Goal: Task Accomplishment & Management: Manage account settings

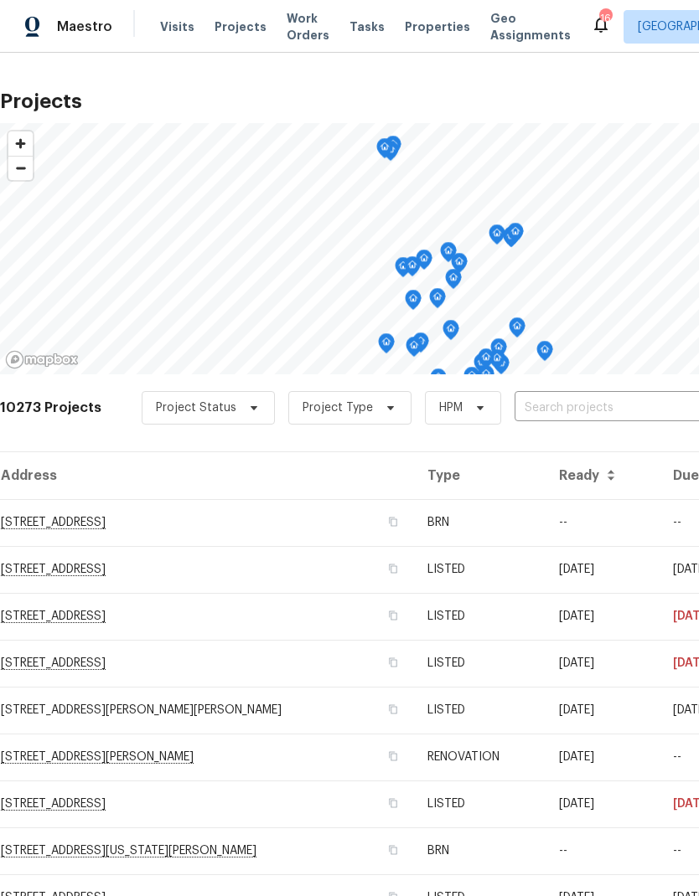
click at [549, 412] on input "text" at bounding box center [610, 408] width 192 height 26
type input "9115"
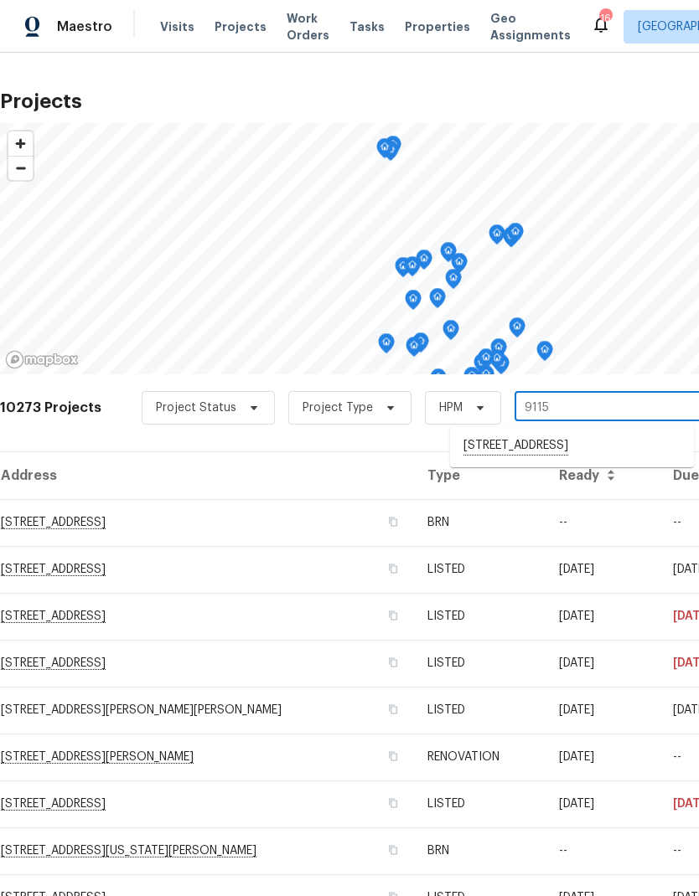
click at [571, 448] on li "[STREET_ADDRESS]" at bounding box center [572, 446] width 244 height 28
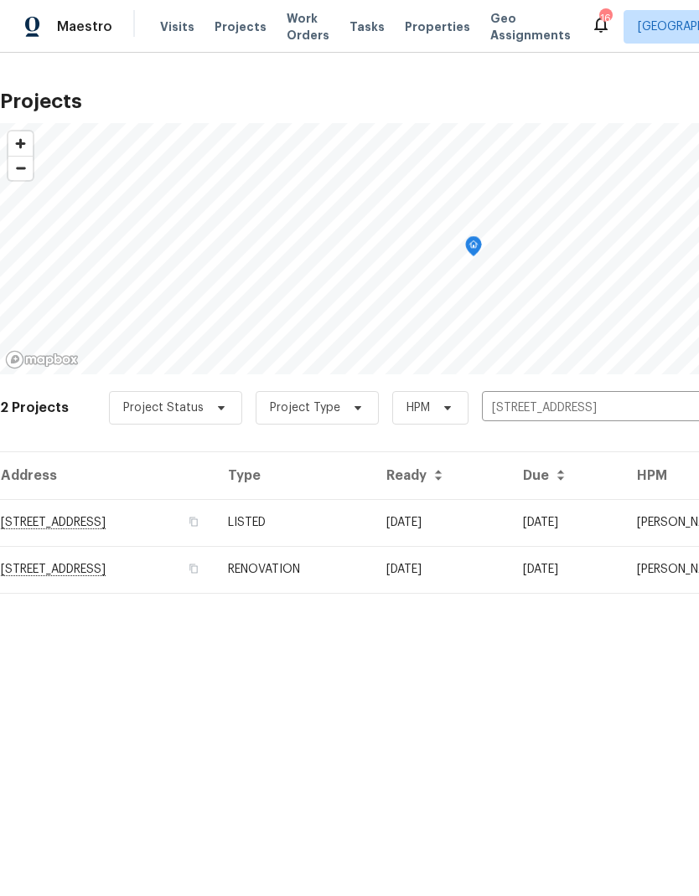
click at [373, 565] on td "RENOVATION" at bounding box center [293, 569] width 158 height 47
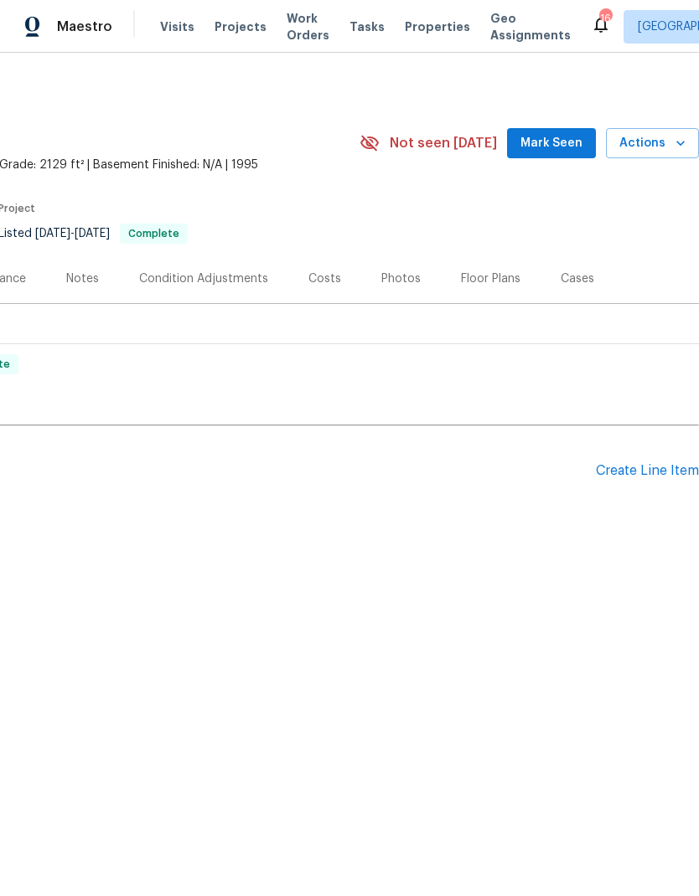
click at [642, 470] on div "Create Line Item" at bounding box center [647, 471] width 103 height 16
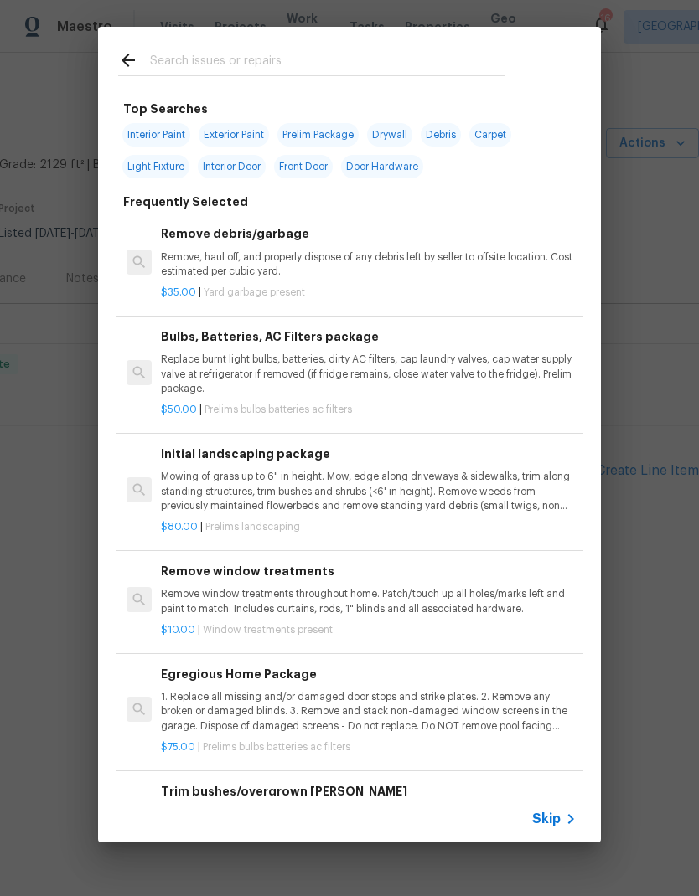
scroll to position [0, 248]
click at [562, 821] on icon at bounding box center [570, 819] width 20 height 20
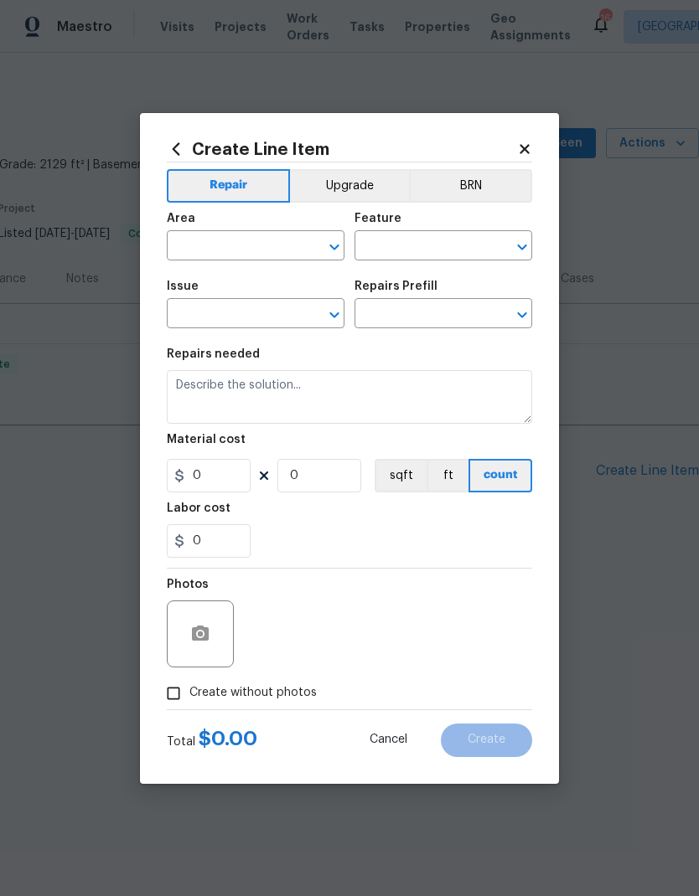
click at [205, 246] on input "text" at bounding box center [232, 248] width 131 height 26
type input "t"
click at [250, 313] on li "Interior Overall" at bounding box center [256, 312] width 178 height 28
type input "Interior Overall"
click at [410, 250] on input "text" at bounding box center [419, 248] width 131 height 26
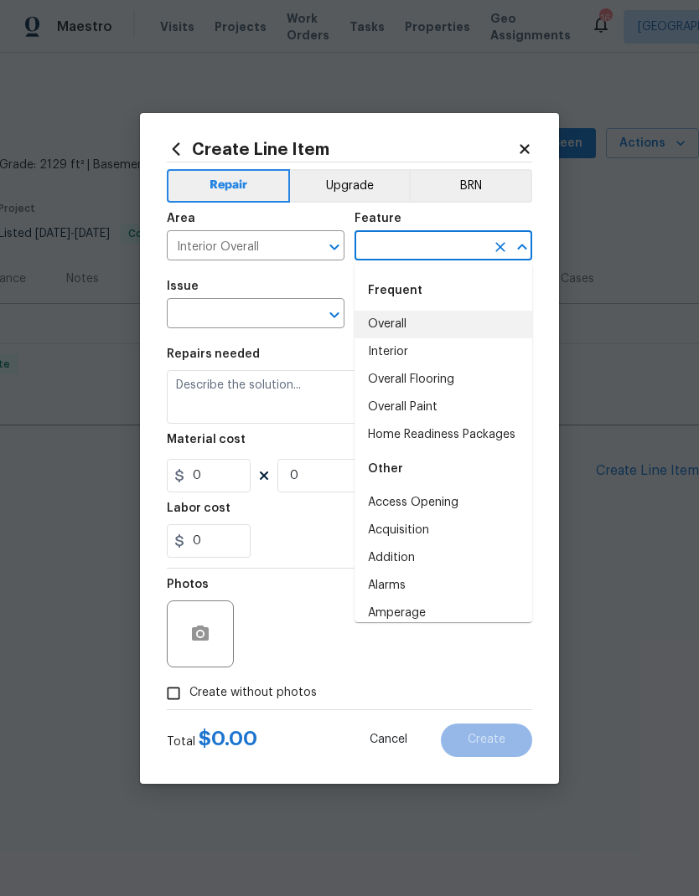
click at [395, 321] on li "Overall" at bounding box center [443, 325] width 178 height 28
type input "Overall"
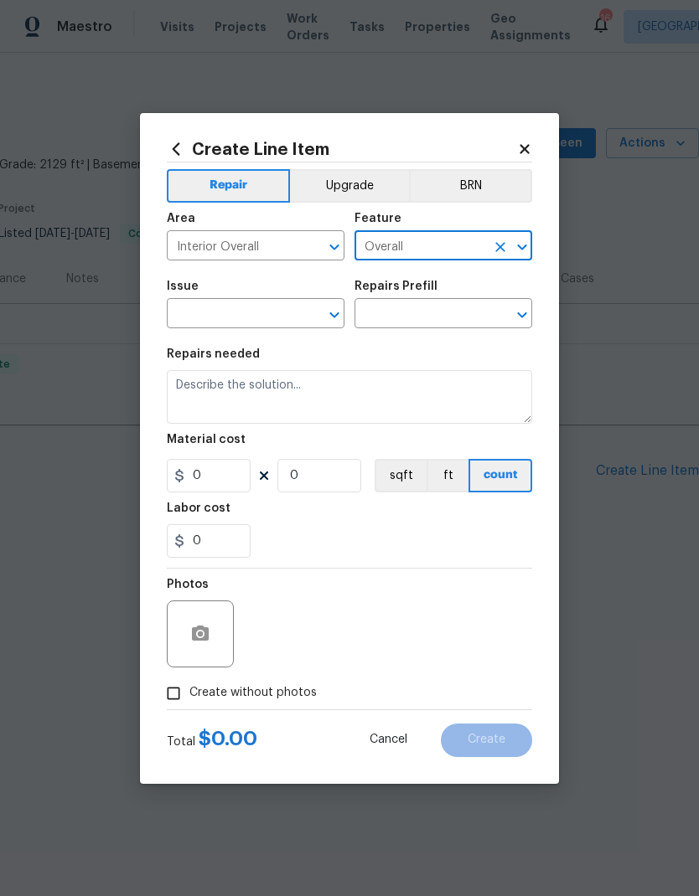
click at [271, 316] on input "text" at bounding box center [232, 315] width 131 height 26
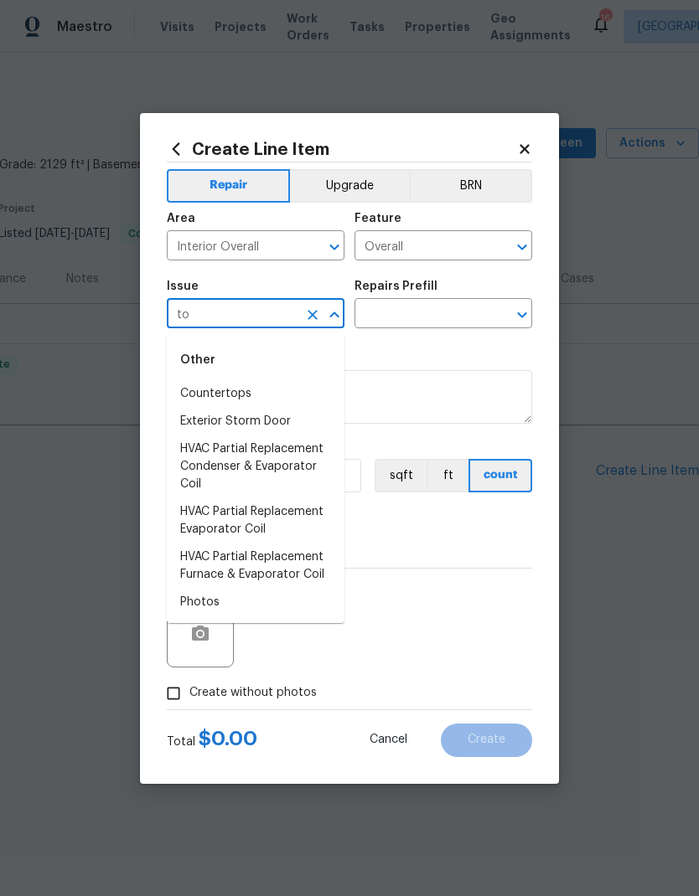
type input "t"
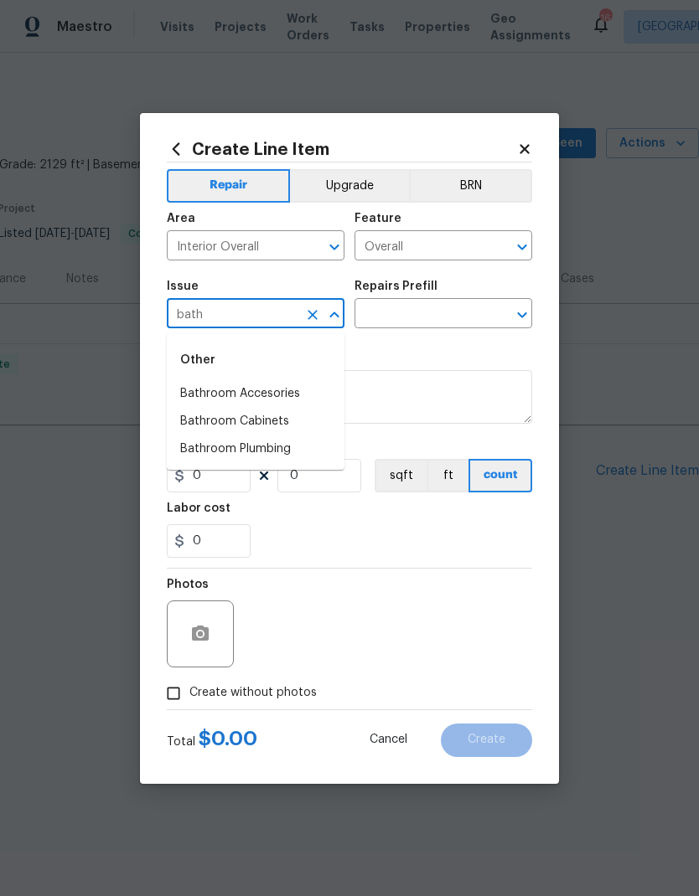
click at [281, 397] on li "Bathroom Accesories" at bounding box center [256, 394] width 178 height 28
type input "Bathroom Accesories"
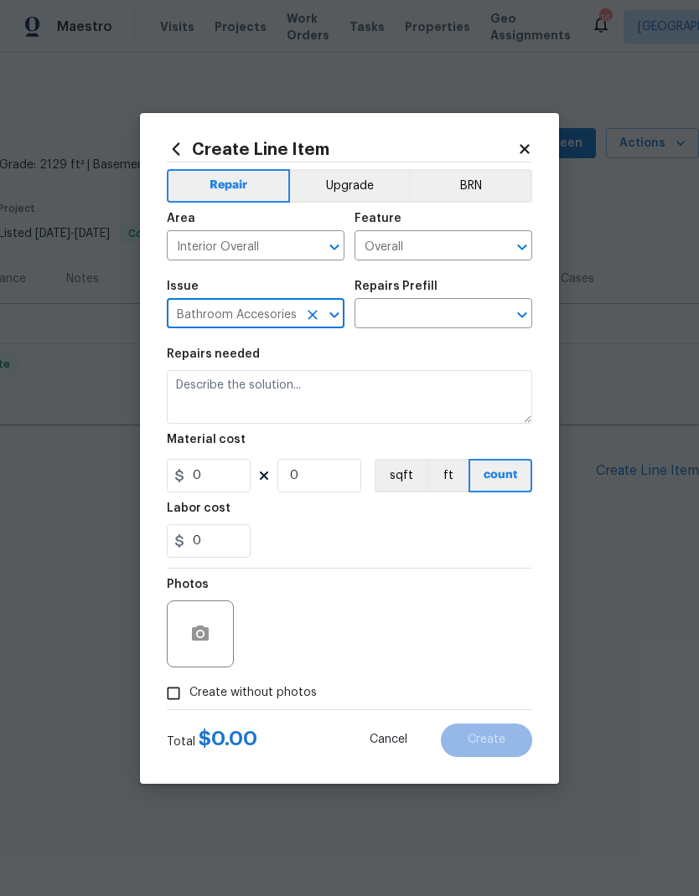
click at [440, 318] on input "text" at bounding box center [419, 315] width 131 height 26
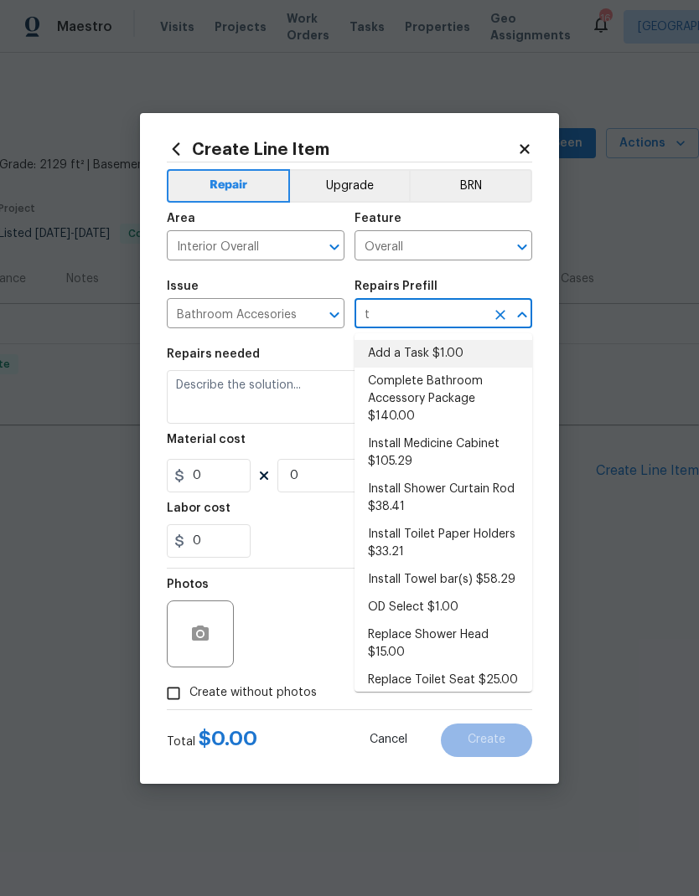
click at [431, 342] on li "Add a Task $1.00" at bounding box center [443, 354] width 178 height 28
type input "Add a Task $1.00"
type input "Interior Trim"
type textarea "HPM to detail"
type input "1"
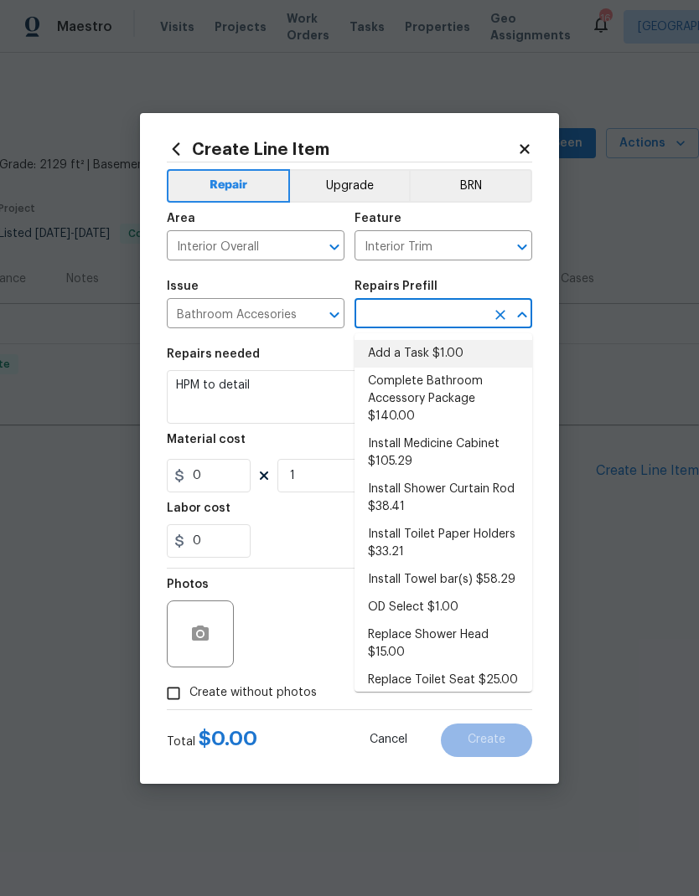
type input "Add a Task $1.00"
type input "1"
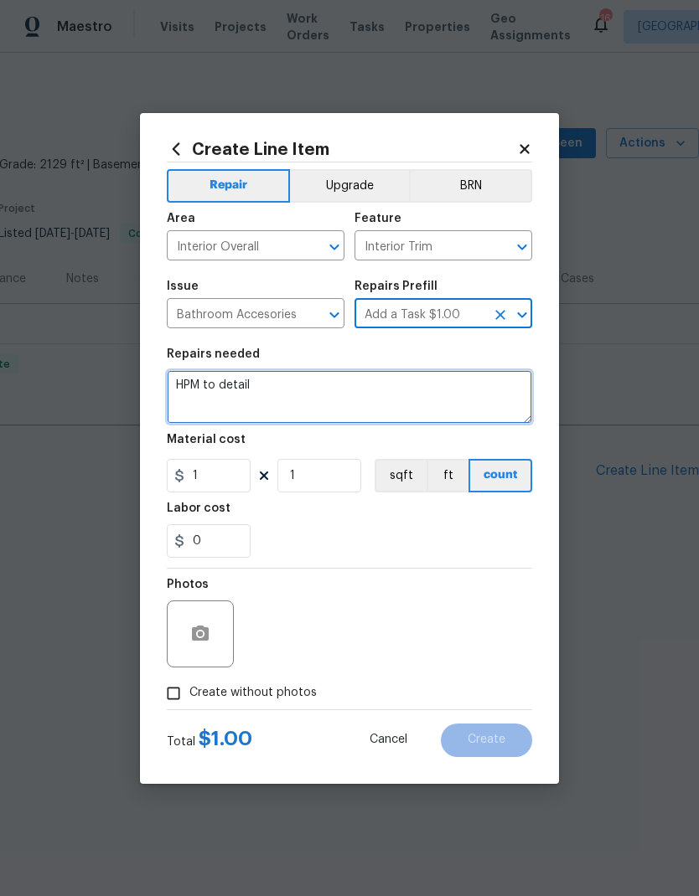
click at [318, 399] on textarea "HPM to detail" at bounding box center [349, 397] width 365 height 54
click at [252, 391] on textarea "HPM to detail" at bounding box center [349, 397] width 365 height 54
click at [251, 391] on textarea "HPM to detail" at bounding box center [349, 397] width 365 height 54
click at [244, 389] on textarea "HPM to detail" at bounding box center [349, 397] width 365 height 54
click at [305, 387] on textarea "HPM to detail" at bounding box center [349, 397] width 365 height 54
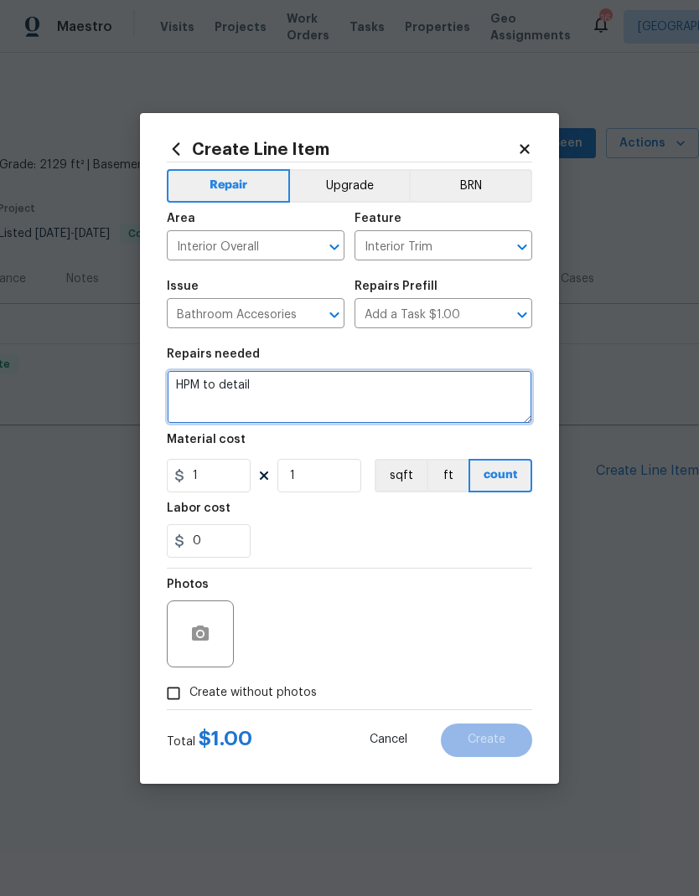
click at [304, 387] on textarea "HPM to detail" at bounding box center [349, 397] width 365 height 54
click at [304, 383] on textarea "HPM to detail" at bounding box center [349, 397] width 365 height 54
click at [303, 383] on textarea "HPM to detail" at bounding box center [349, 397] width 365 height 54
type textarea "H"
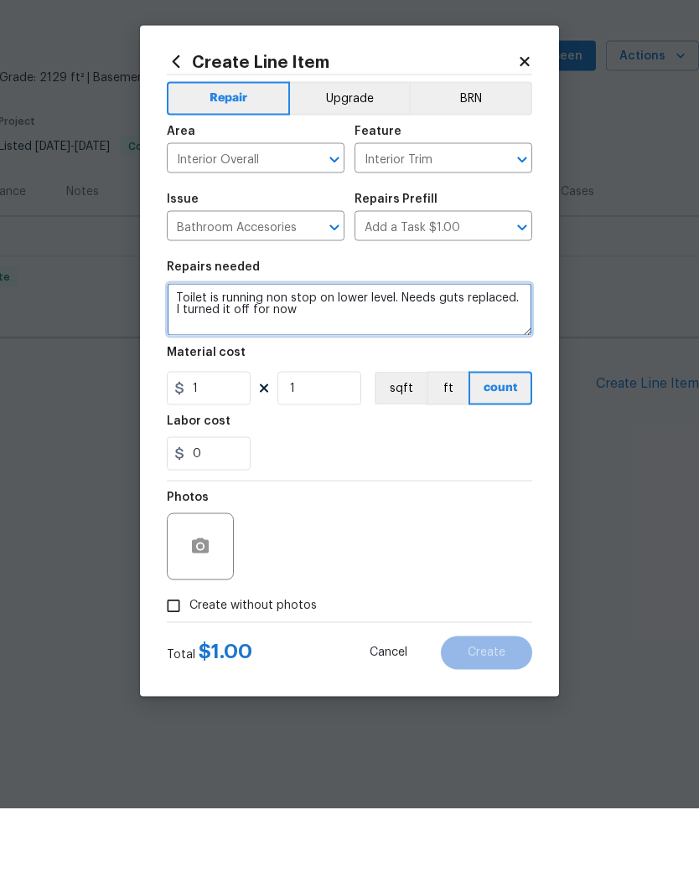
type textarea "Toilet is running non stop on lower level. Needs guts replaced. I turned it off…"
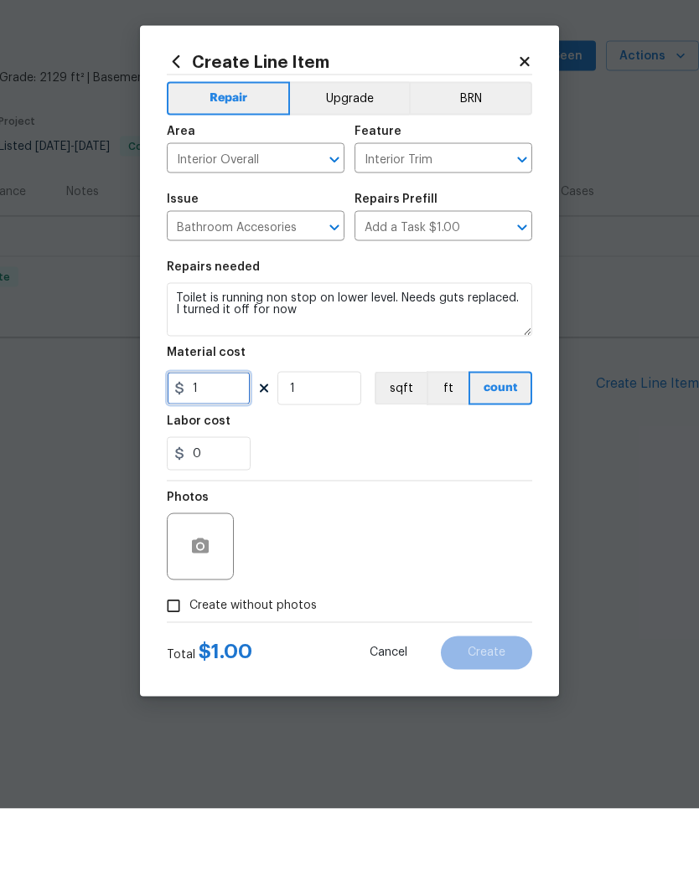
click at [227, 459] on input "1" at bounding box center [209, 476] width 84 height 34
type input "120"
click at [218, 614] on button "button" at bounding box center [200, 634] width 40 height 40
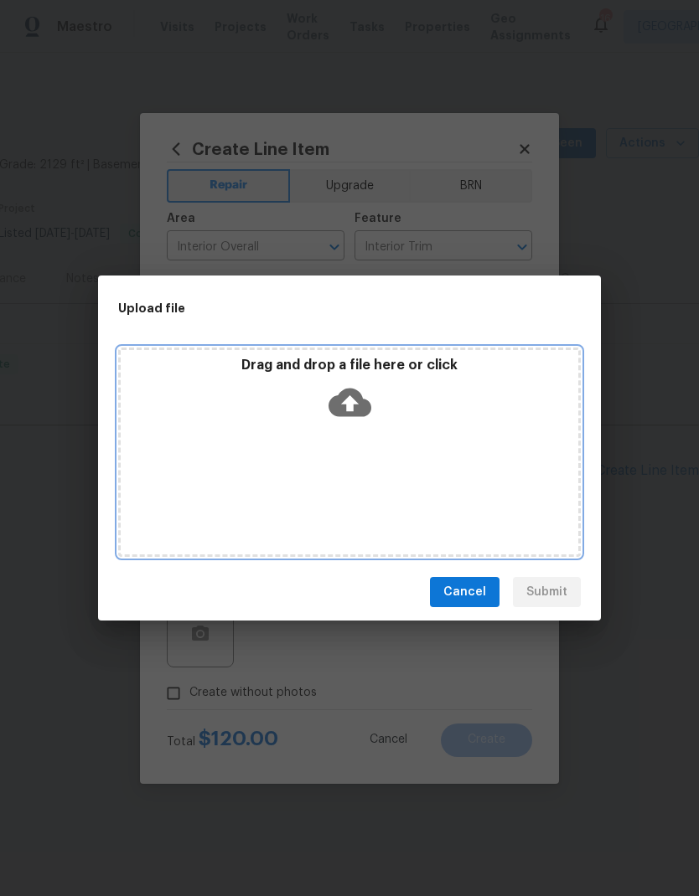
click at [513, 503] on div "Drag and drop a file here or click" at bounding box center [349, 452] width 462 height 209
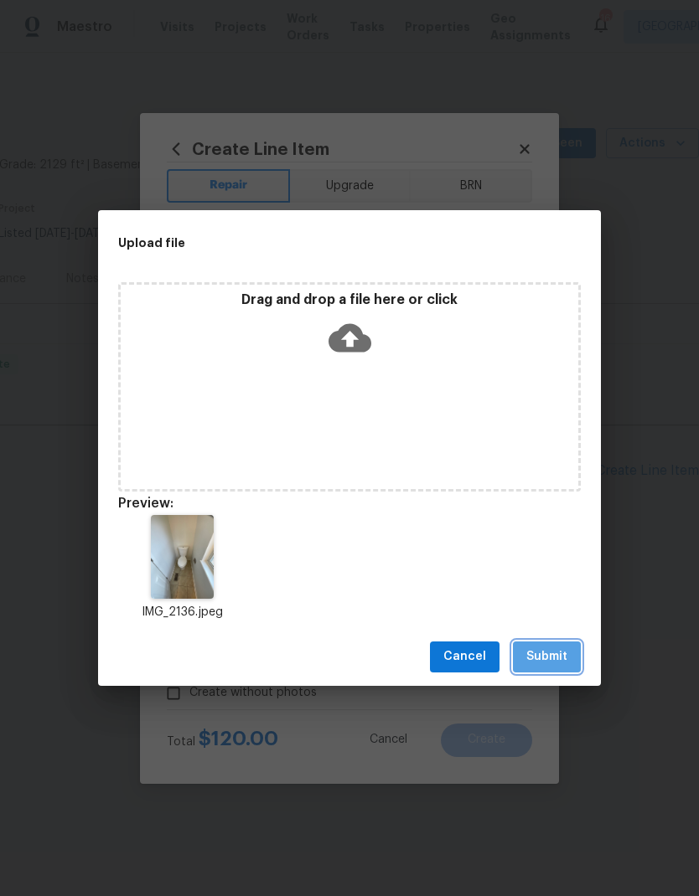
click at [549, 655] on span "Submit" at bounding box center [546, 657] width 41 height 21
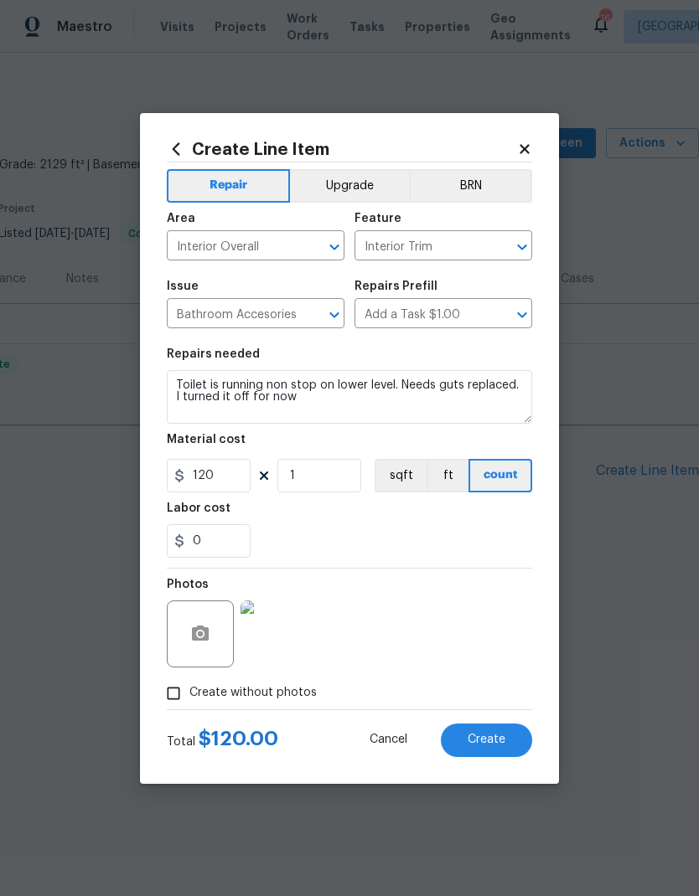
click at [492, 739] on span "Create" at bounding box center [486, 740] width 38 height 13
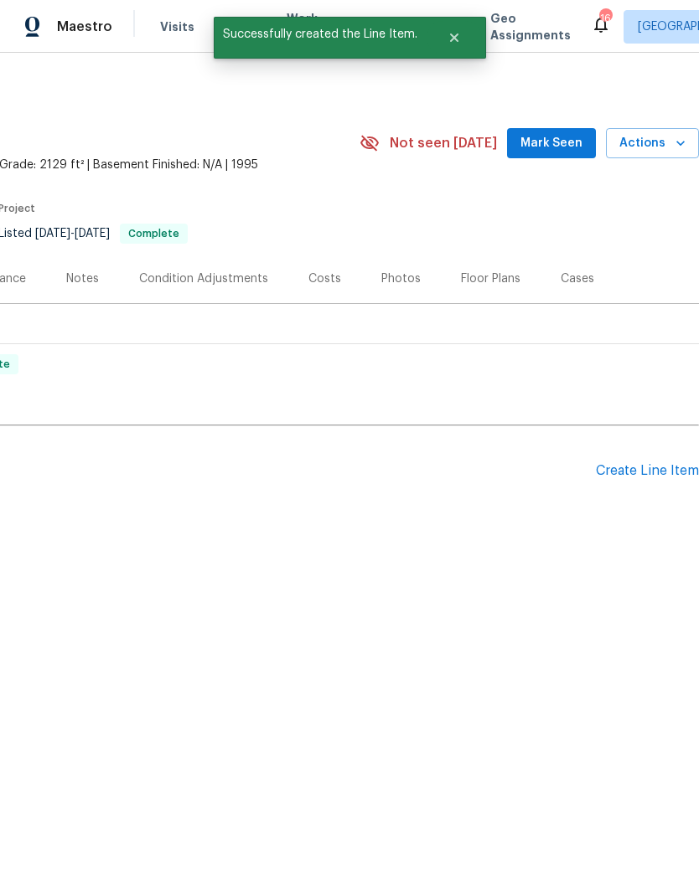
click at [632, 470] on div "Create Line Item" at bounding box center [647, 471] width 103 height 16
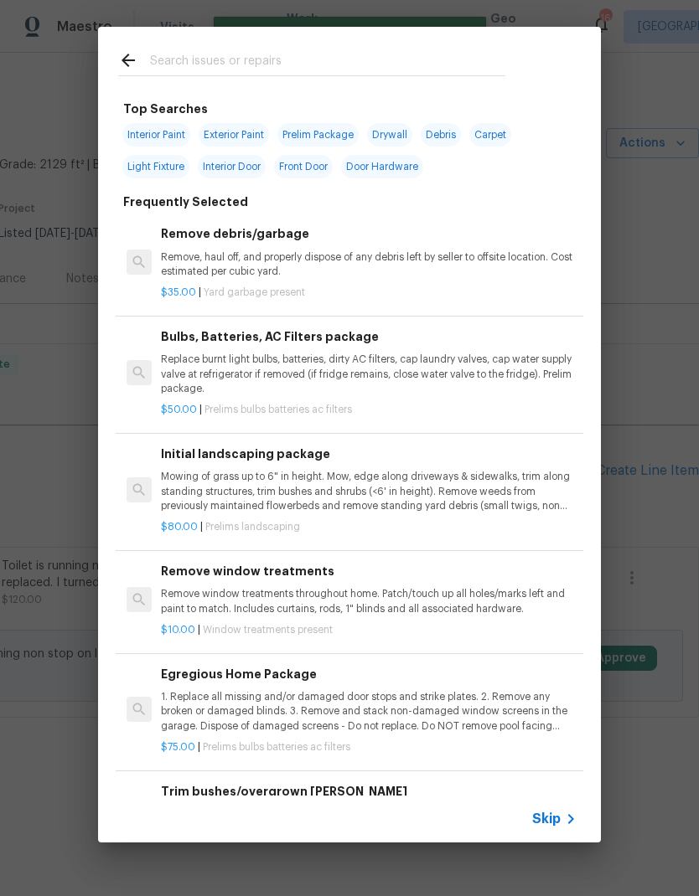
click at [550, 813] on span "Skip" at bounding box center [546, 819] width 28 height 17
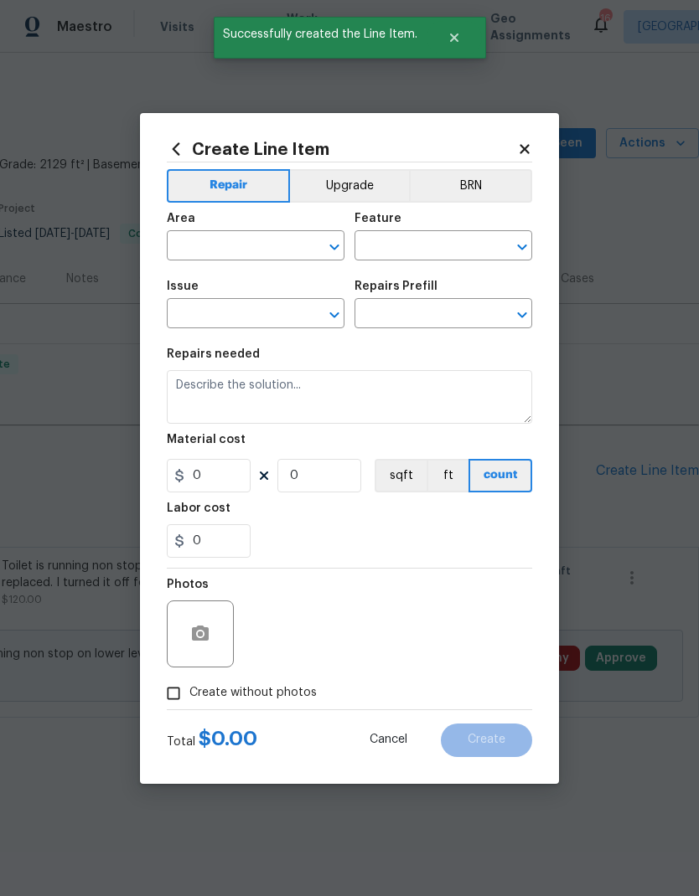
click at [253, 241] on input "text" at bounding box center [232, 248] width 131 height 26
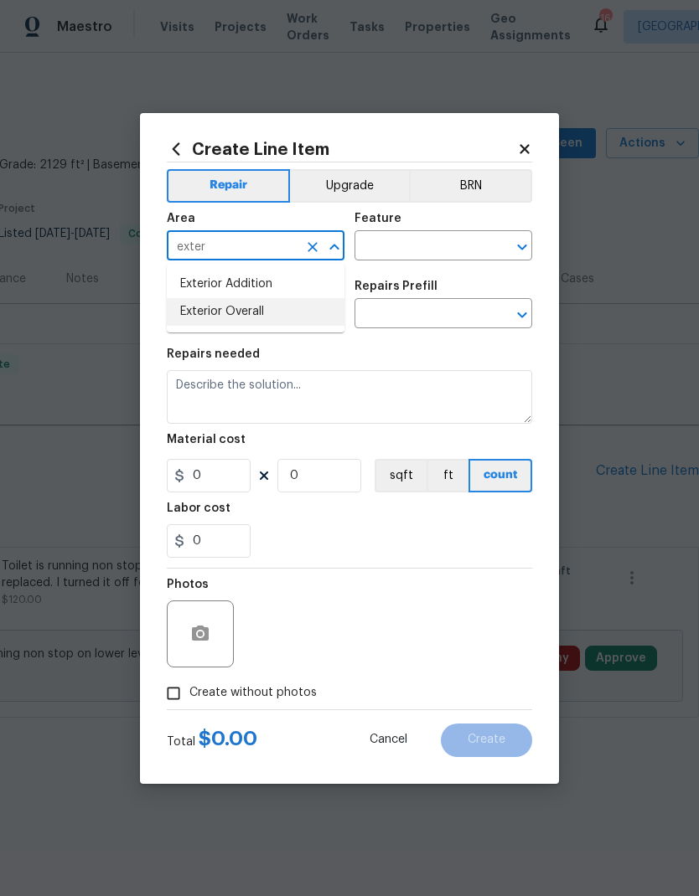
click at [250, 307] on li "Exterior Overall" at bounding box center [256, 312] width 178 height 28
type input "Exterior Overall"
click at [418, 245] on input "text" at bounding box center [419, 248] width 131 height 26
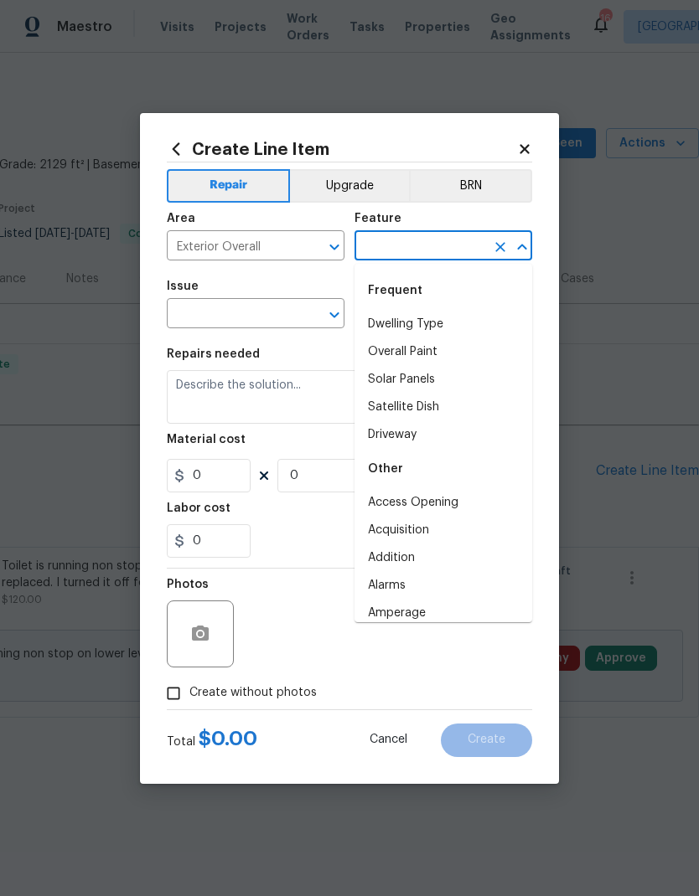
click at [426, 328] on li "Dwelling Type" at bounding box center [443, 325] width 178 height 28
type input "Dwelling Type"
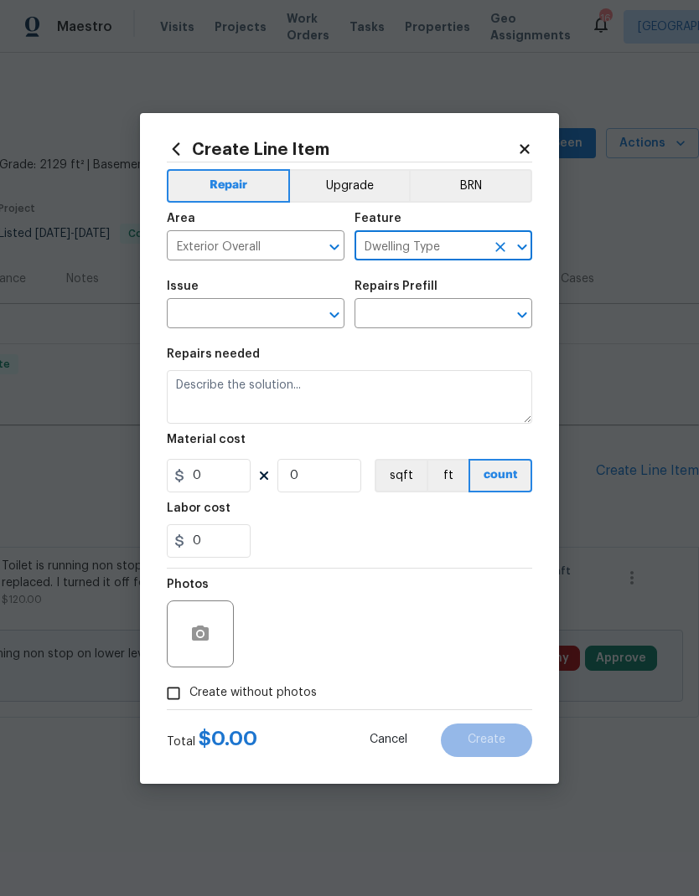
click at [266, 315] on input "text" at bounding box center [232, 315] width 131 height 26
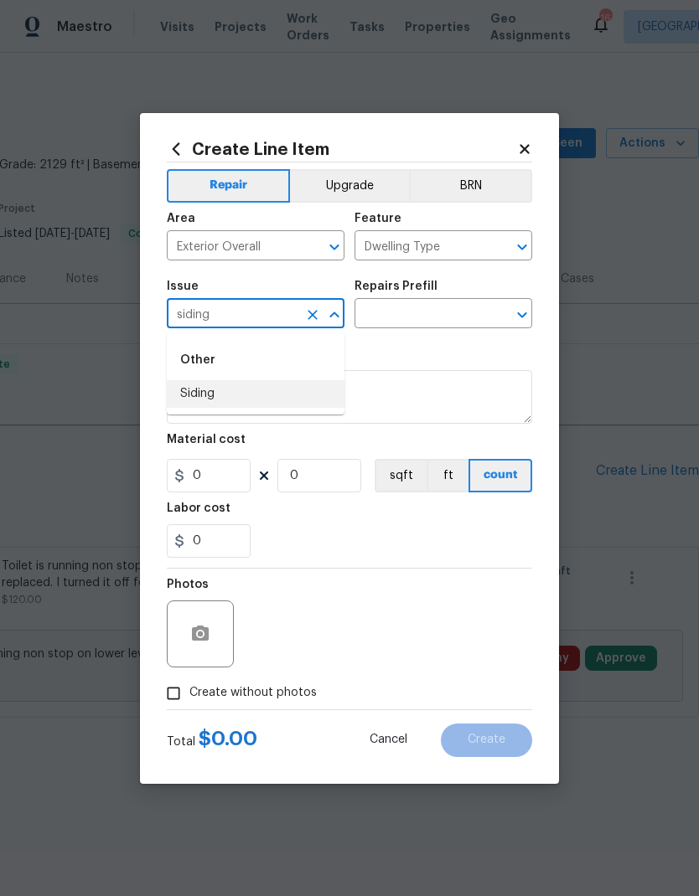
click at [203, 391] on li "Siding" at bounding box center [256, 394] width 178 height 28
type input "Siding"
click at [416, 316] on input "text" at bounding box center [419, 315] width 131 height 26
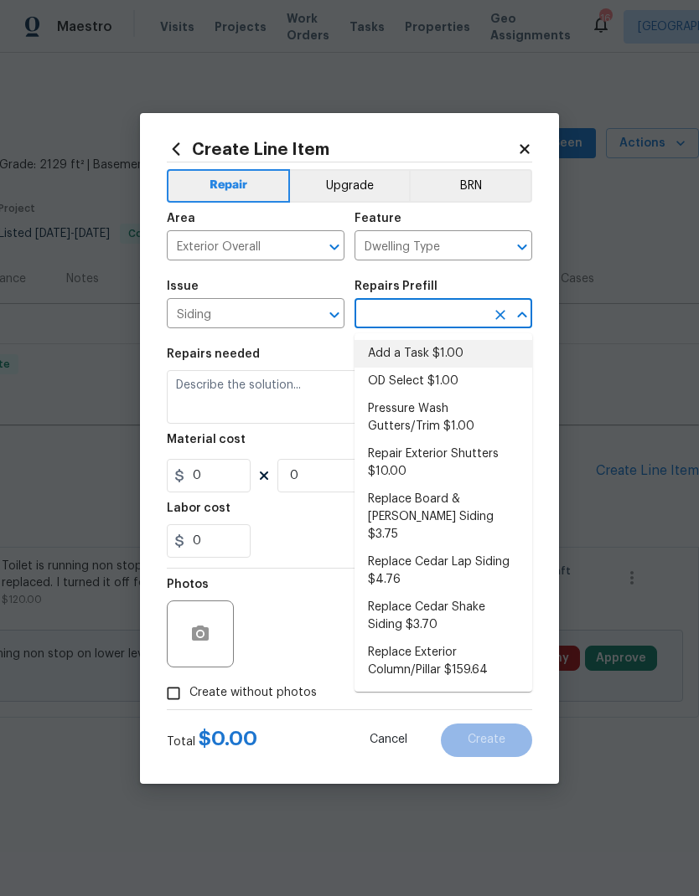
click at [442, 355] on li "Add a Task $1.00" at bounding box center [443, 354] width 178 height 28
type input "Add a Task $1.00"
type input "Siding"
type textarea "HPM to detail"
type input "1"
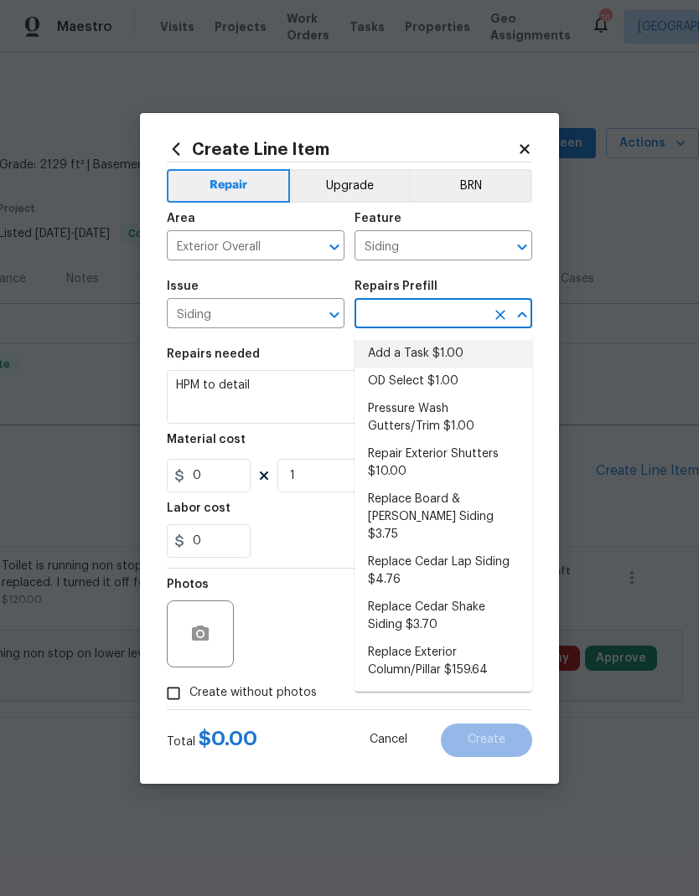
type input "Add a Task $1.00"
type input "1"
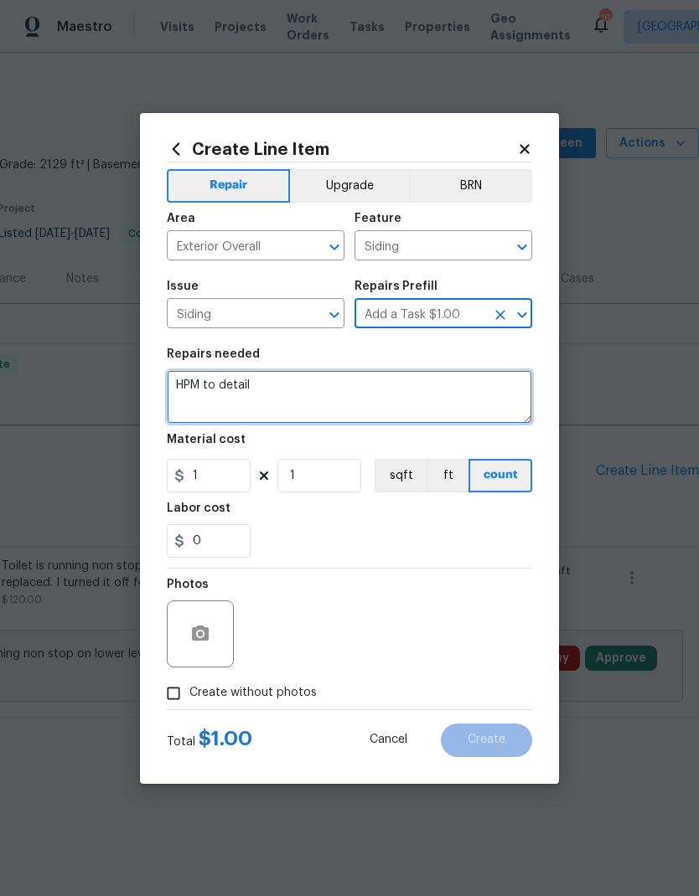
click at [327, 397] on textarea "HPM to detail" at bounding box center [349, 397] width 365 height 54
type textarea "H"
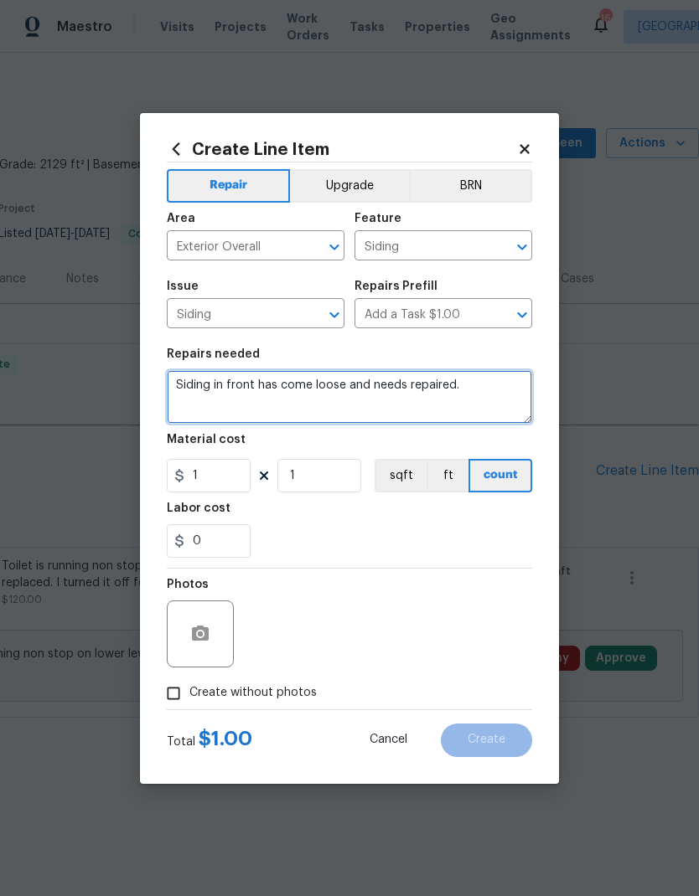
type textarea "Siding in front has come loose and needs repaired."
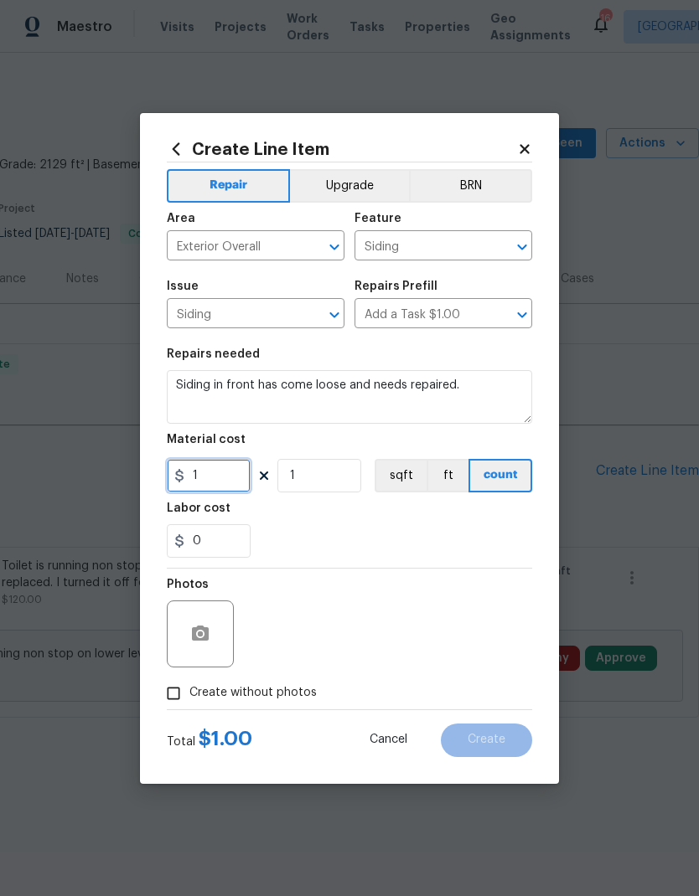
click at [208, 483] on input "1" at bounding box center [209, 476] width 84 height 34
type input "50"
click at [384, 523] on div "Labor cost" at bounding box center [349, 514] width 365 height 22
click at [186, 653] on div at bounding box center [200, 634] width 67 height 67
click at [200, 626] on icon "button" at bounding box center [200, 634] width 20 height 20
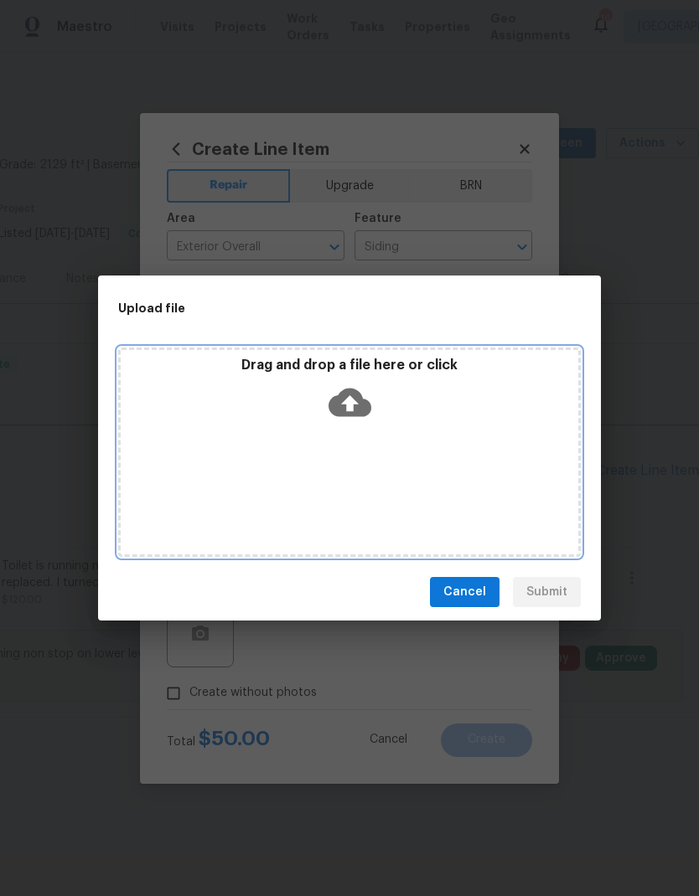
click at [456, 494] on div "Drag and drop a file here or click" at bounding box center [349, 452] width 462 height 209
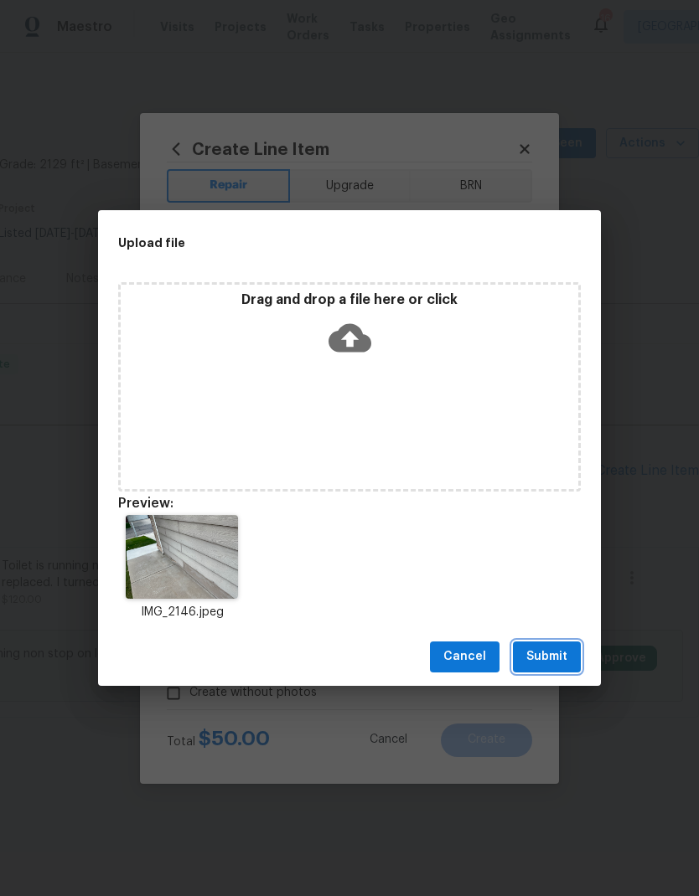
click at [550, 653] on span "Submit" at bounding box center [546, 657] width 41 height 21
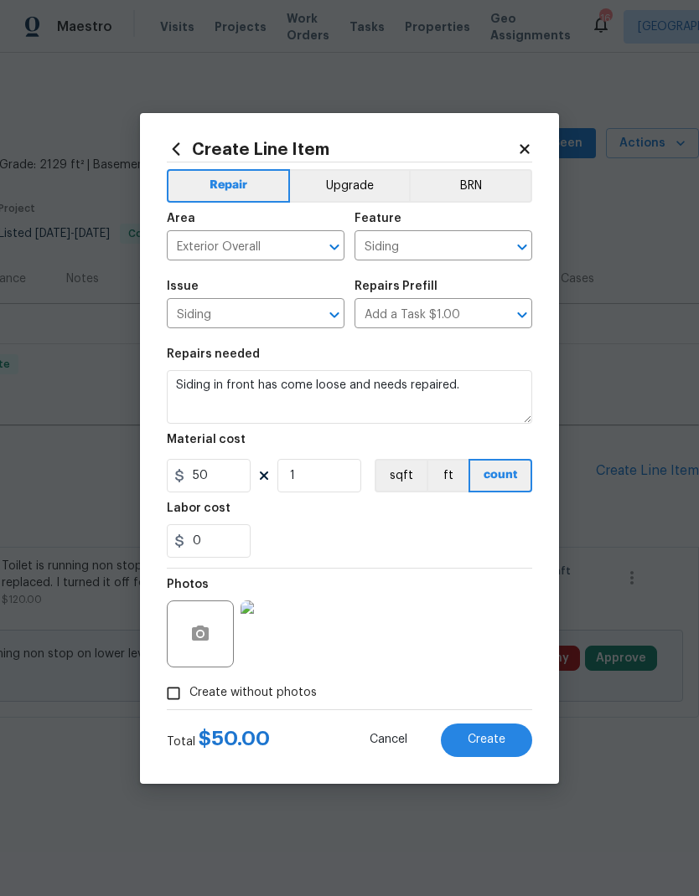
click at [488, 740] on span "Create" at bounding box center [486, 740] width 38 height 13
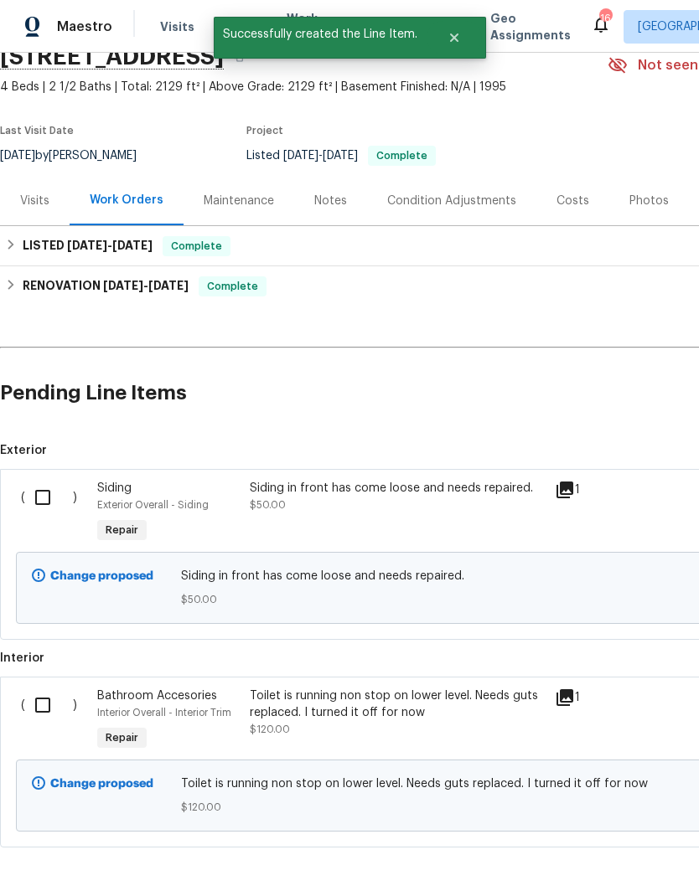
scroll to position [77, 0]
click at [49, 498] on input "checkbox" at bounding box center [49, 498] width 48 height 35
checkbox input "true"
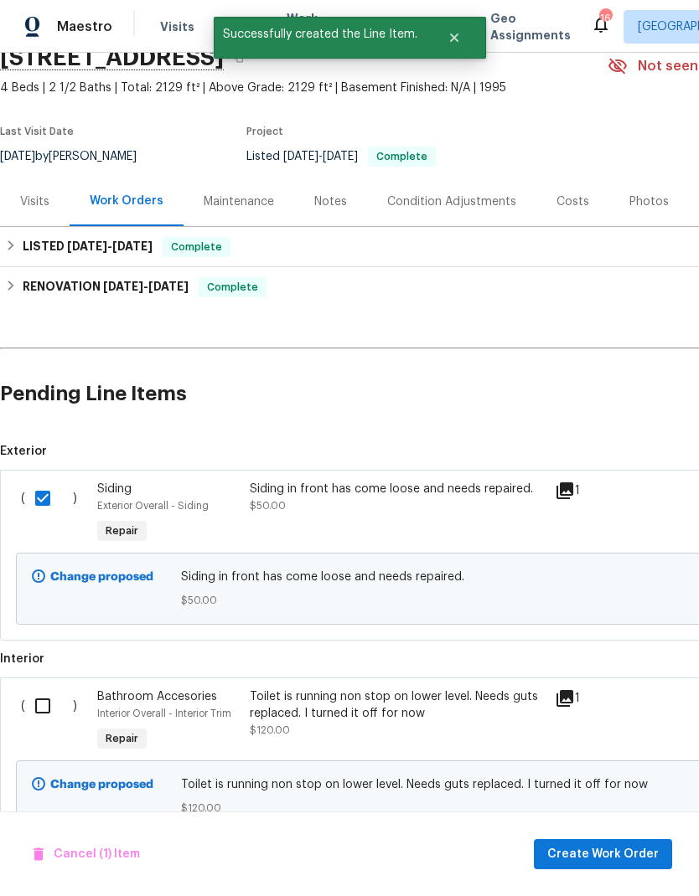
click at [54, 714] on input "checkbox" at bounding box center [49, 706] width 48 height 35
click at [607, 858] on span "Create Work Order" at bounding box center [602, 854] width 111 height 21
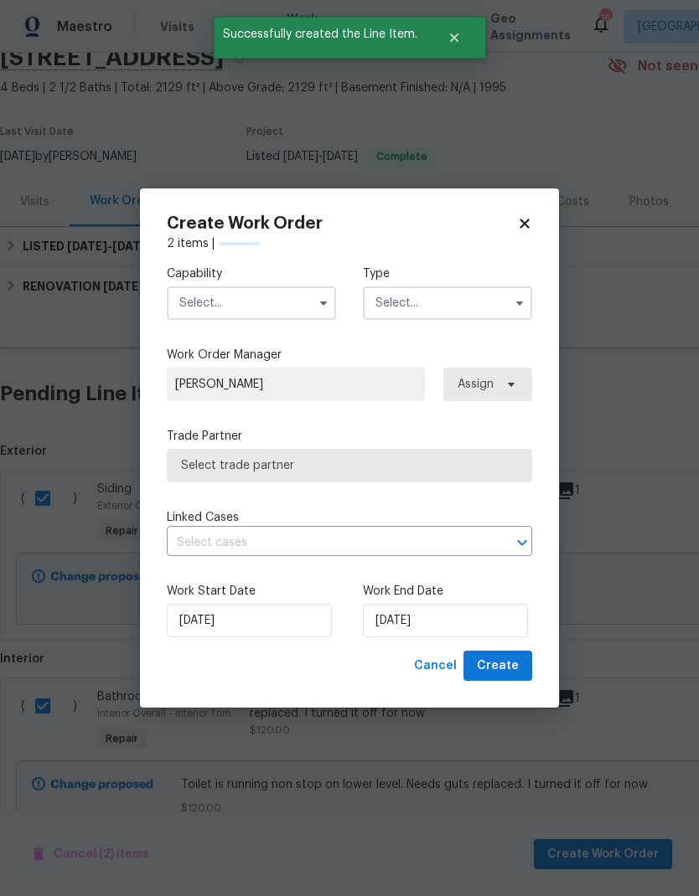
checkbox input "false"
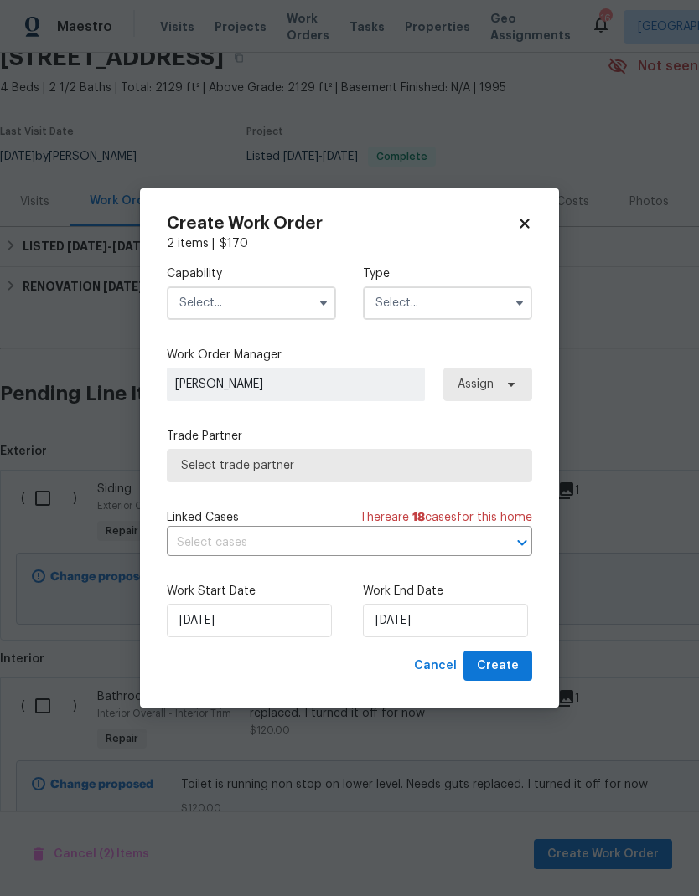
click at [281, 307] on input "text" at bounding box center [251, 303] width 169 height 34
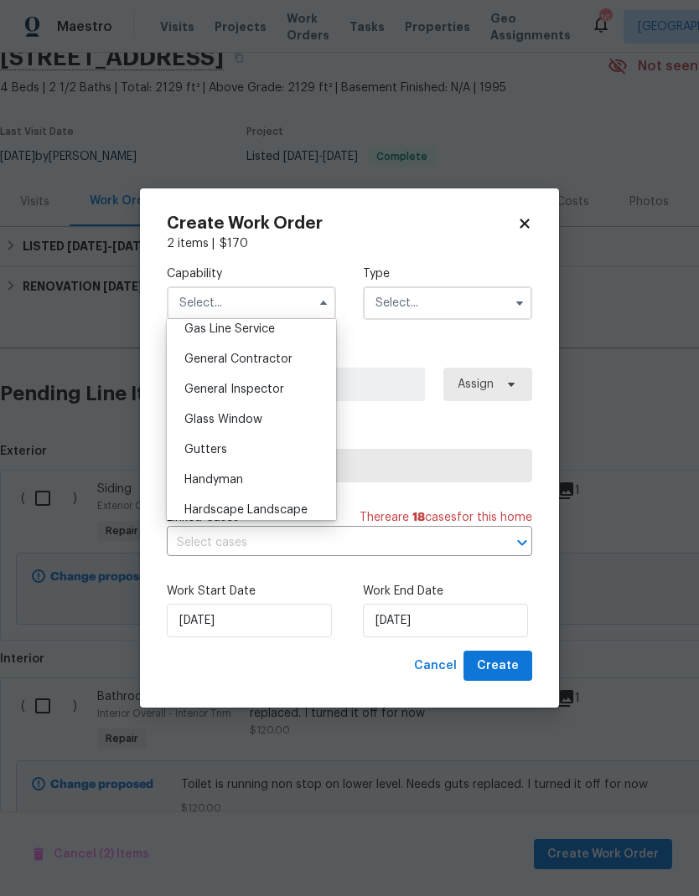
scroll to position [725, 0]
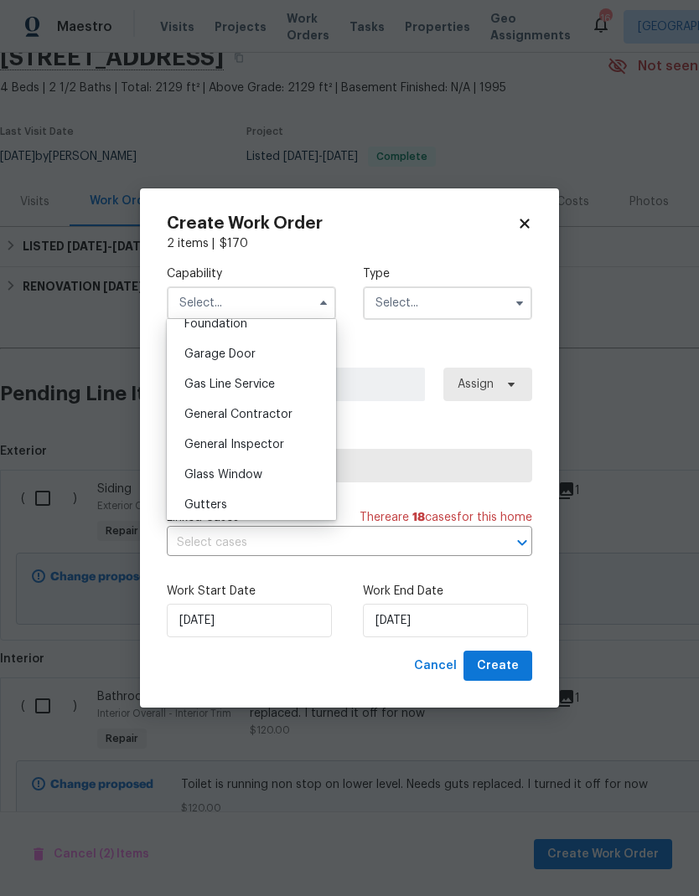
click at [272, 409] on span "General Contractor" at bounding box center [238, 415] width 108 height 12
type input "General Contractor"
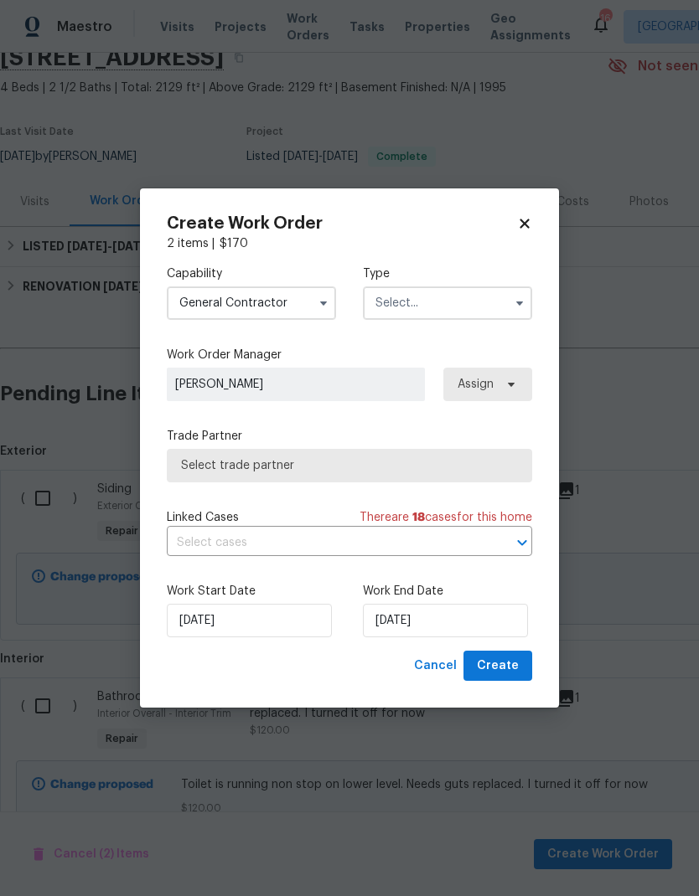
click at [447, 309] on input "text" at bounding box center [447, 303] width 169 height 34
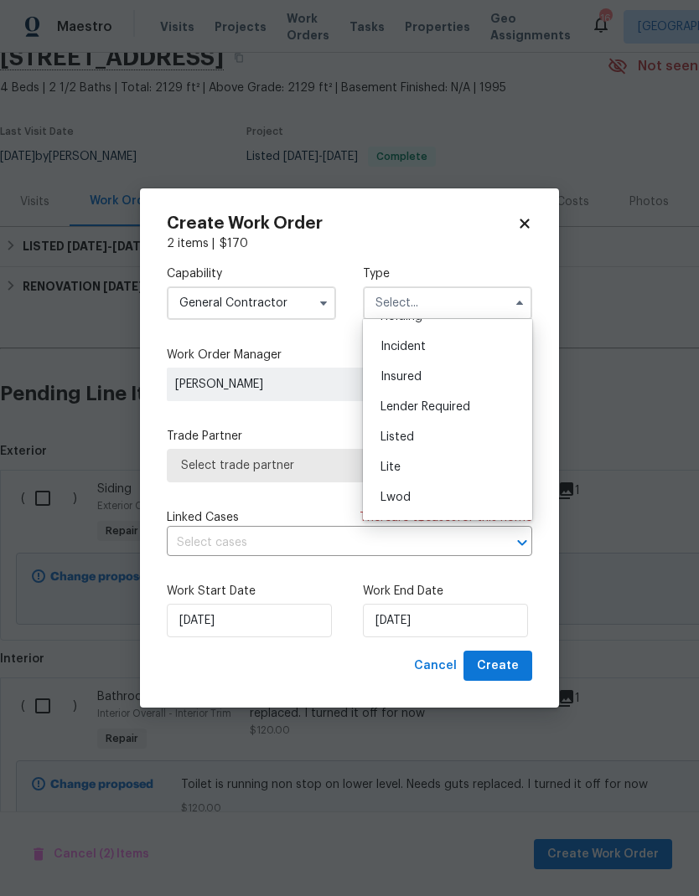
scroll to position [84, 0]
click at [439, 443] on div "Listed" at bounding box center [447, 435] width 161 height 30
type input "Listed"
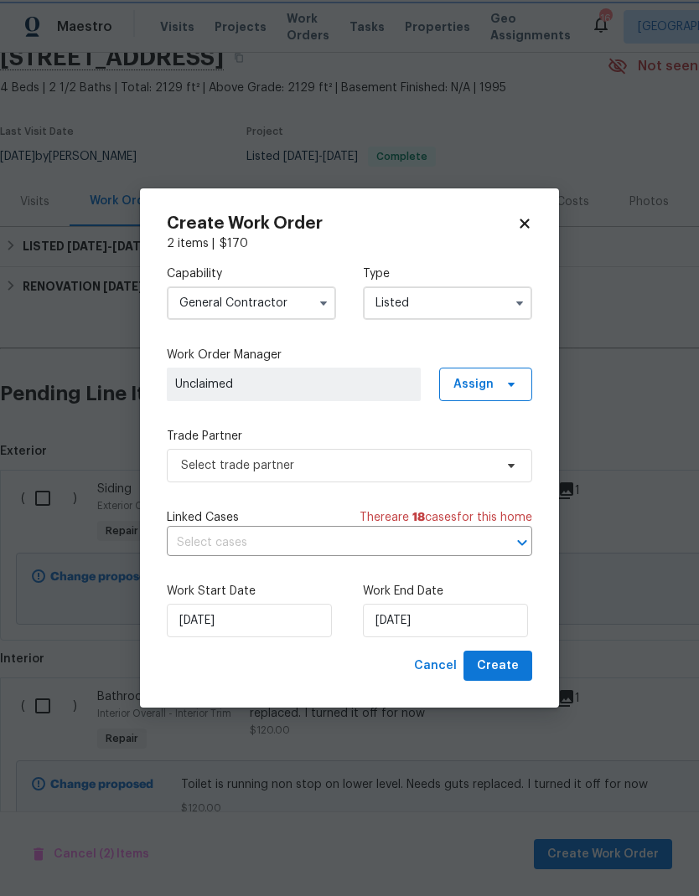
scroll to position [0, 0]
click at [510, 384] on icon at bounding box center [511, 385] width 7 height 4
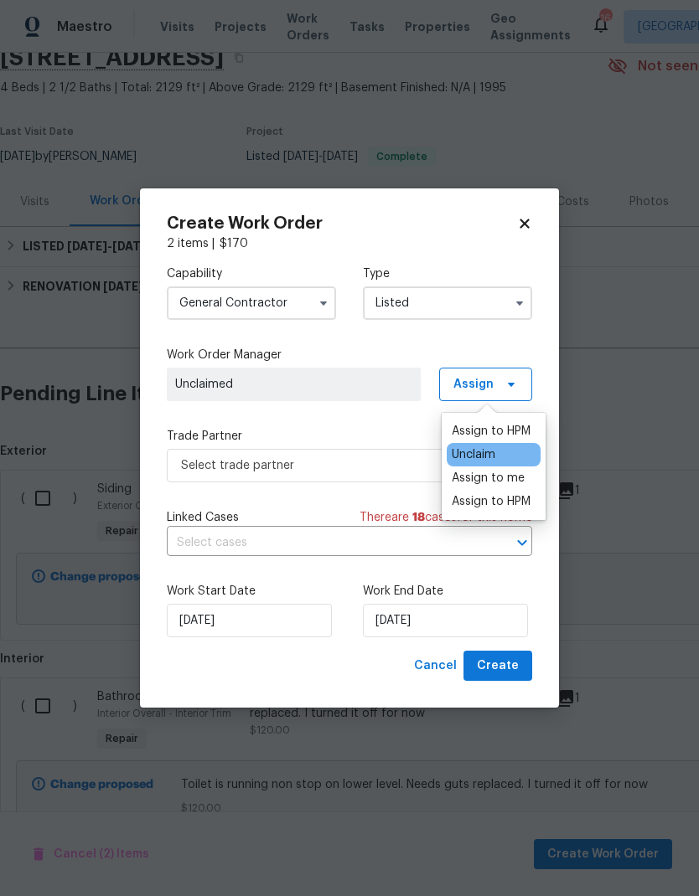
click at [506, 426] on div "Assign to HPM" at bounding box center [490, 431] width 79 height 17
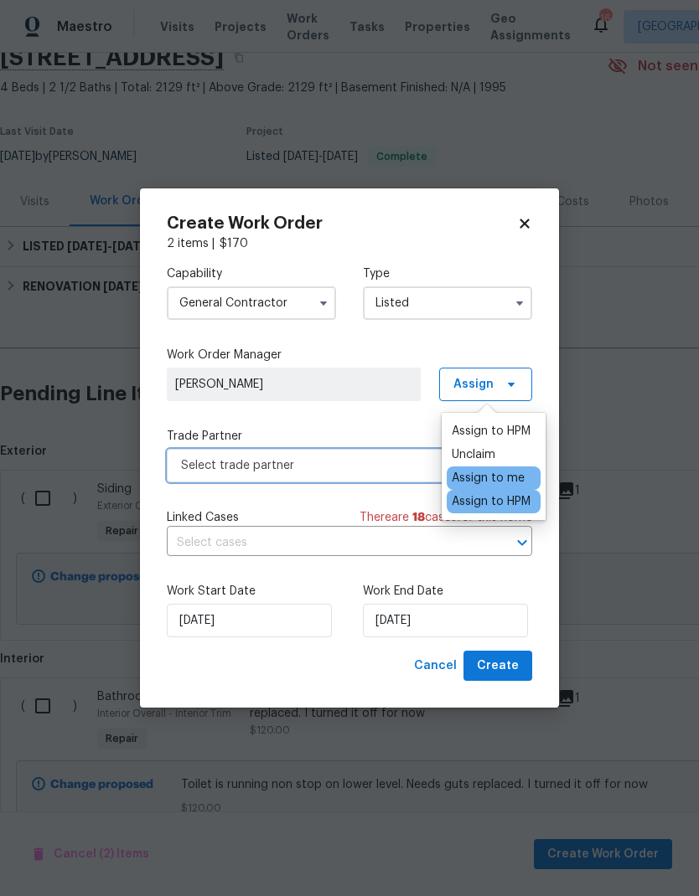
click at [370, 467] on span "Select trade partner" at bounding box center [337, 465] width 312 height 17
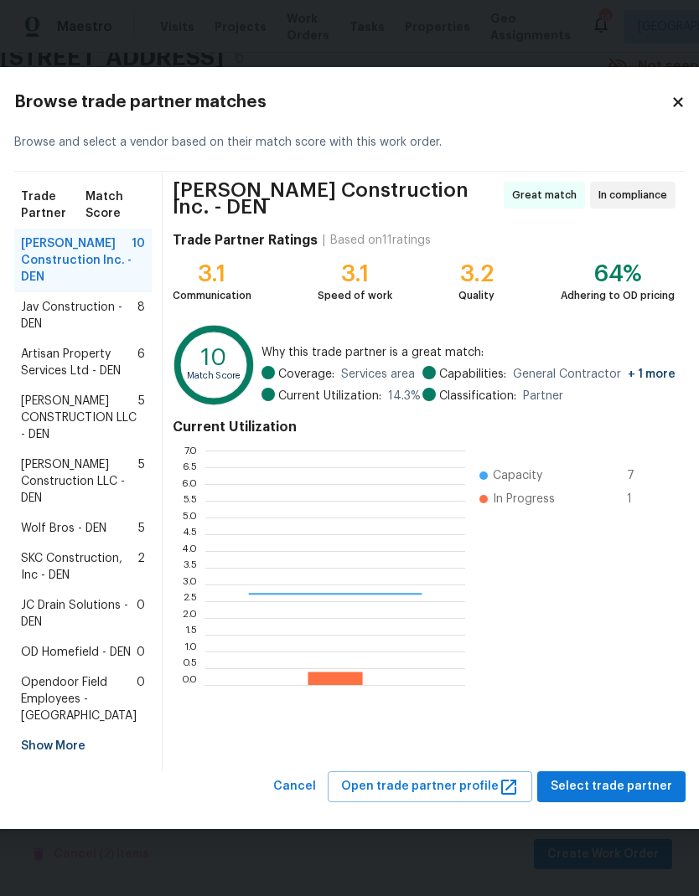
scroll to position [235, 260]
click at [72, 299] on span "Jav Construction - DEN" at bounding box center [79, 316] width 116 height 34
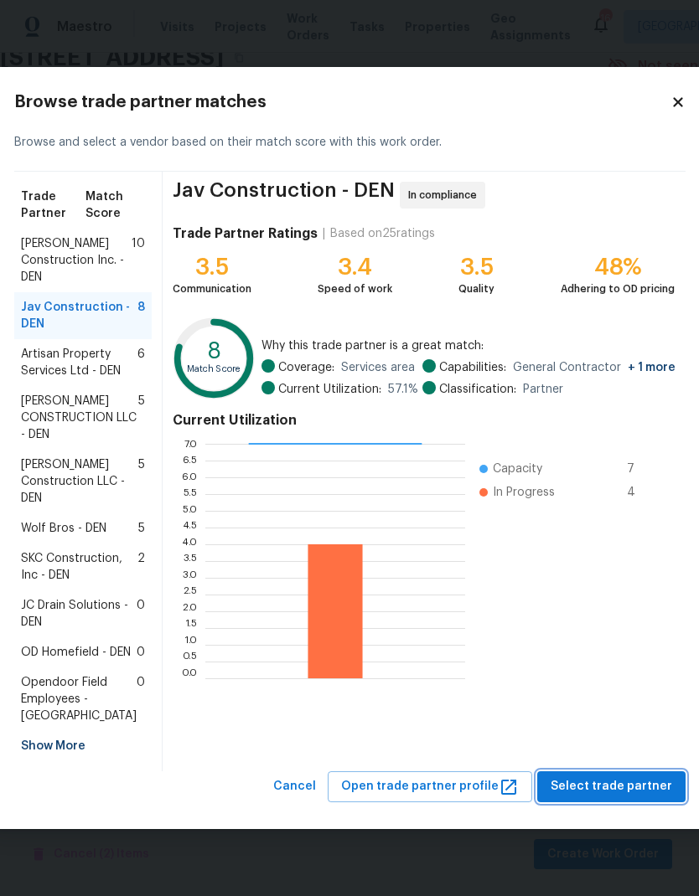
click at [612, 797] on span "Select trade partner" at bounding box center [610, 786] width 121 height 21
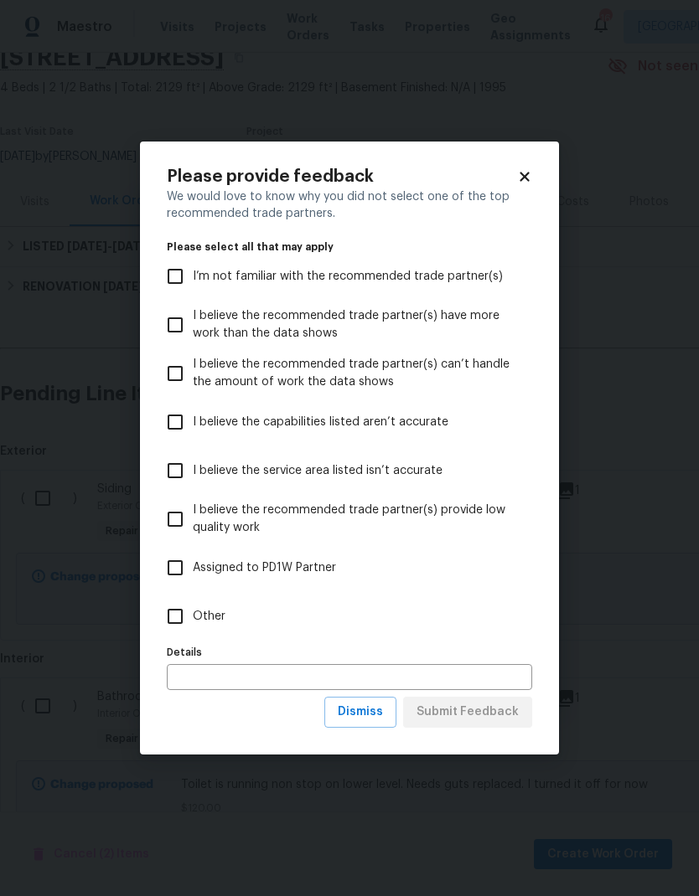
click at [180, 612] on input "Other" at bounding box center [174, 616] width 35 height 35
checkbox input "true"
click at [286, 680] on input "text" at bounding box center [349, 677] width 365 height 26
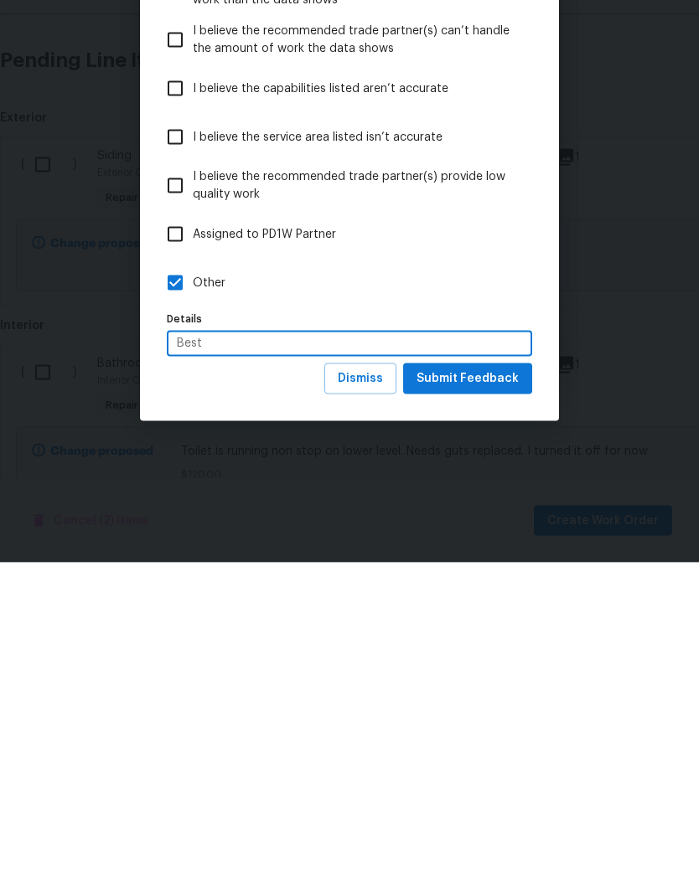
type input "Best"
click at [492, 702] on span "Submit Feedback" at bounding box center [467, 712] width 102 height 21
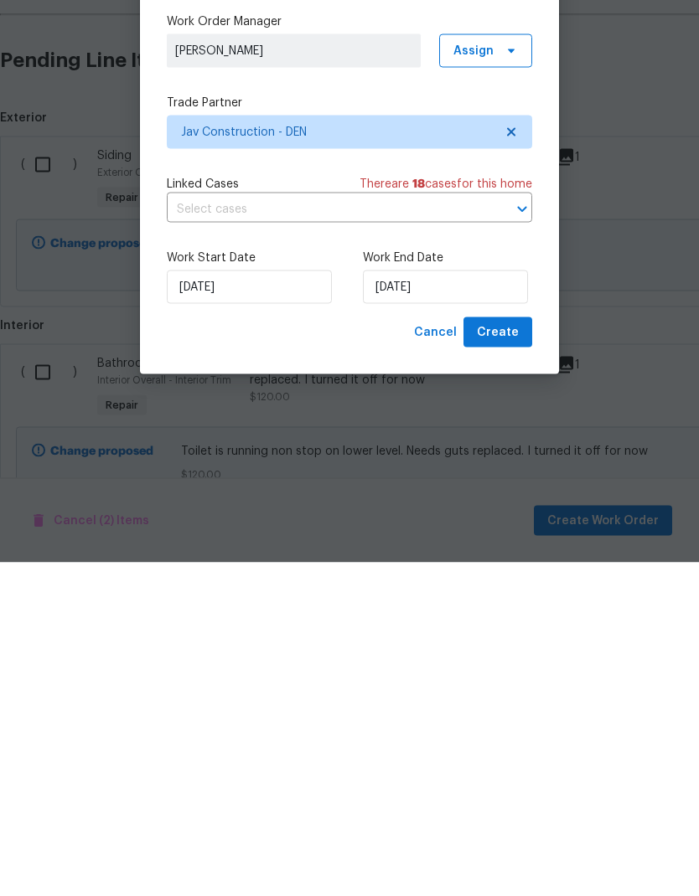
scroll to position [67, 0]
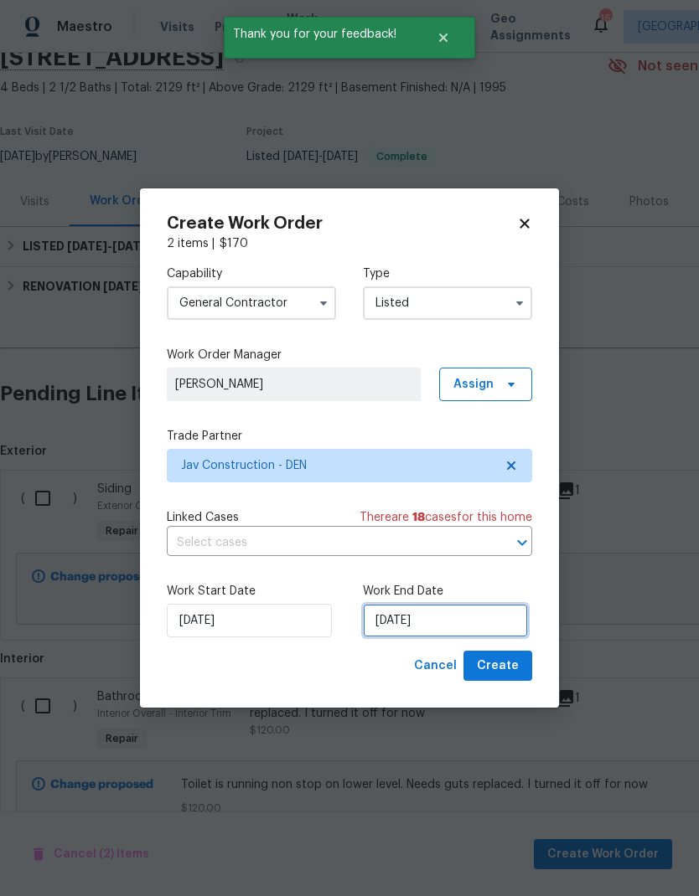
click at [469, 619] on input "[DATE]" at bounding box center [445, 621] width 165 height 34
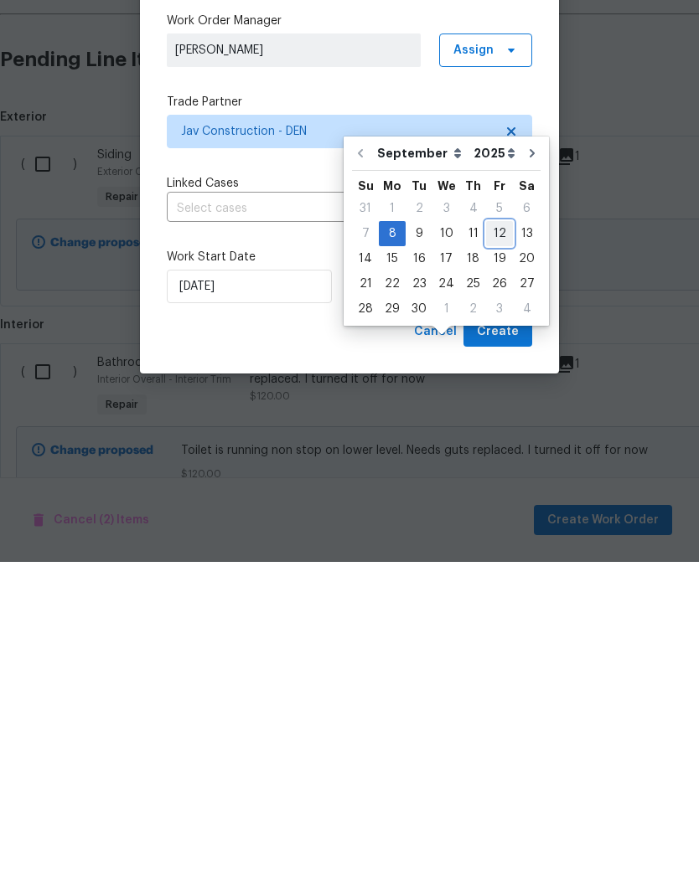
click at [503, 556] on div "12" at bounding box center [499, 567] width 27 height 23
type input "[DATE]"
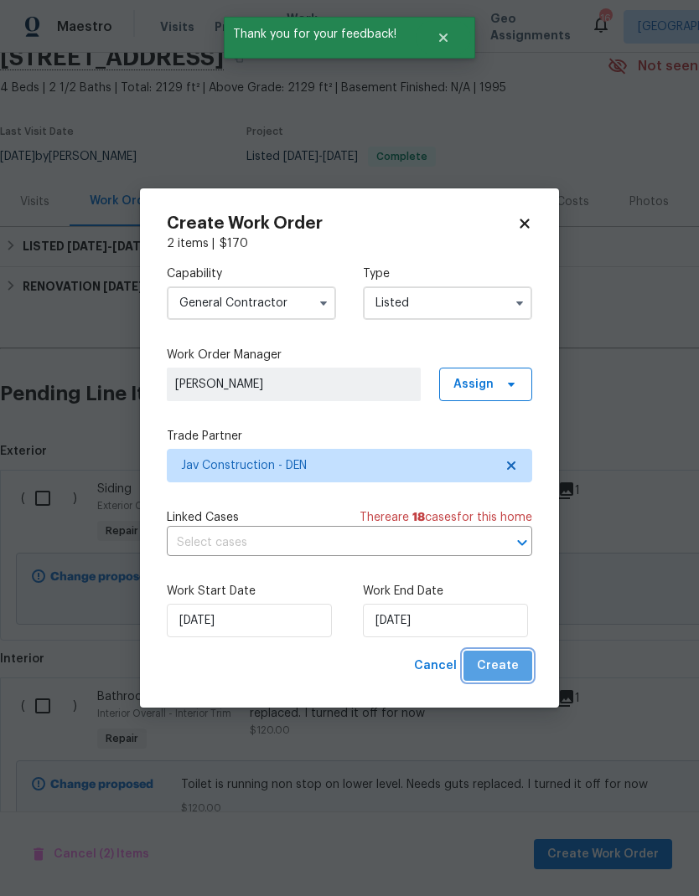
click at [504, 665] on span "Create" at bounding box center [498, 666] width 42 height 21
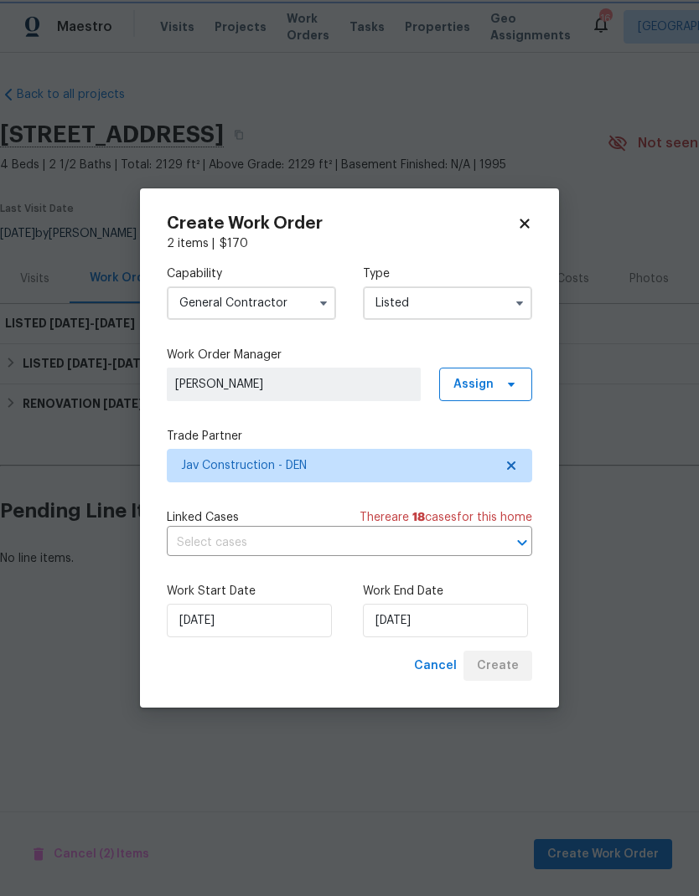
scroll to position [0, 0]
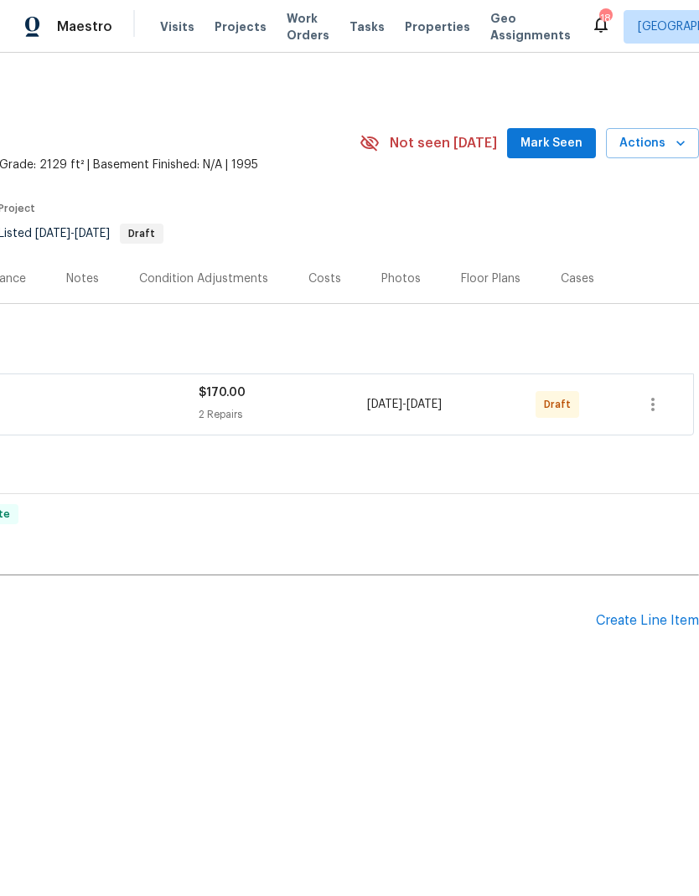
scroll to position [0, 248]
click at [645, 404] on icon "button" at bounding box center [652, 405] width 20 height 20
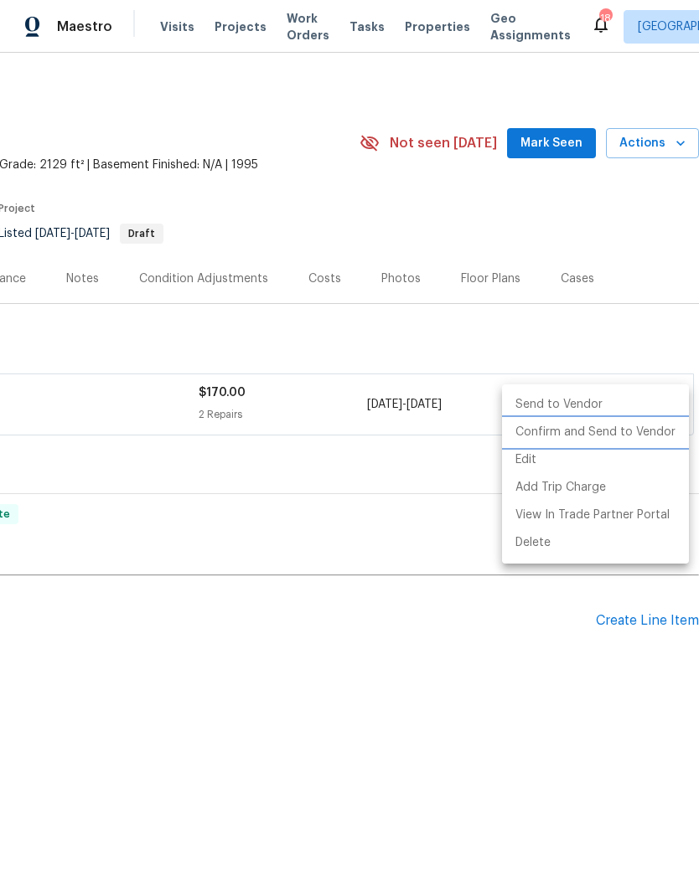
click at [596, 435] on li "Confirm and Send to Vendor" at bounding box center [595, 433] width 187 height 28
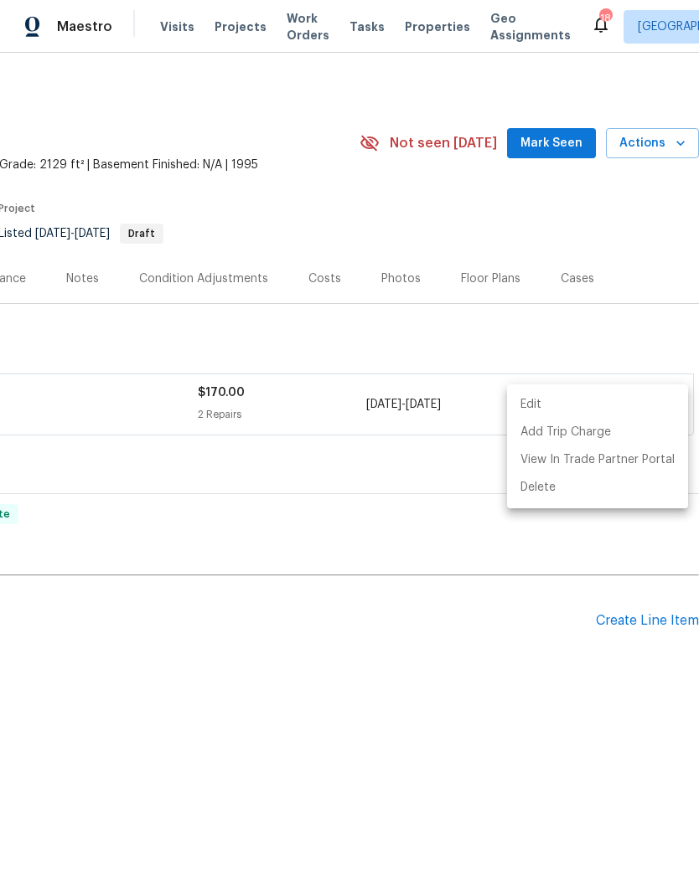
click at [490, 731] on div at bounding box center [349, 448] width 699 height 896
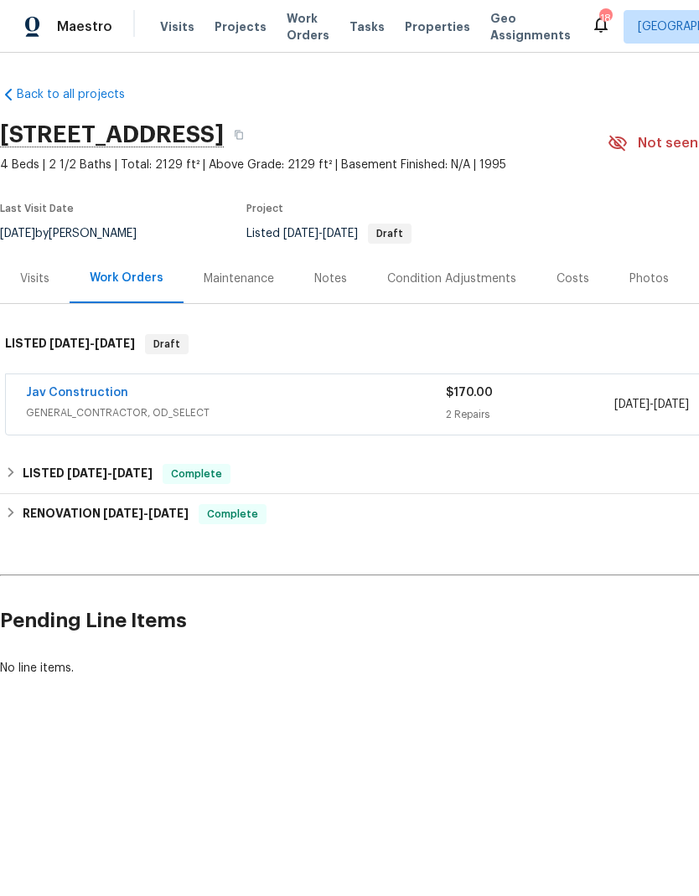
scroll to position [0, 0]
click at [330, 284] on div "Notes" at bounding box center [330, 279] width 33 height 17
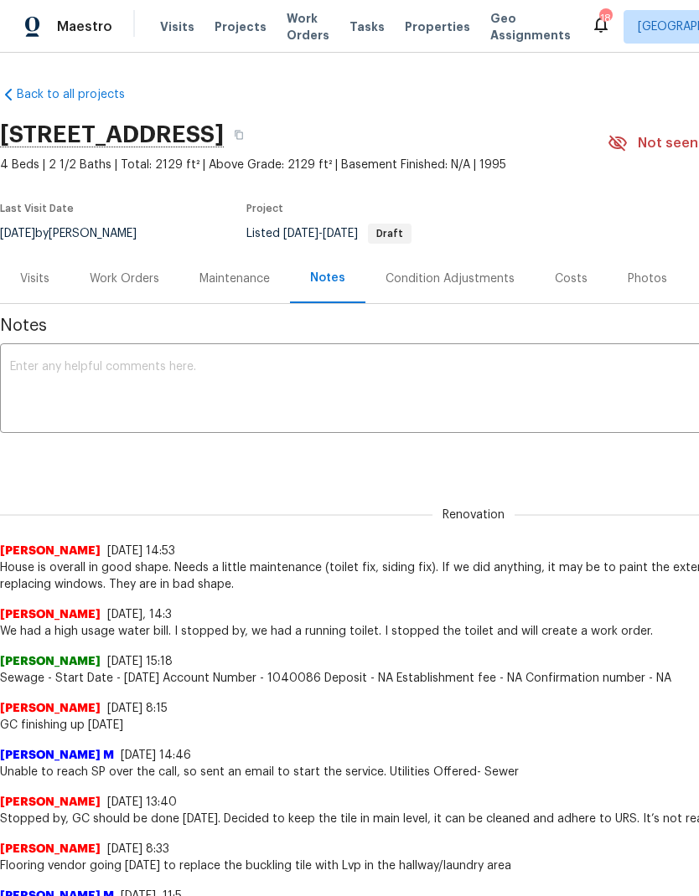
click at [228, 34] on span "Projects" at bounding box center [240, 26] width 52 height 17
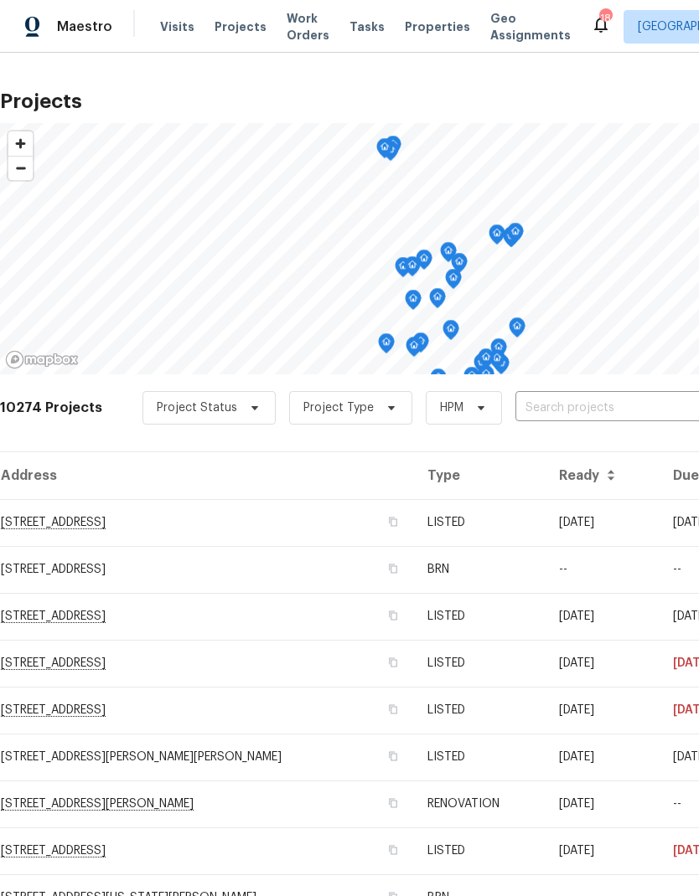
click at [418, 28] on span "Properties" at bounding box center [437, 26] width 65 height 17
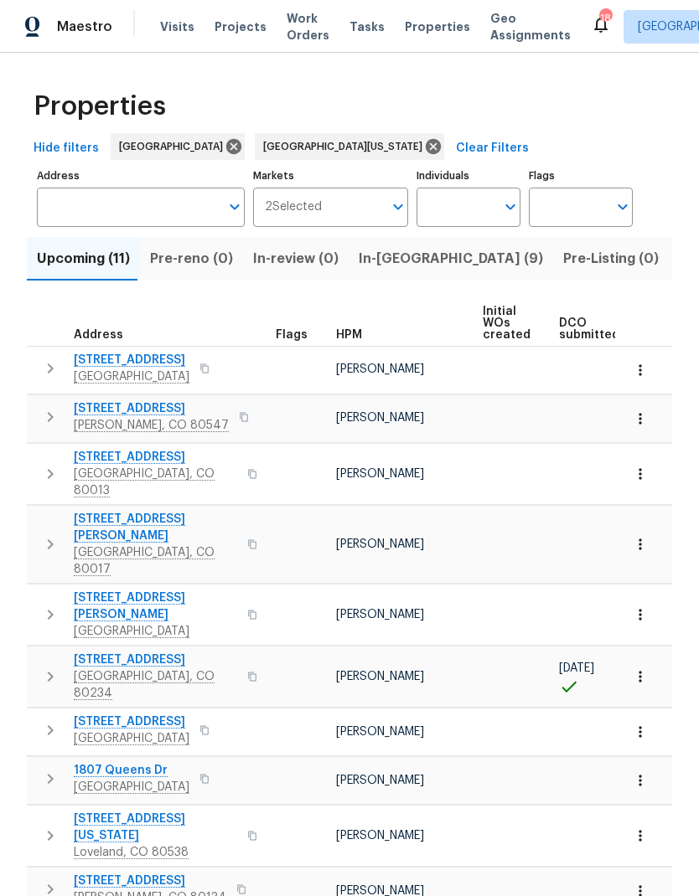
click at [392, 263] on span "In-reno (9)" at bounding box center [450, 258] width 184 height 23
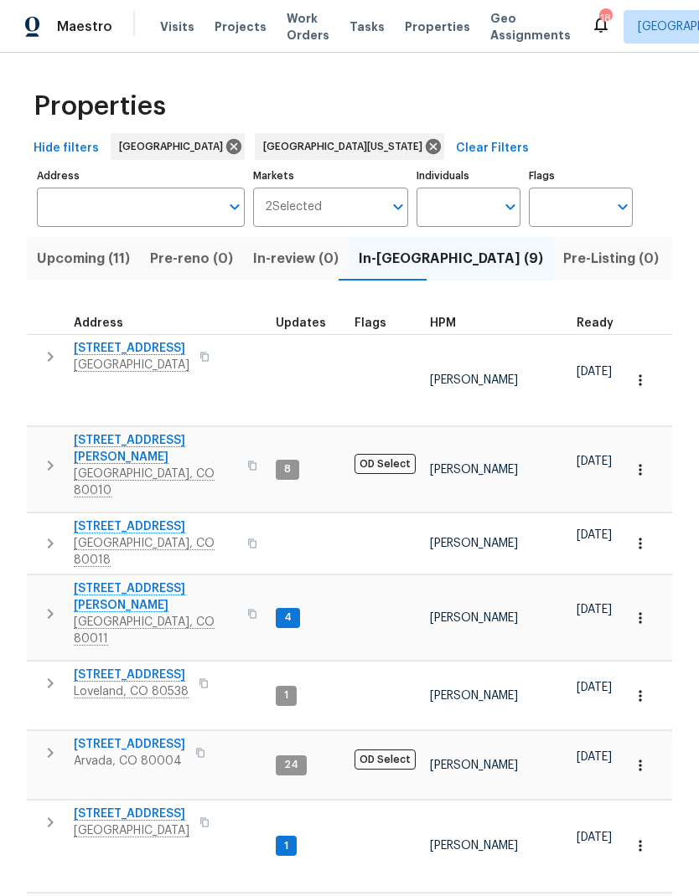
click at [138, 895] on span "[STREET_ADDRESS]" at bounding box center [129, 907] width 111 height 17
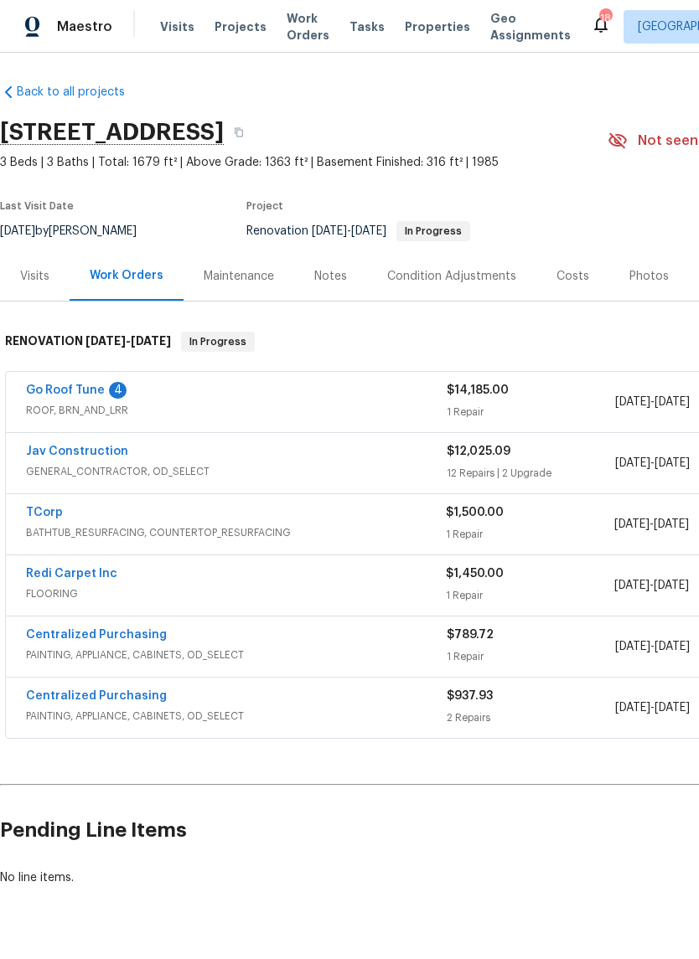
scroll to position [2, 0]
click at [326, 275] on div "Notes" at bounding box center [330, 277] width 33 height 17
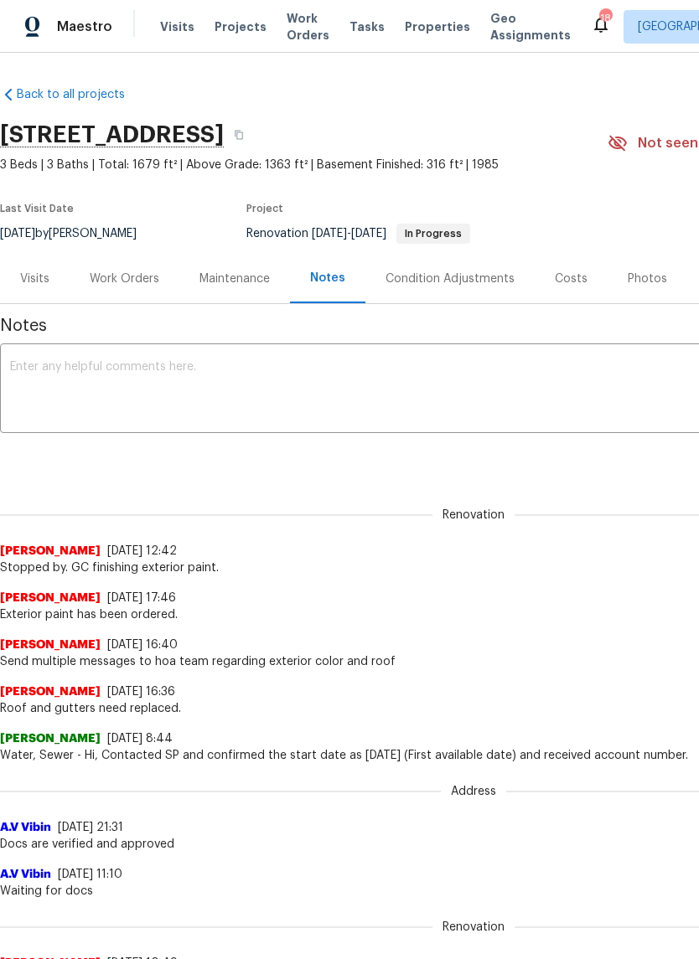
click at [299, 384] on textarea at bounding box center [473, 390] width 926 height 59
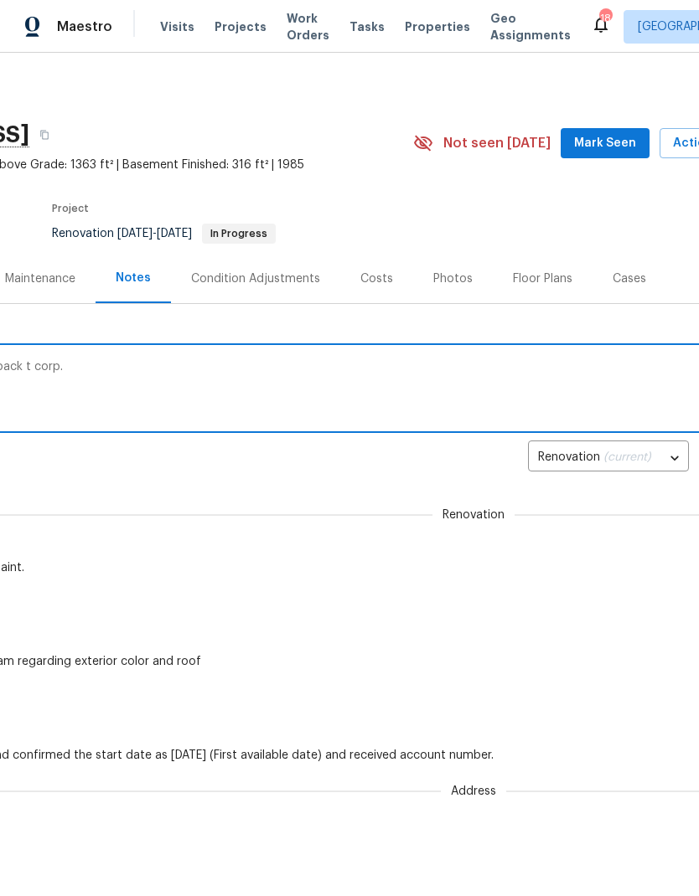
scroll to position [0, 199]
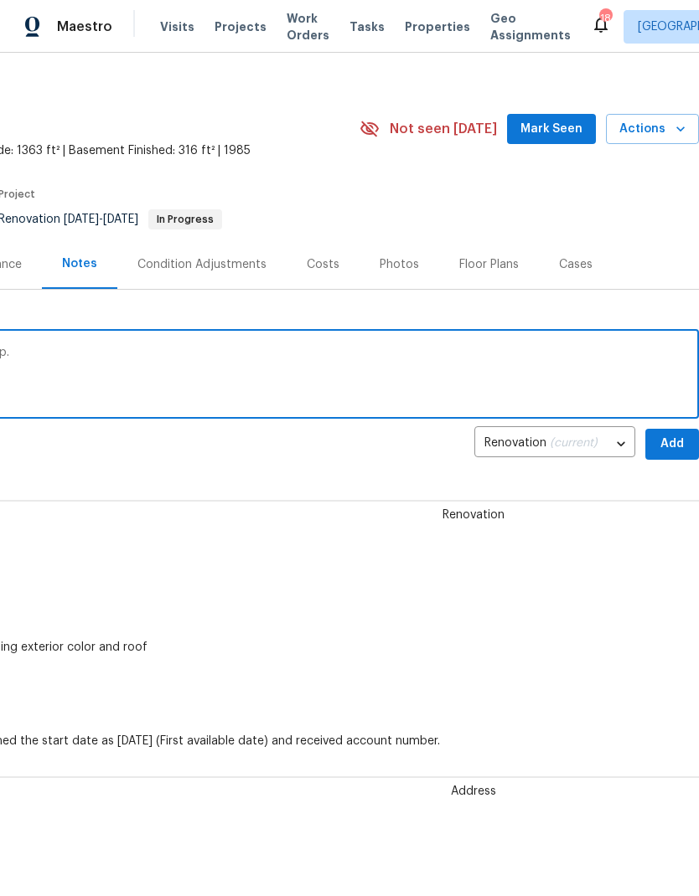
type textarea "Tiling being completed. Pushing back t corp."
click at [664, 446] on span "Add" at bounding box center [671, 444] width 27 height 21
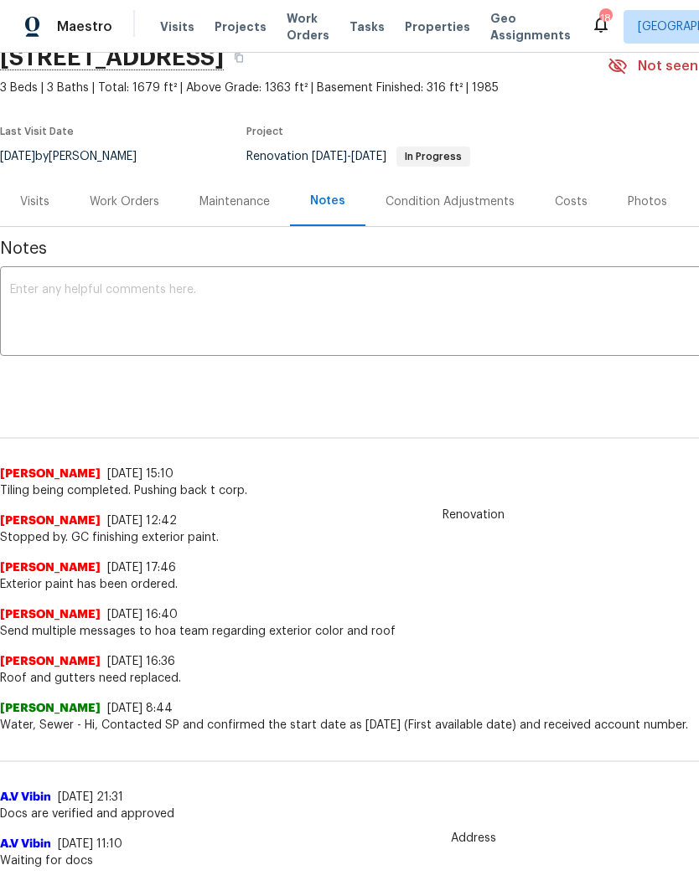
scroll to position [78, 0]
click at [220, 30] on span "Projects" at bounding box center [240, 26] width 52 height 17
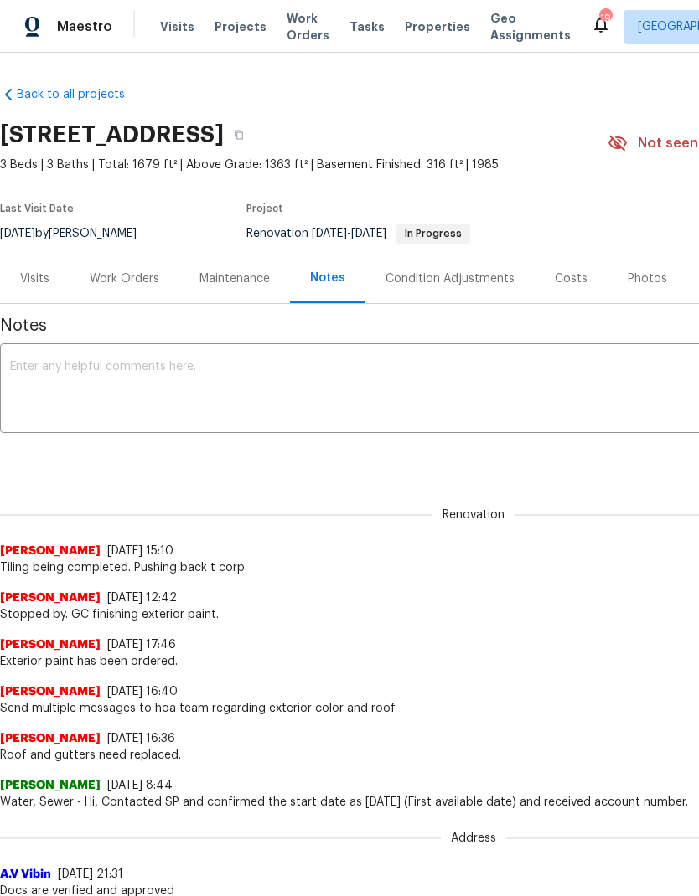
click at [59, 380] on textarea at bounding box center [473, 390] width 926 height 59
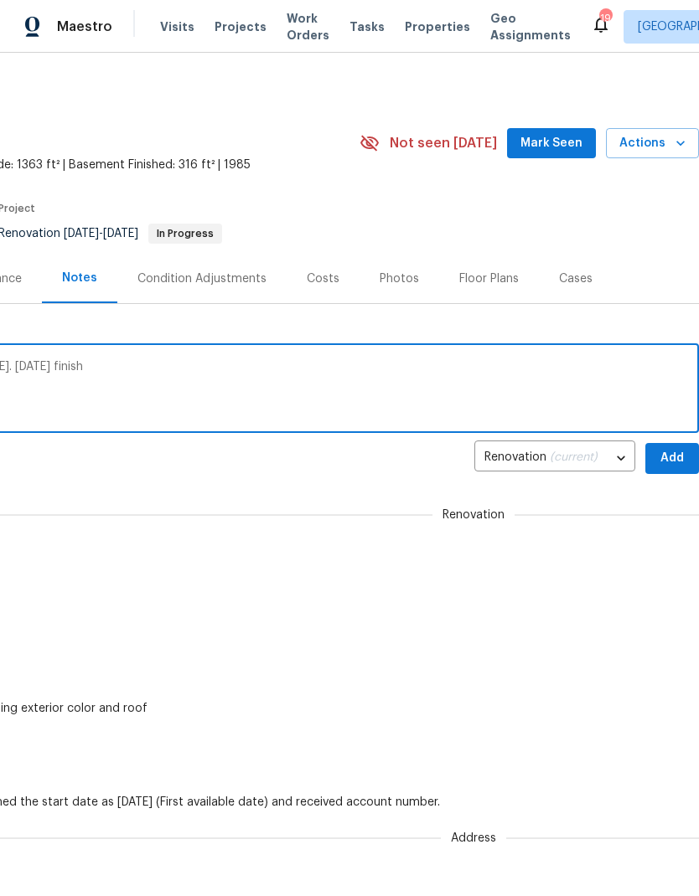
scroll to position [0, 248]
type textarea "Flooring still ok for [DATE], tile refinish [DATE]. [DATE] finish"
click at [667, 462] on span "Add" at bounding box center [671, 458] width 27 height 21
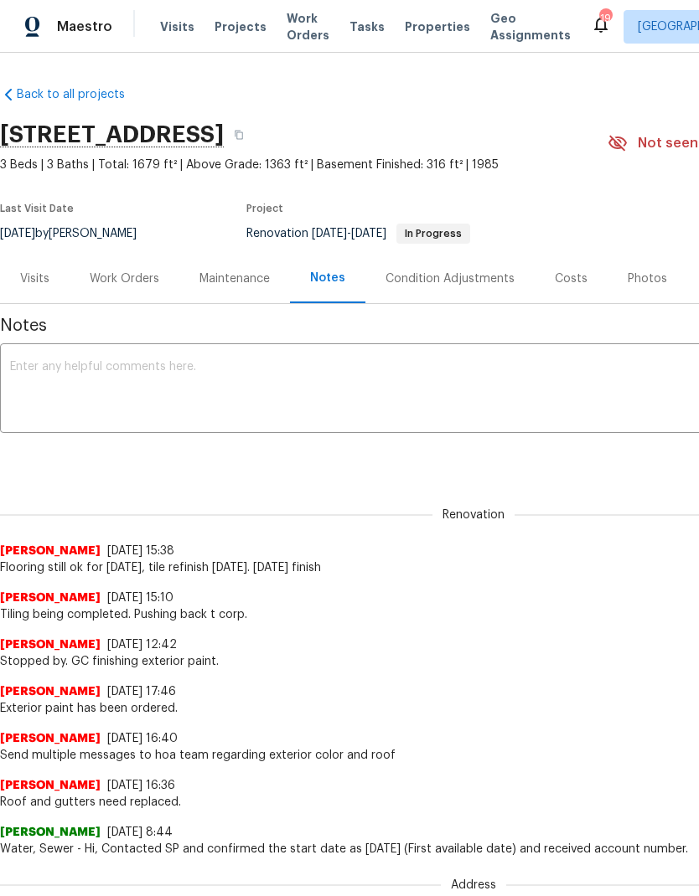
scroll to position [0, 0]
click at [575, 283] on div "Costs" at bounding box center [570, 279] width 33 height 17
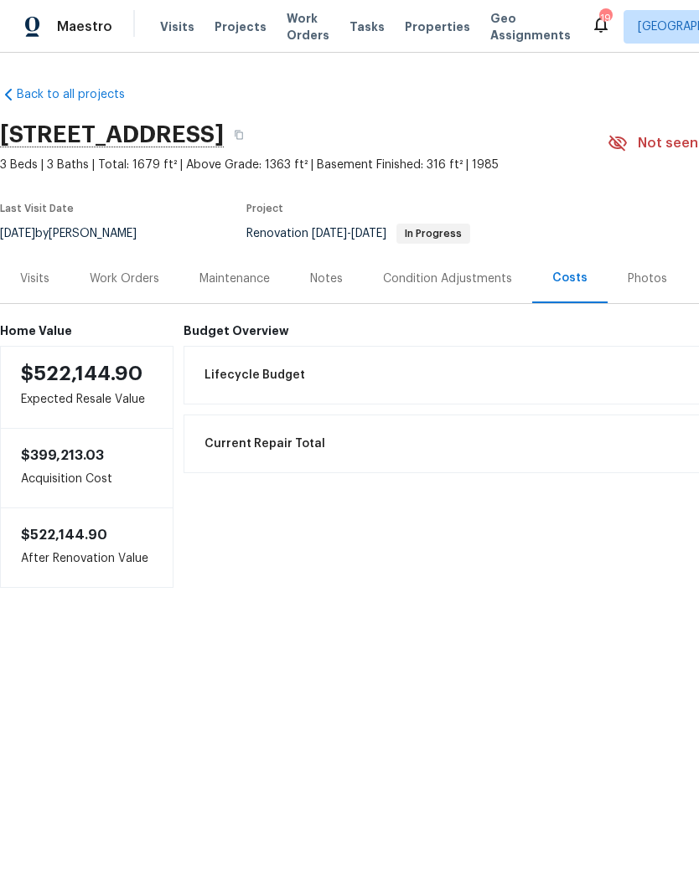
click at [119, 276] on div "Work Orders" at bounding box center [125, 279] width 70 height 17
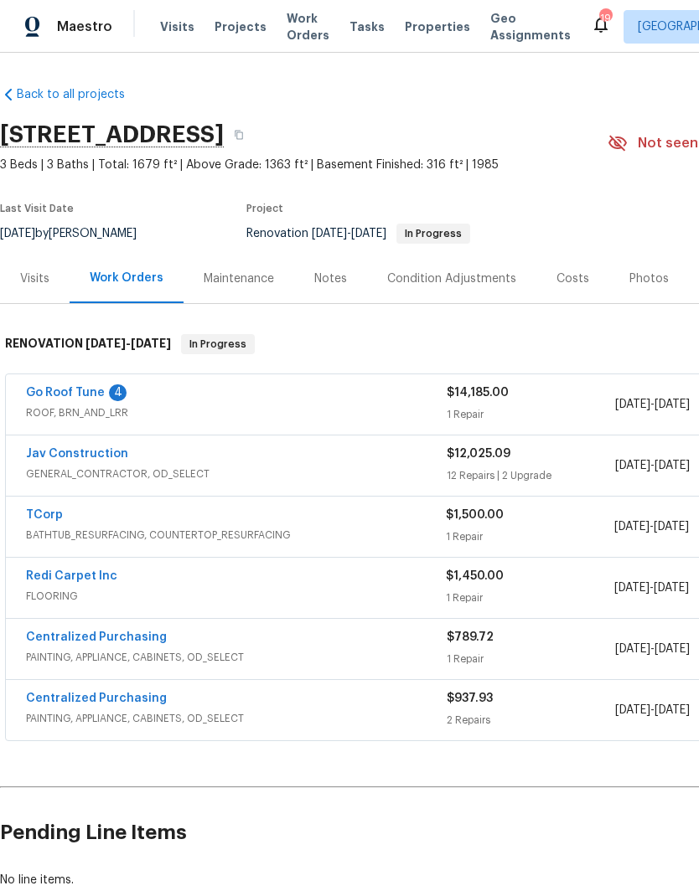
click at [76, 389] on link "Go Roof Tune" at bounding box center [65, 393] width 79 height 12
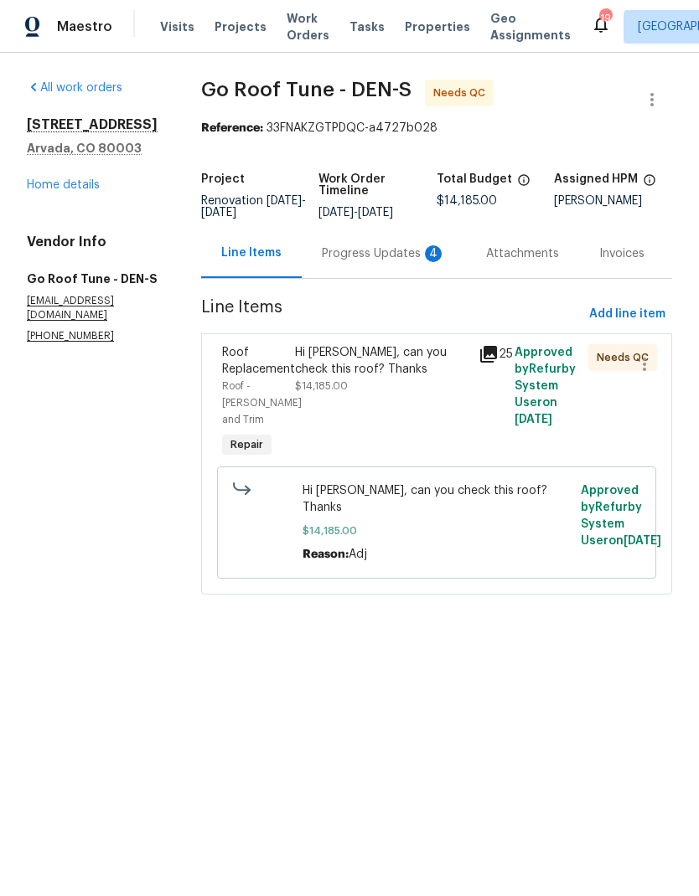
click at [378, 262] on div "Progress Updates 4" at bounding box center [384, 253] width 124 height 17
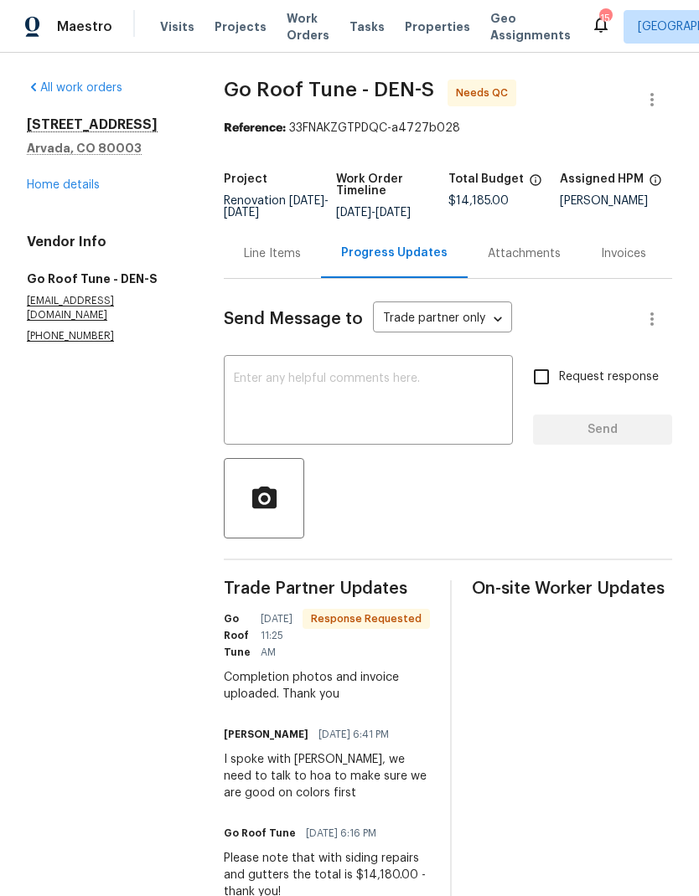
click at [301, 262] on div "Line Items" at bounding box center [272, 253] width 57 height 17
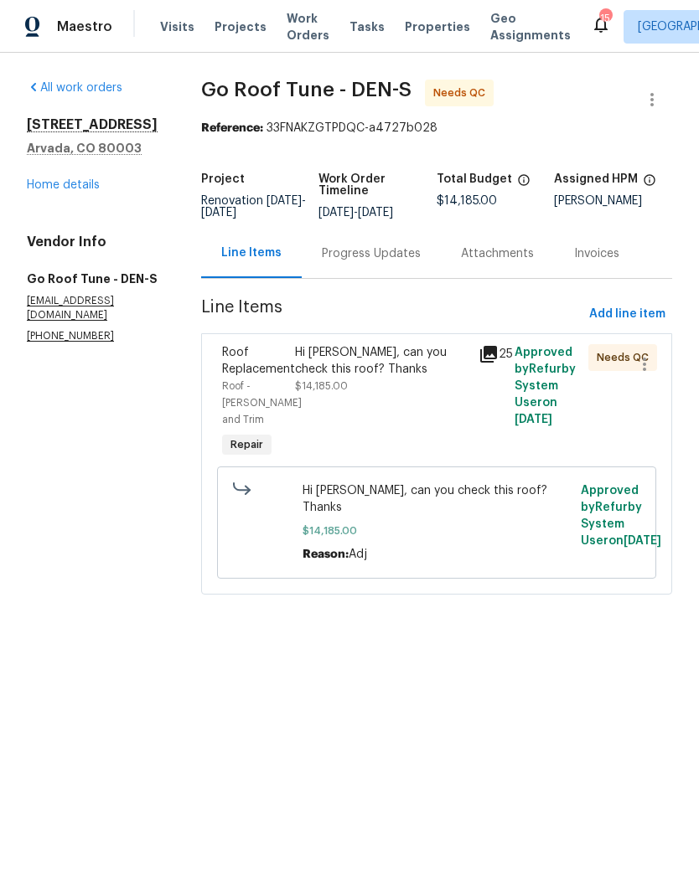
click at [376, 262] on div "Progress Updates" at bounding box center [371, 253] width 99 height 17
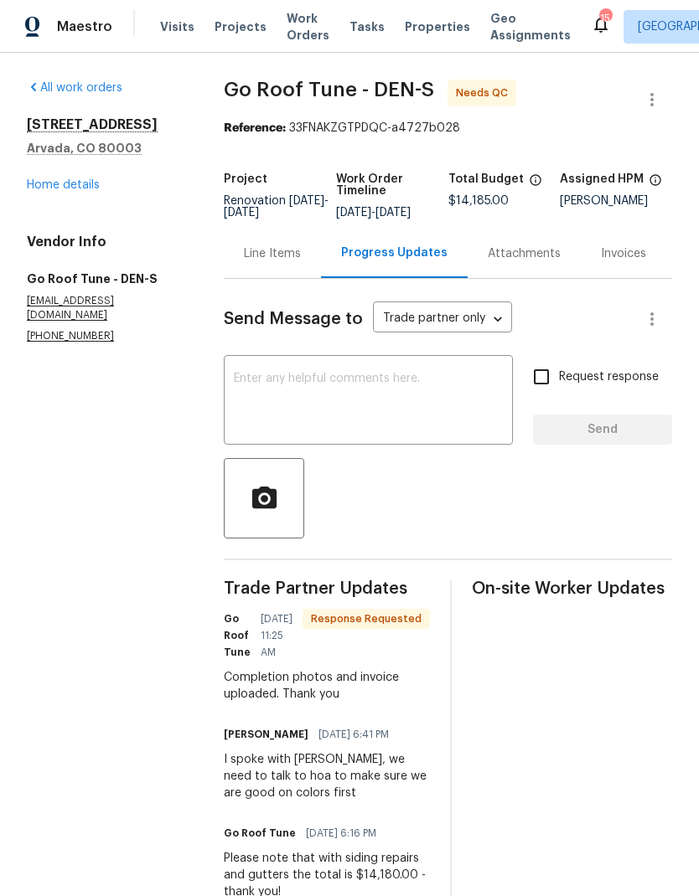
click at [322, 414] on textarea at bounding box center [368, 402] width 269 height 59
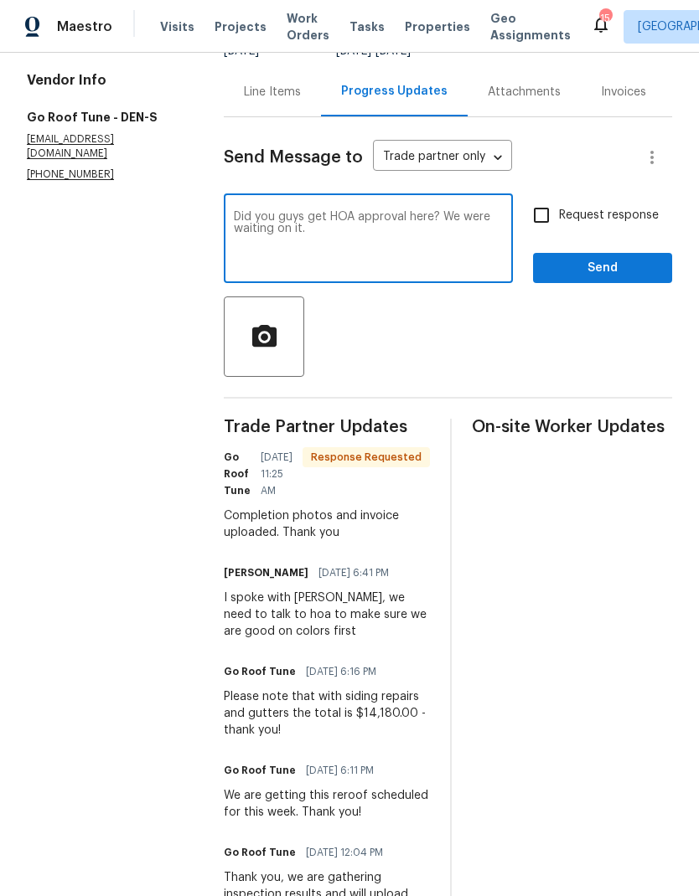
scroll to position [161, 0]
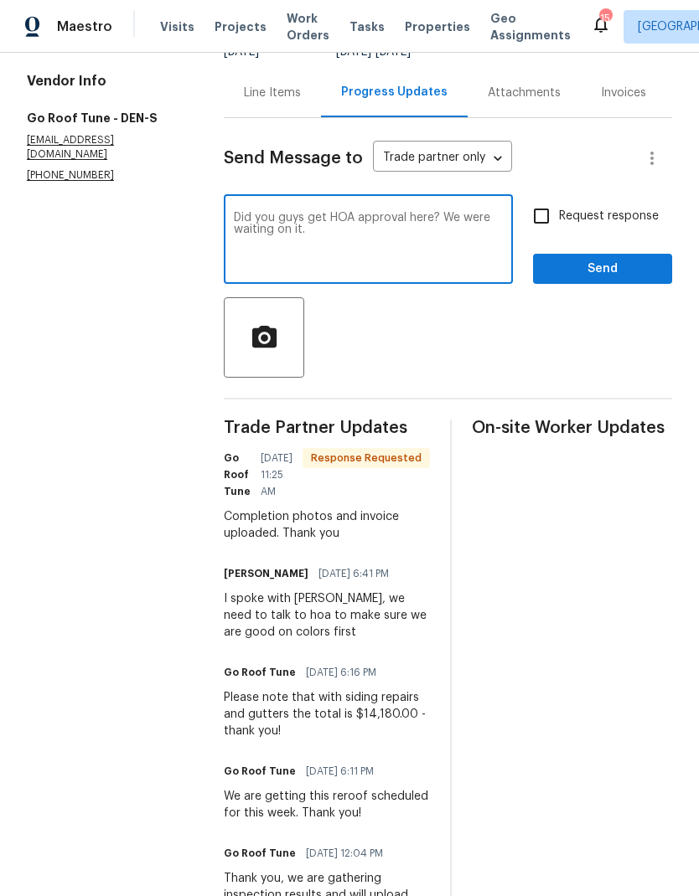
type textarea "Did you guys get HOA approval here? We were waiting on it."
click at [600, 280] on span "Send" at bounding box center [602, 269] width 112 height 21
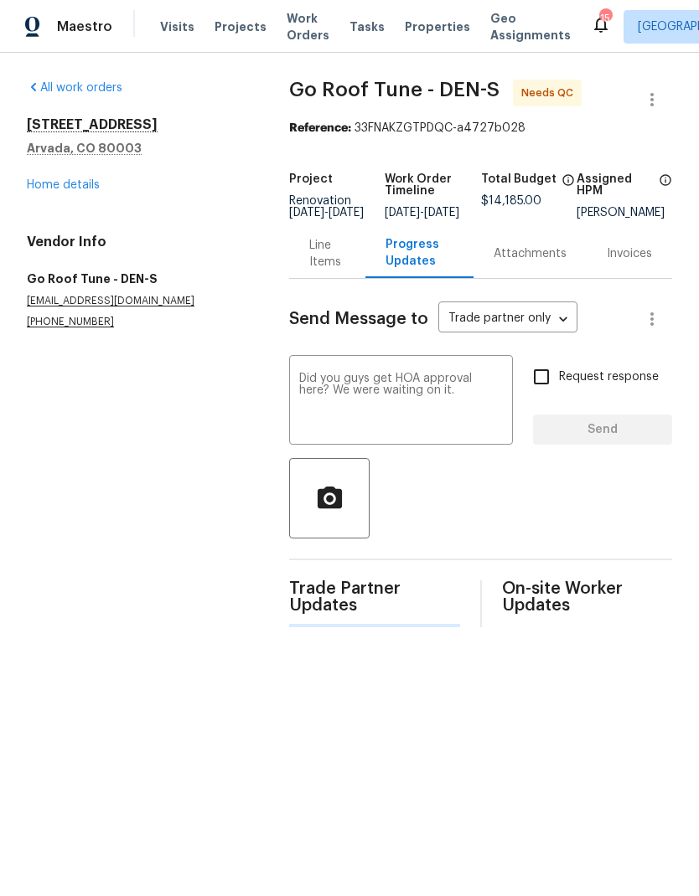
scroll to position [0, 0]
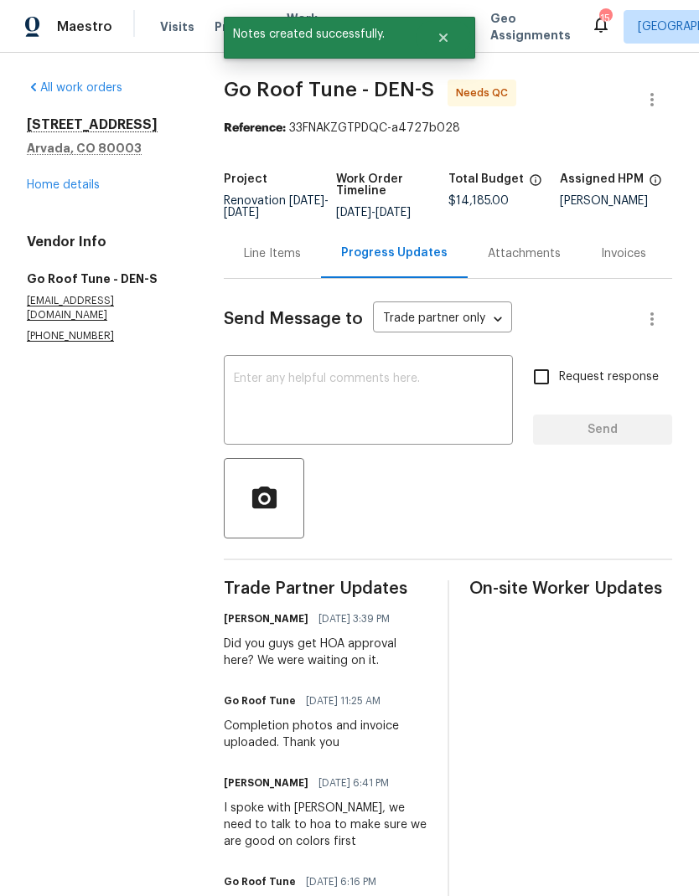
click at [70, 180] on link "Home details" at bounding box center [63, 185] width 73 height 12
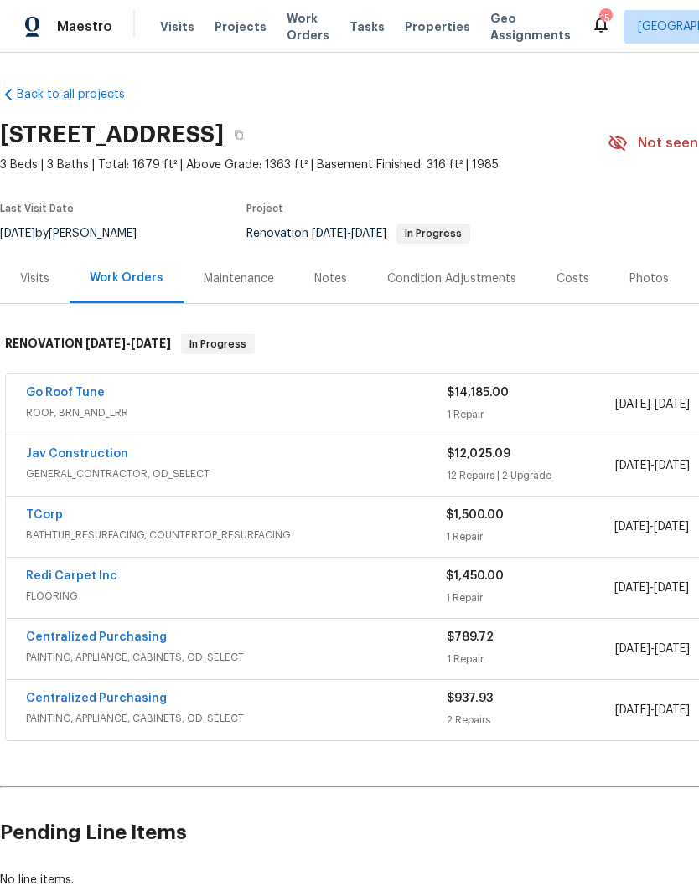
click at [76, 573] on link "Redi Carpet Inc" at bounding box center [71, 576] width 91 height 12
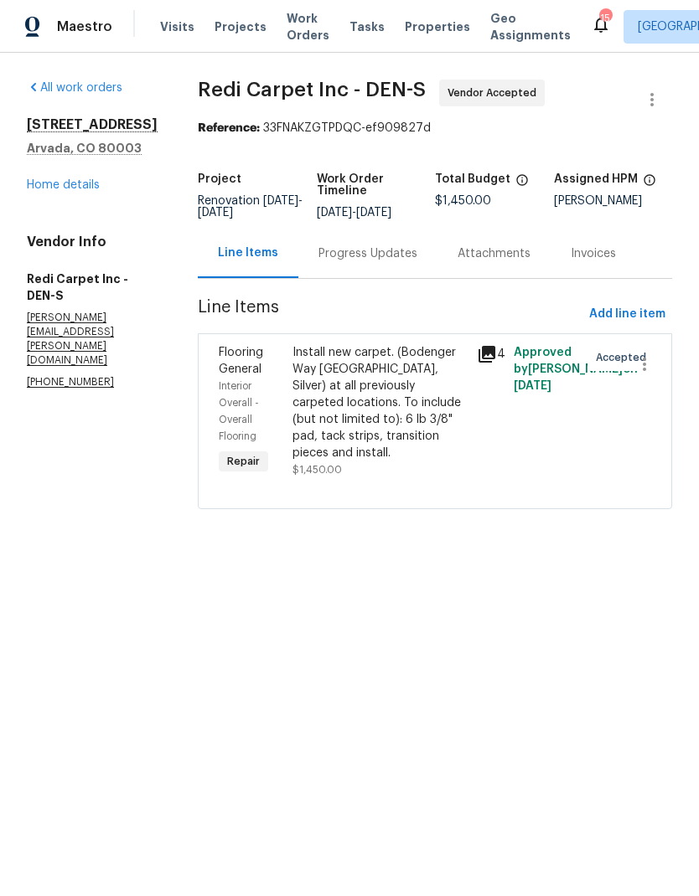
click at [394, 275] on div "Progress Updates" at bounding box center [367, 253] width 139 height 49
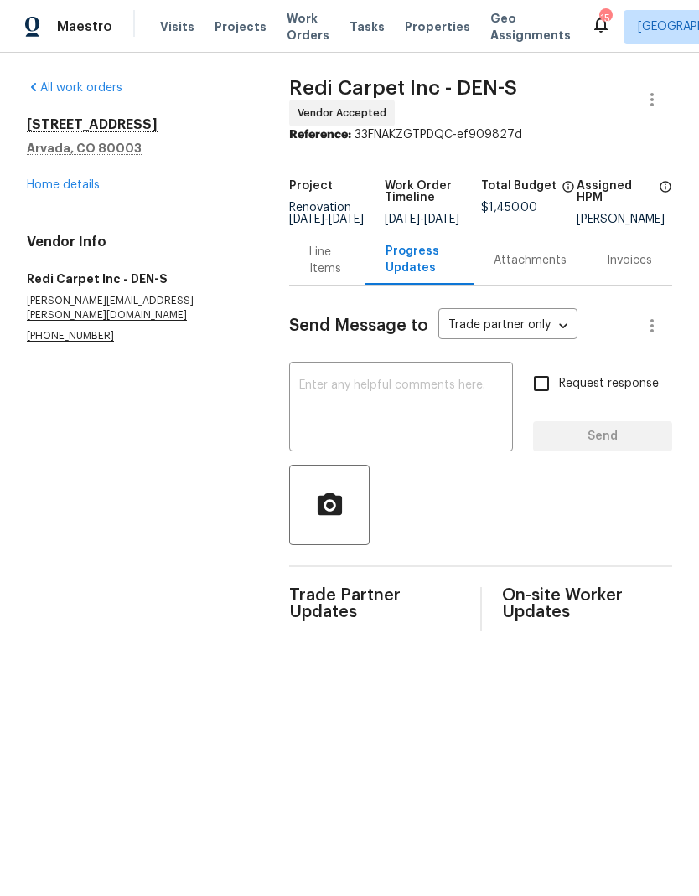
click at [413, 408] on textarea at bounding box center [401, 408] width 204 height 59
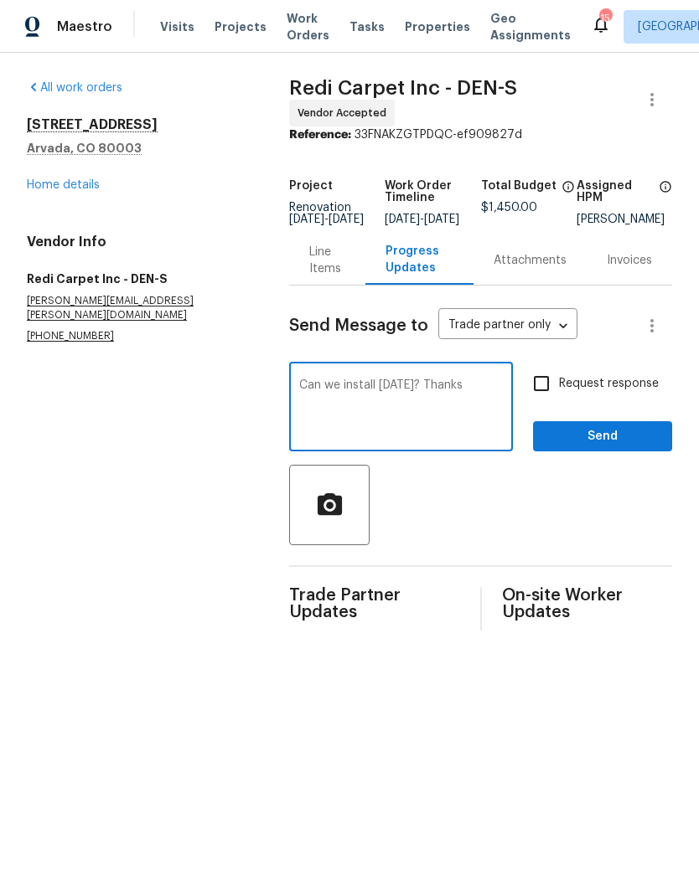
type textarea "Can we install Wednesday? Thanks"
click at [632, 435] on span "Send" at bounding box center [602, 436] width 112 height 21
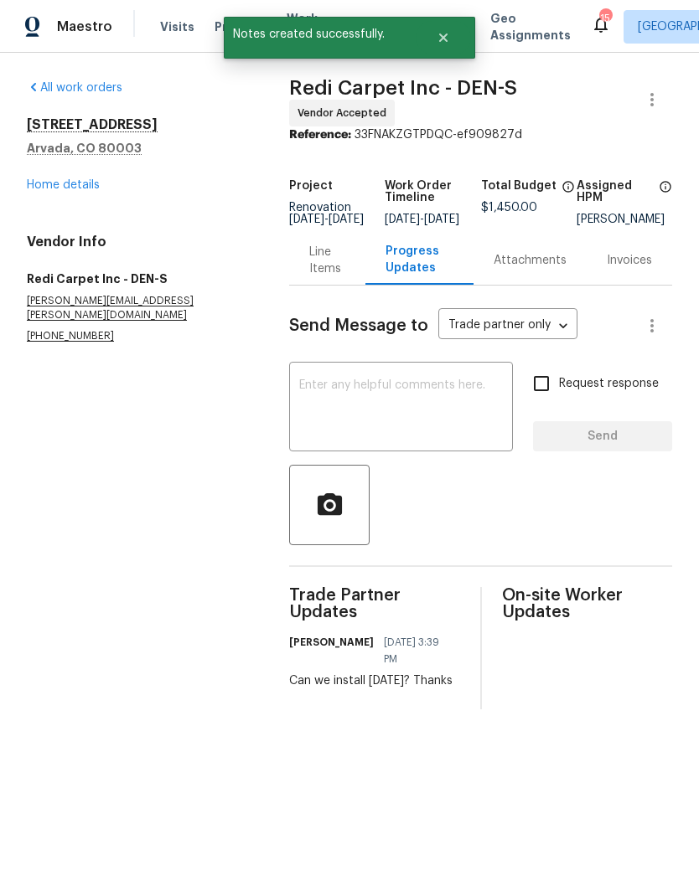
click at [67, 186] on link "Home details" at bounding box center [63, 185] width 73 height 12
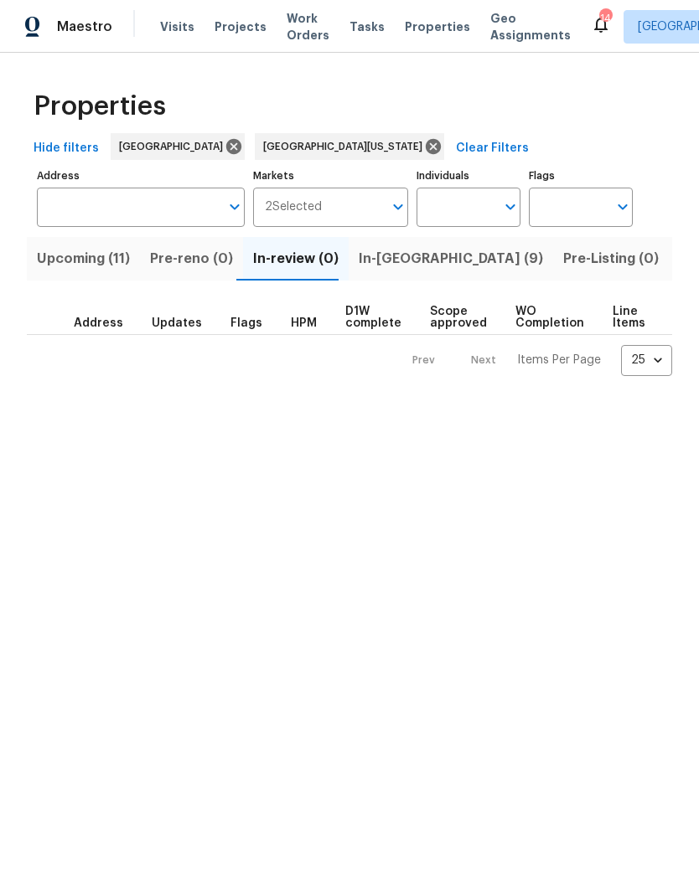
click at [393, 260] on span "In-[GEOGRAPHIC_DATA] (9)" at bounding box center [450, 258] width 184 height 23
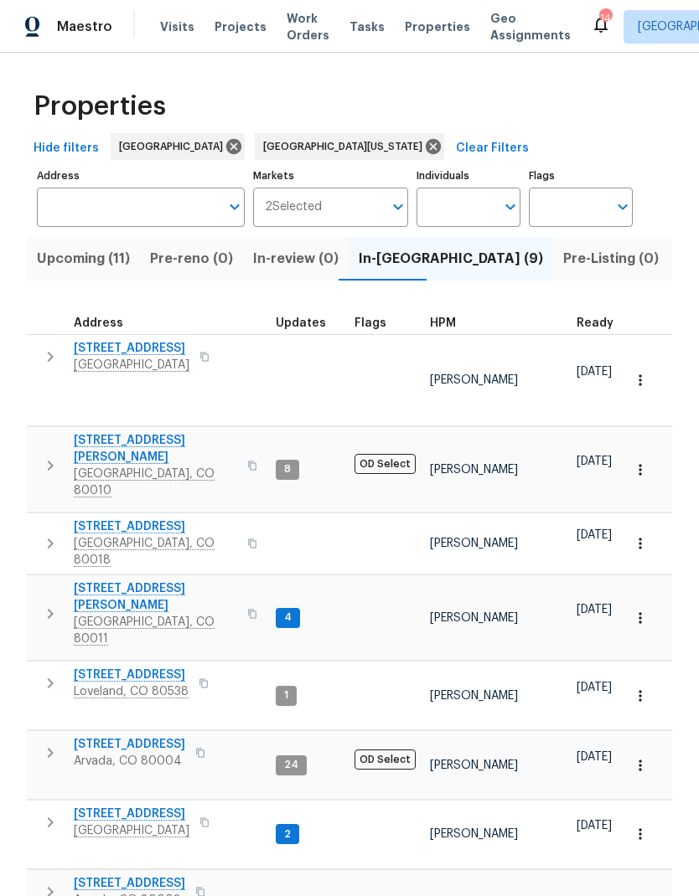
click at [452, 323] on span "HPM" at bounding box center [443, 323] width 26 height 12
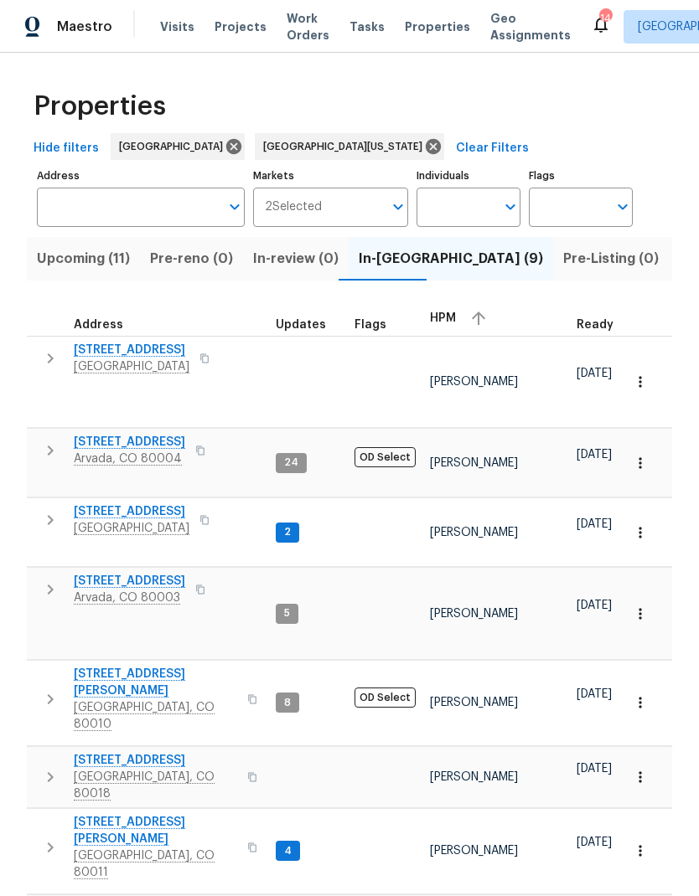
click at [151, 352] on span "[STREET_ADDRESS]" at bounding box center [132, 350] width 116 height 17
click at [179, 29] on span "Visits" at bounding box center [177, 26] width 34 height 17
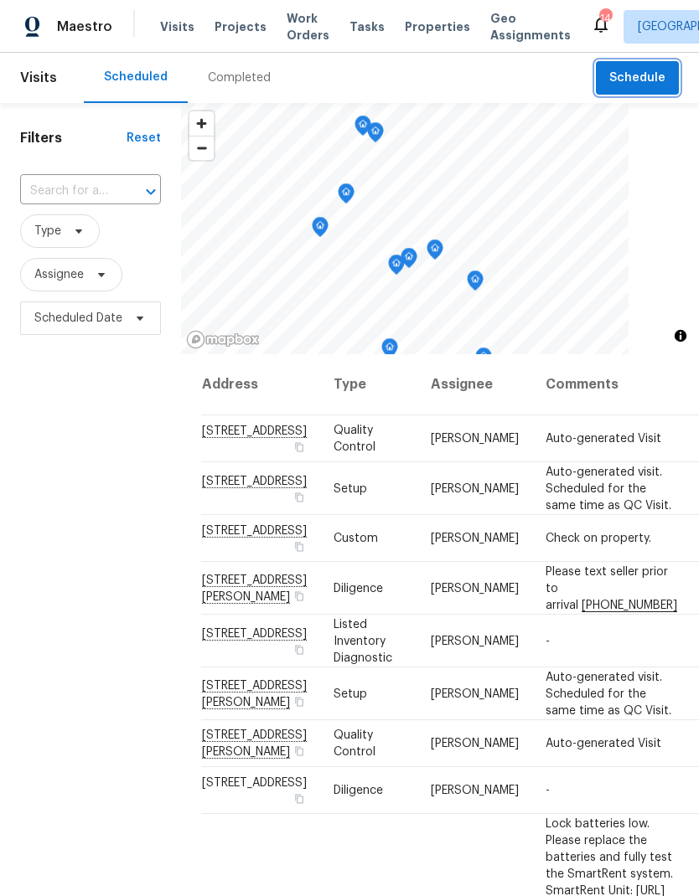
click at [653, 80] on span "Schedule" at bounding box center [637, 78] width 56 height 21
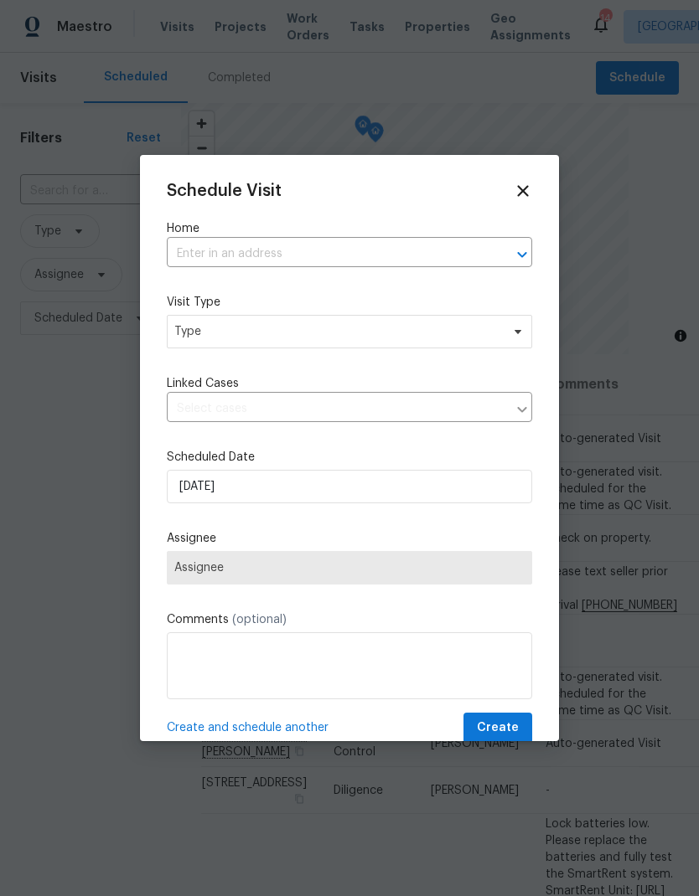
click at [358, 258] on input "text" at bounding box center [326, 254] width 318 height 26
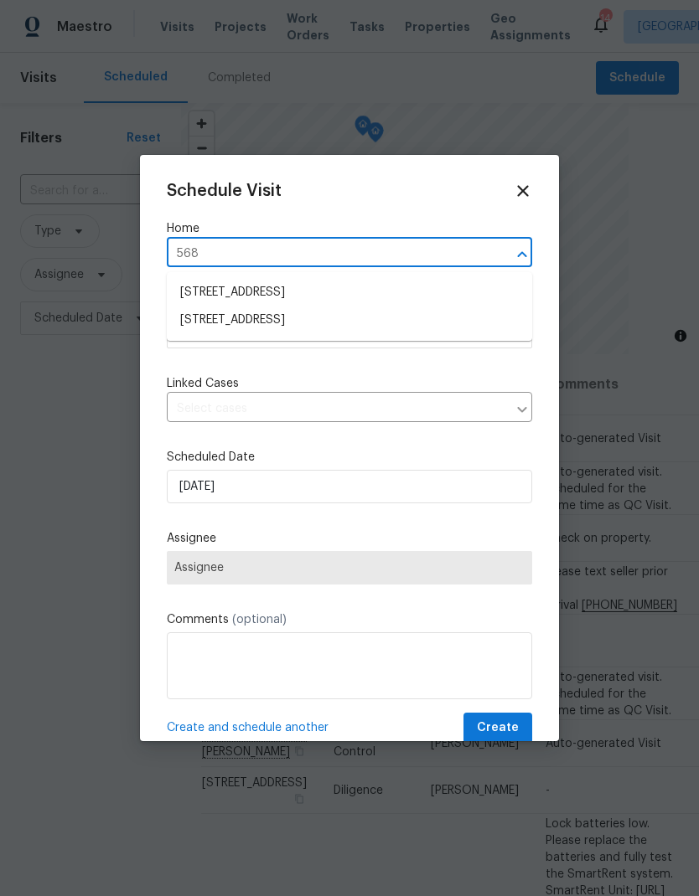
type input "5680"
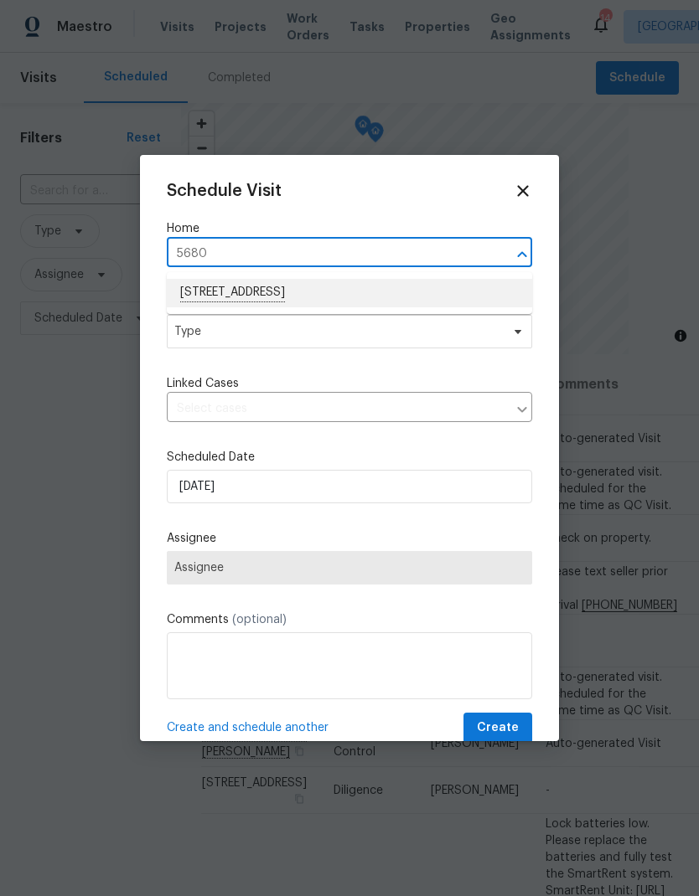
click at [266, 297] on li "5680 W 71st Ave, Arvada, CO 80003" at bounding box center [349, 293] width 365 height 28
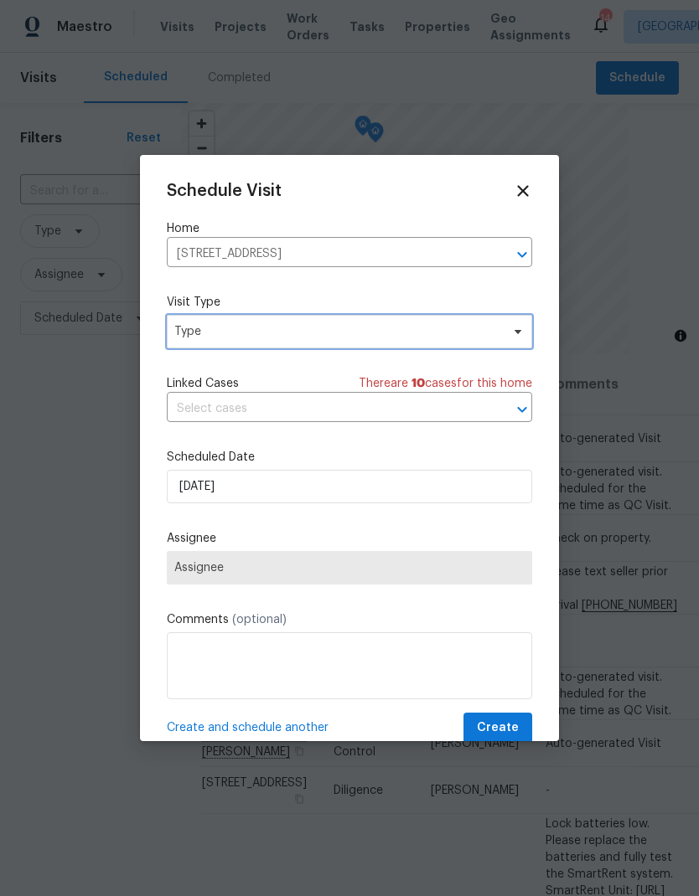
click at [314, 335] on span "Type" at bounding box center [337, 331] width 326 height 17
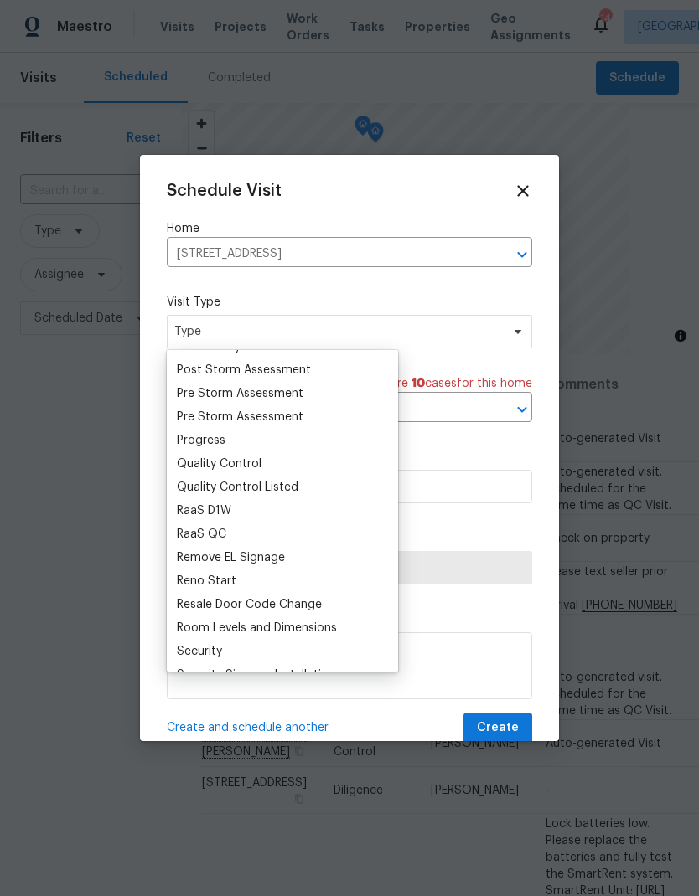
scroll to position [1072, 0]
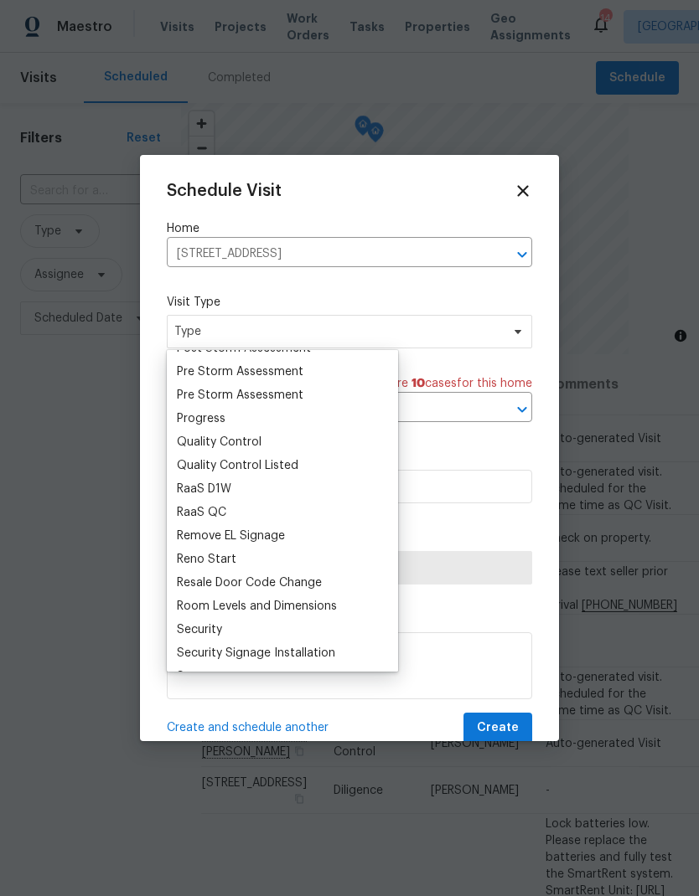
click at [236, 426] on div "Progress" at bounding box center [282, 418] width 221 height 23
click at [222, 421] on div "Progress" at bounding box center [201, 418] width 49 height 17
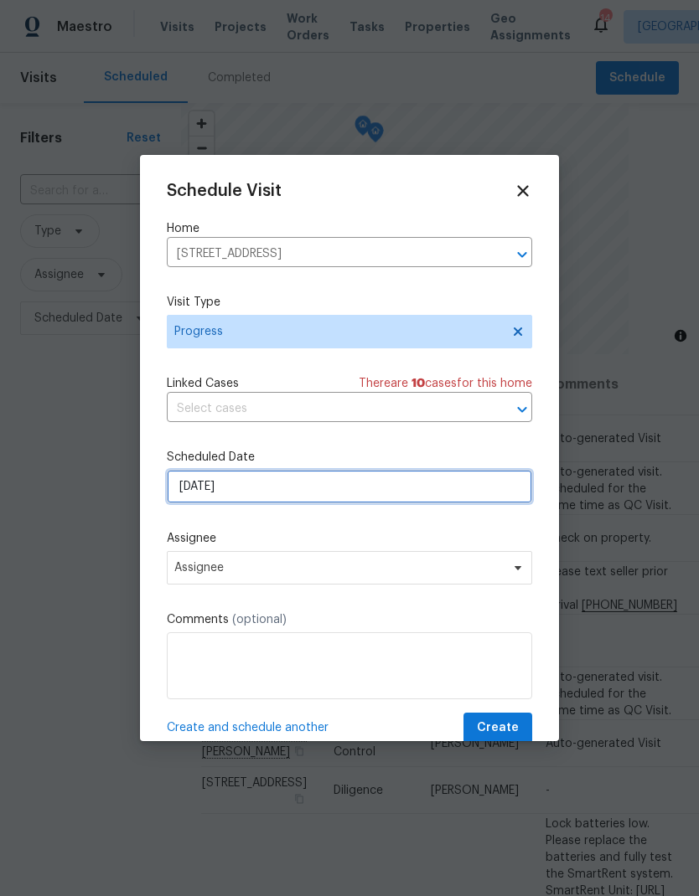
click at [304, 495] on input "[DATE]" at bounding box center [349, 487] width 365 height 34
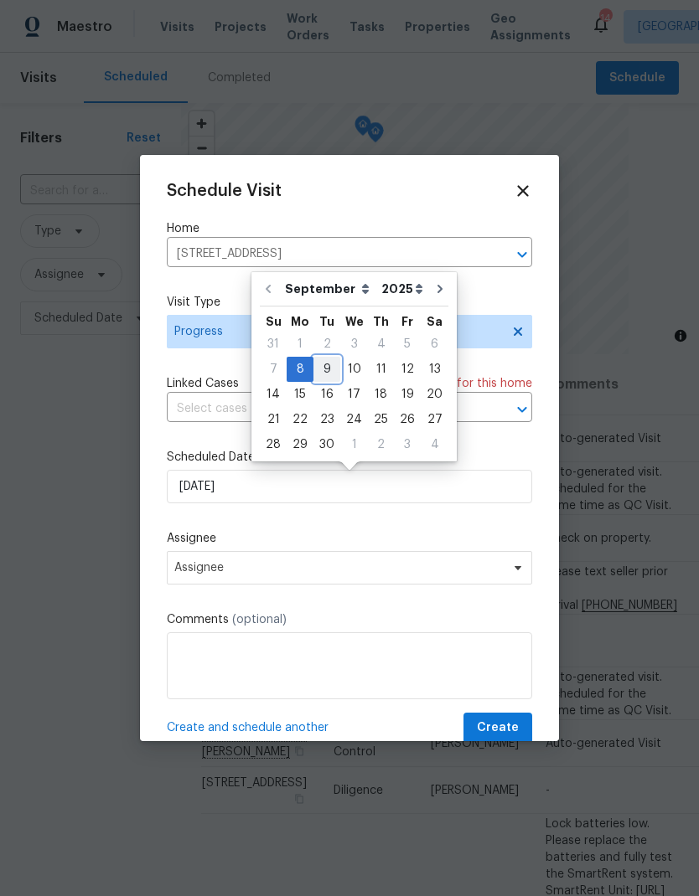
click at [328, 373] on div "9" at bounding box center [326, 369] width 27 height 23
type input "[DATE]"
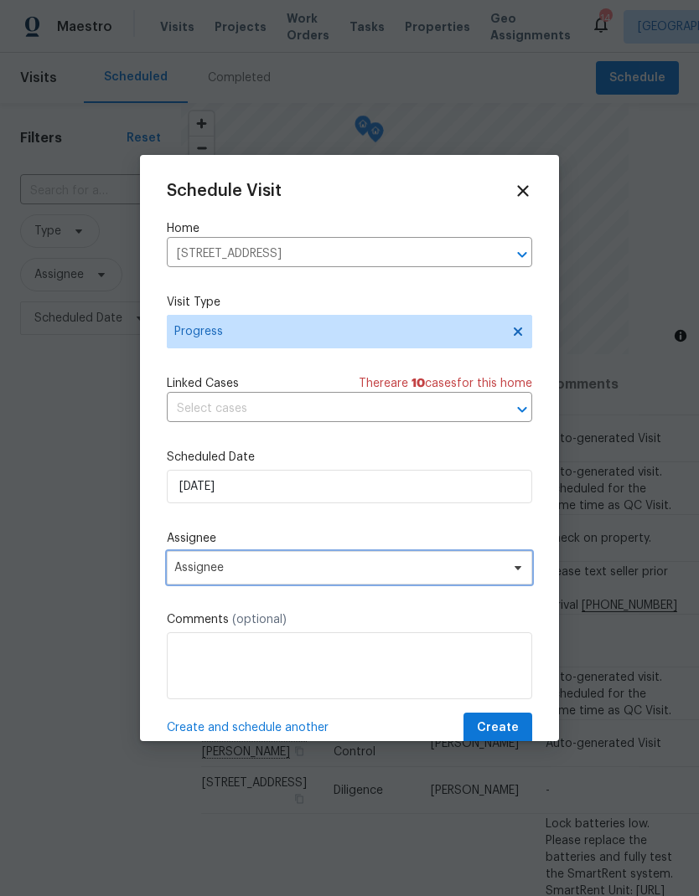
click at [291, 575] on span "Assignee" at bounding box center [338, 567] width 328 height 13
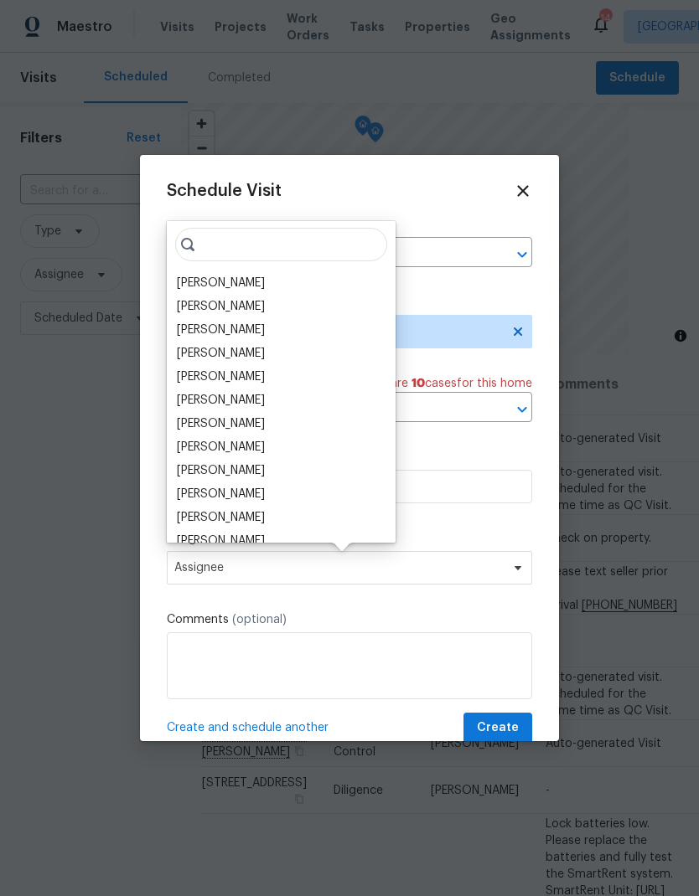
click at [252, 288] on div "[PERSON_NAME]" at bounding box center [221, 283] width 88 height 17
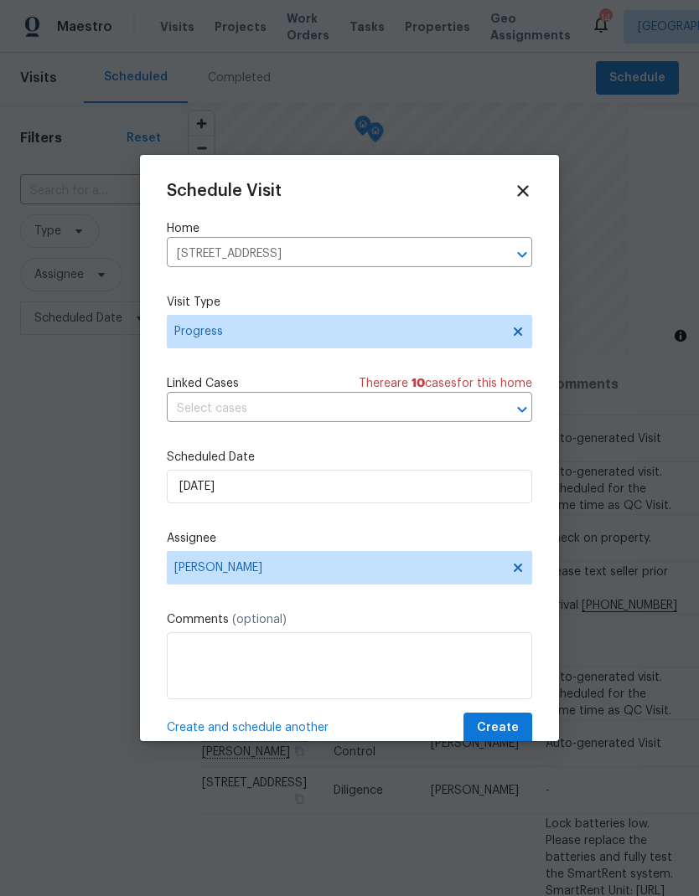
click at [291, 734] on span "Create and schedule another" at bounding box center [248, 728] width 162 height 17
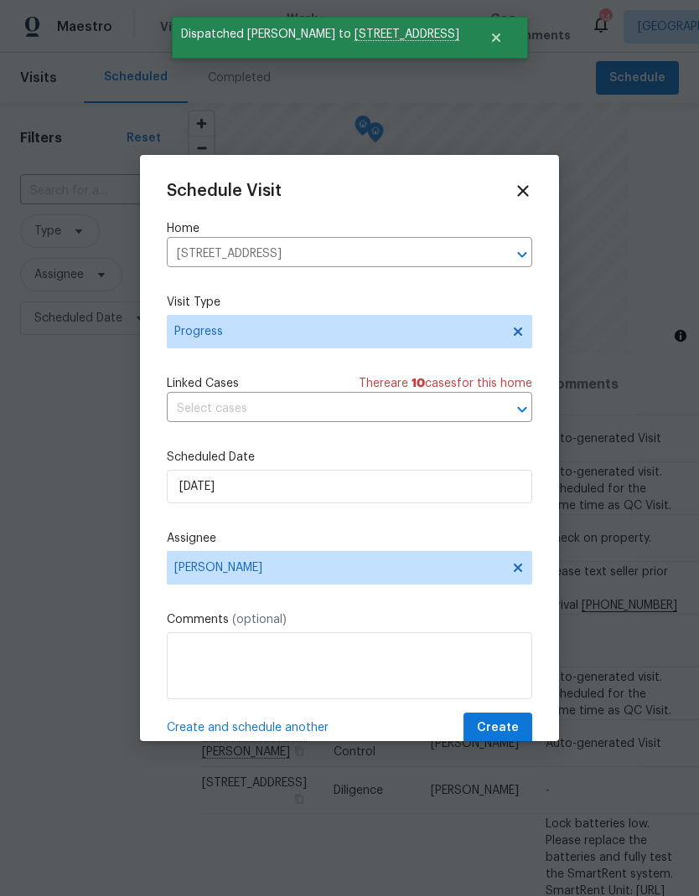
click at [500, 256] on icon "Clear" at bounding box center [500, 255] width 10 height 10
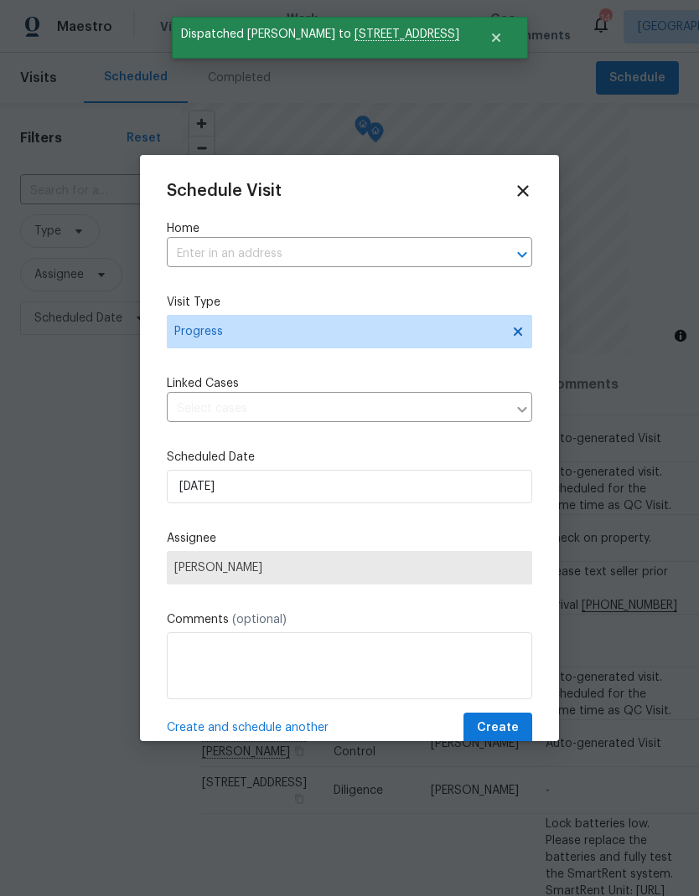
click at [328, 286] on div "Schedule Visit Home ​ Visit Type Progress Linked Cases ​ Scheduled Date 9/9/202…" at bounding box center [349, 463] width 365 height 562
click at [289, 256] on input "text" at bounding box center [326, 254] width 318 height 26
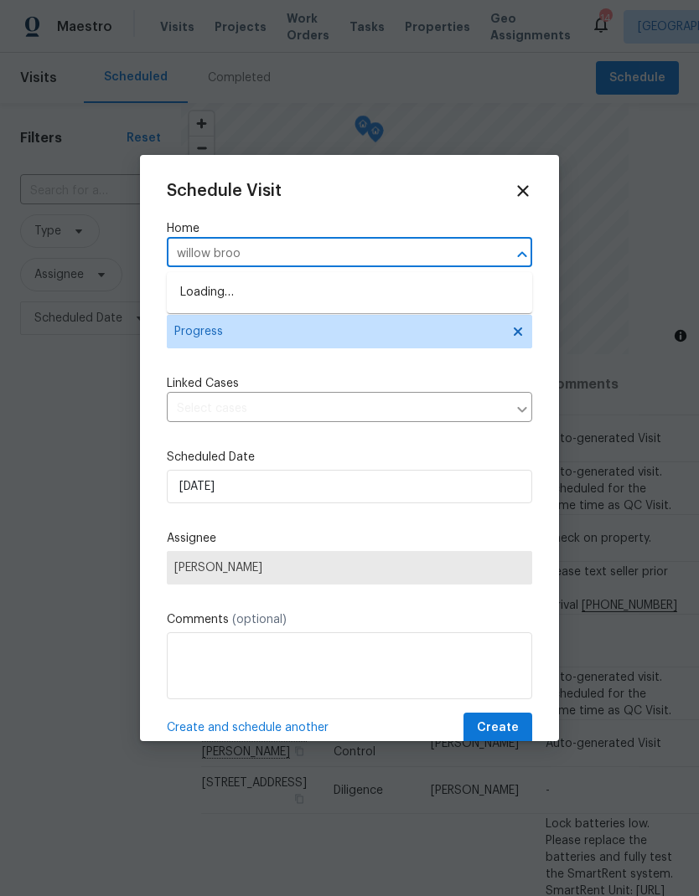
type input "willow broom"
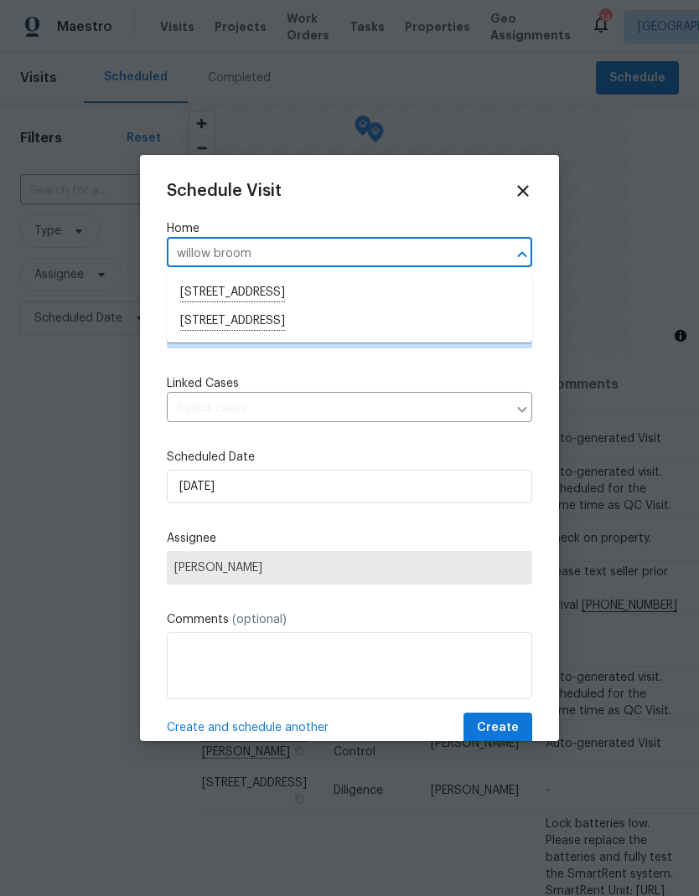
click at [255, 327] on li "[STREET_ADDRESS]" at bounding box center [349, 321] width 365 height 28
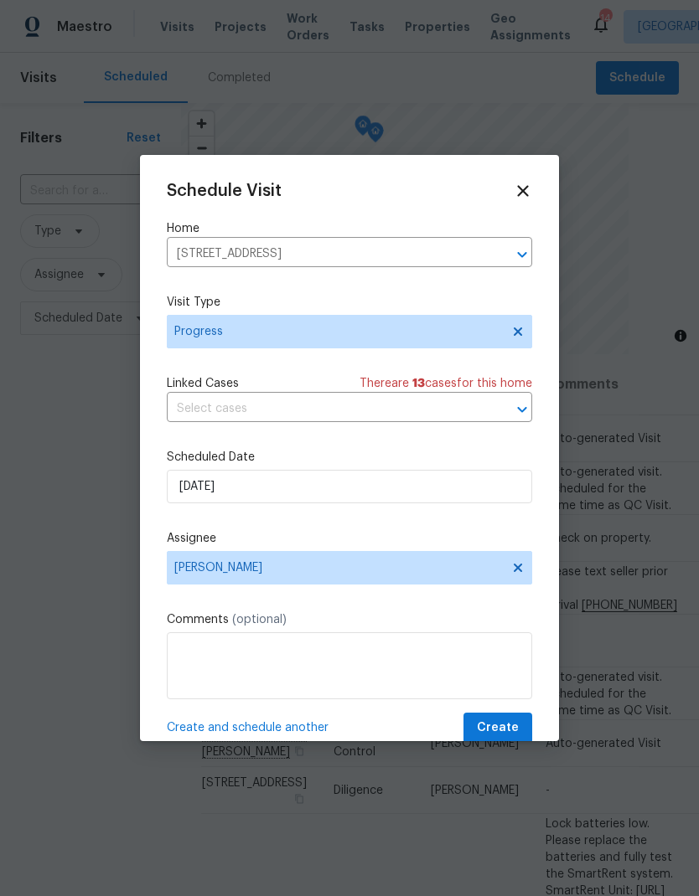
click at [278, 733] on span "Create and schedule another" at bounding box center [248, 728] width 162 height 17
click at [501, 260] on icon "Clear" at bounding box center [500, 254] width 17 height 17
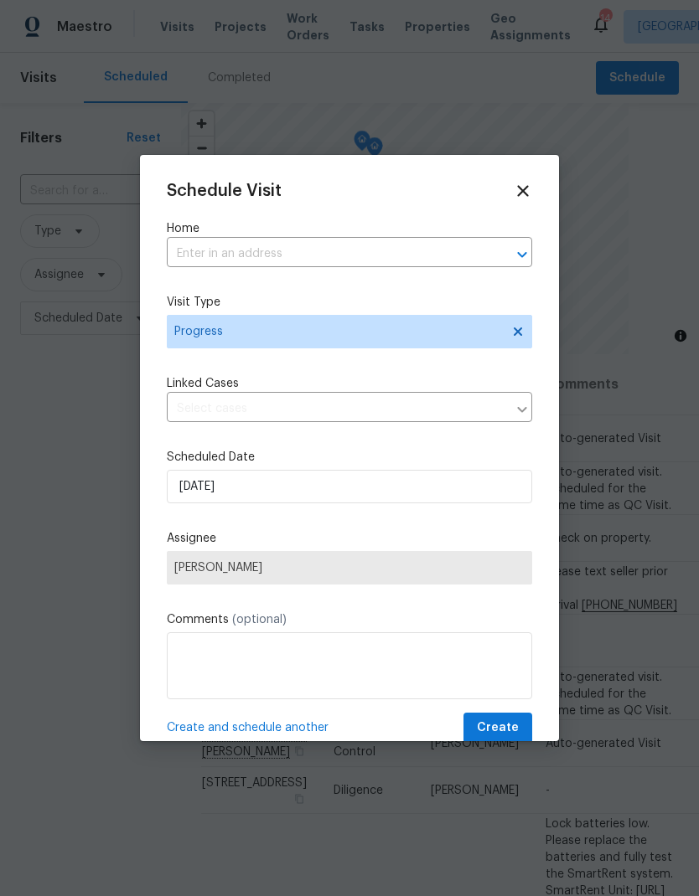
click at [339, 262] on input "text" at bounding box center [326, 254] width 318 height 26
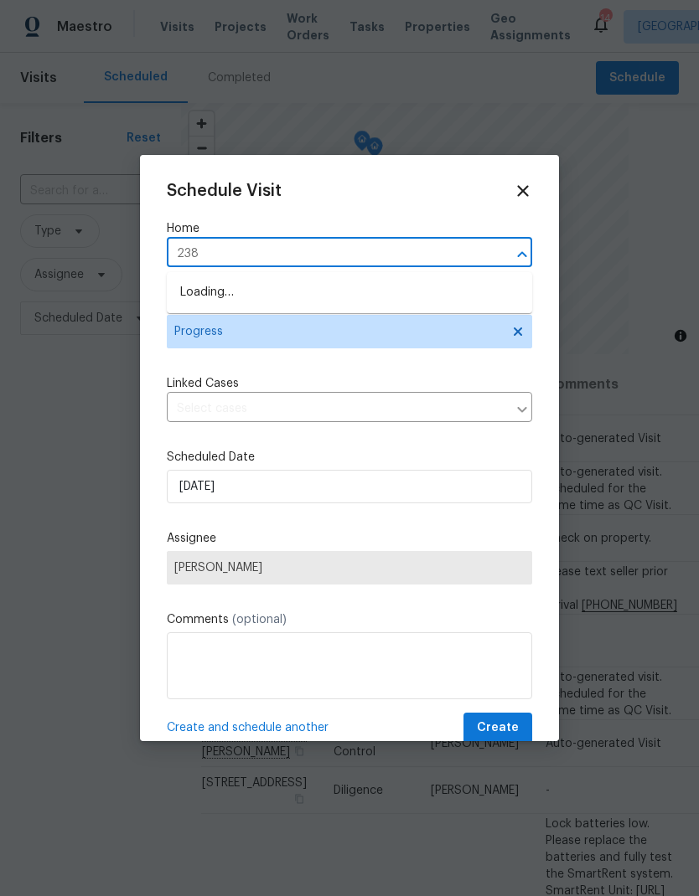
type input "2383"
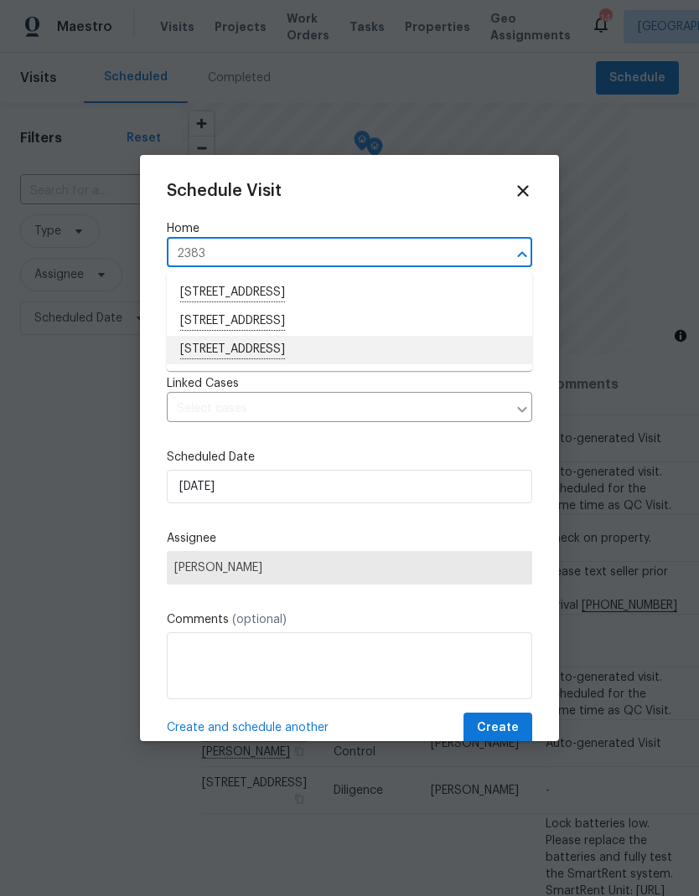
click at [293, 356] on li "2383 Coach House Loop, Castle Rock, CO 80109" at bounding box center [349, 350] width 365 height 28
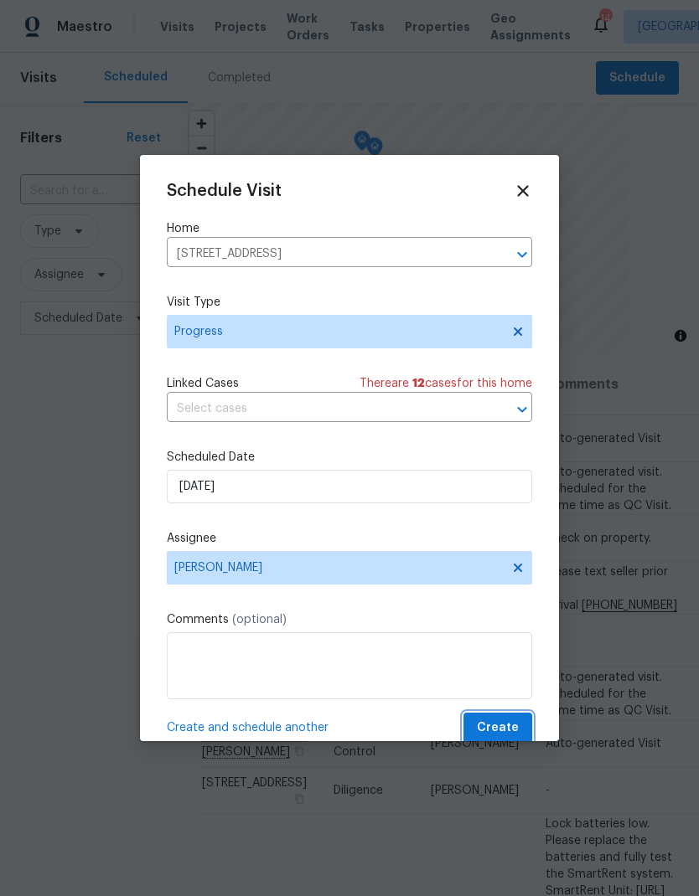
click at [506, 725] on span "Create" at bounding box center [498, 728] width 42 height 21
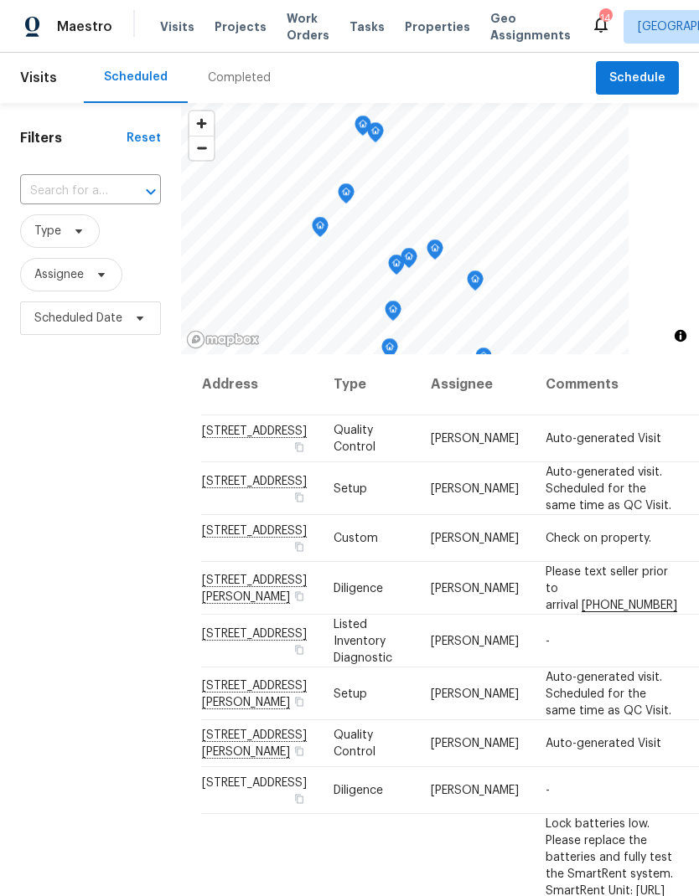
click at [425, 31] on span "Properties" at bounding box center [437, 26] width 65 height 17
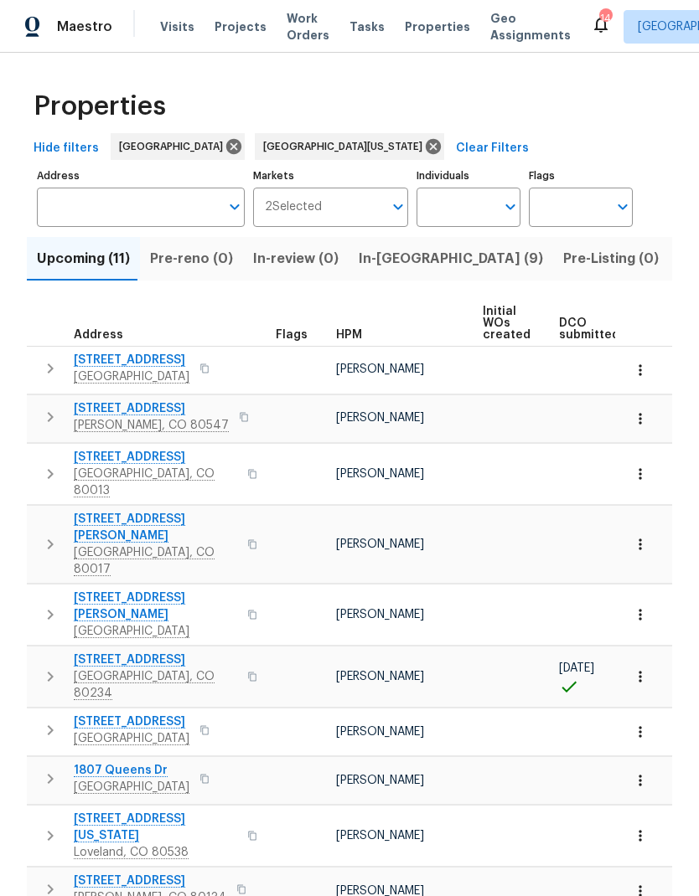
click at [358, 341] on span "HPM" at bounding box center [349, 335] width 26 height 12
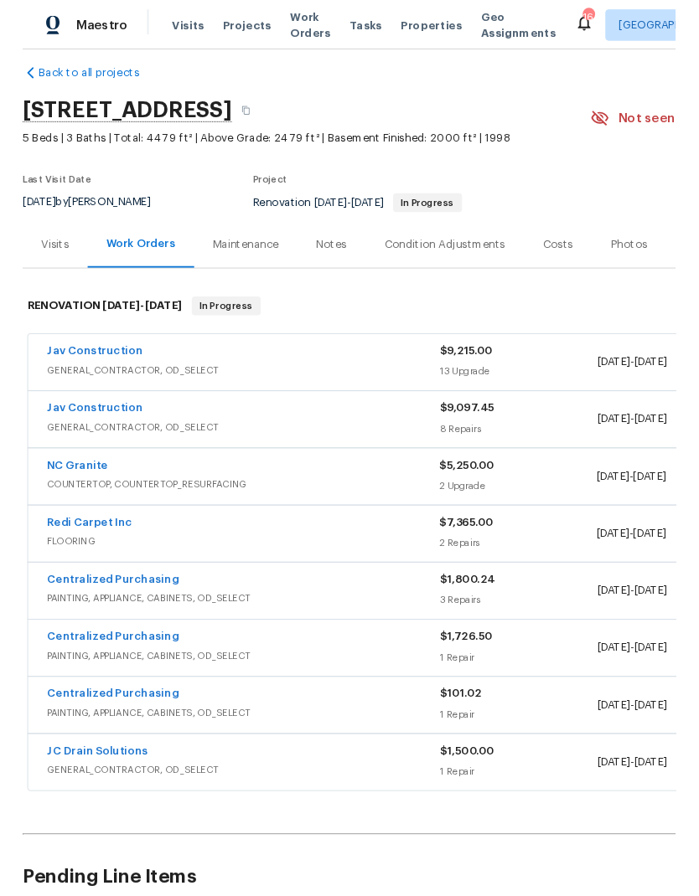
scroll to position [18, 0]
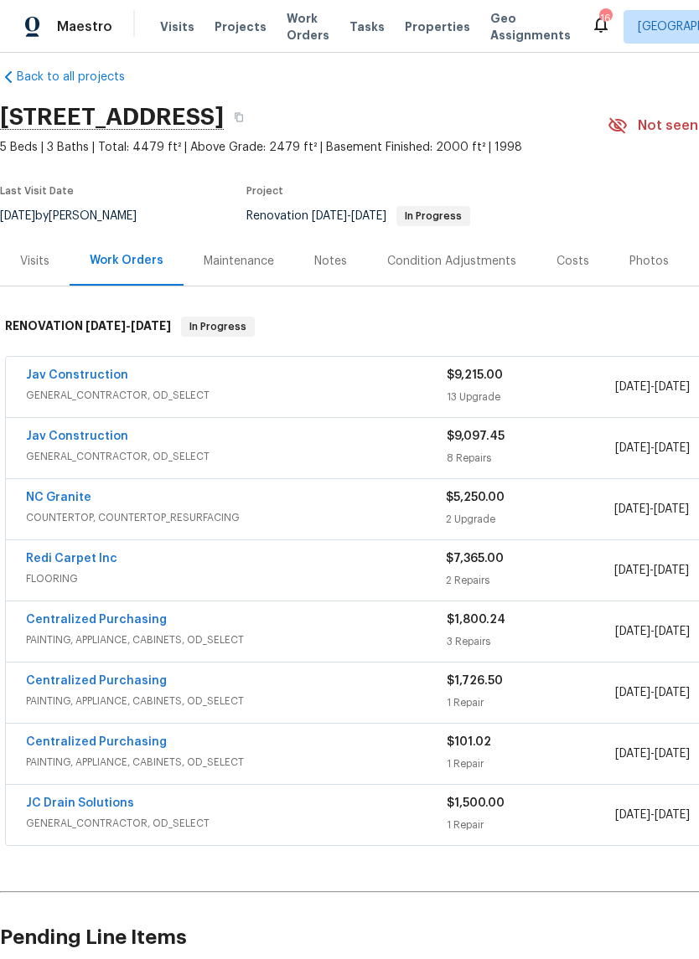
click at [69, 500] on link "NC Granite" at bounding box center [58, 498] width 65 height 12
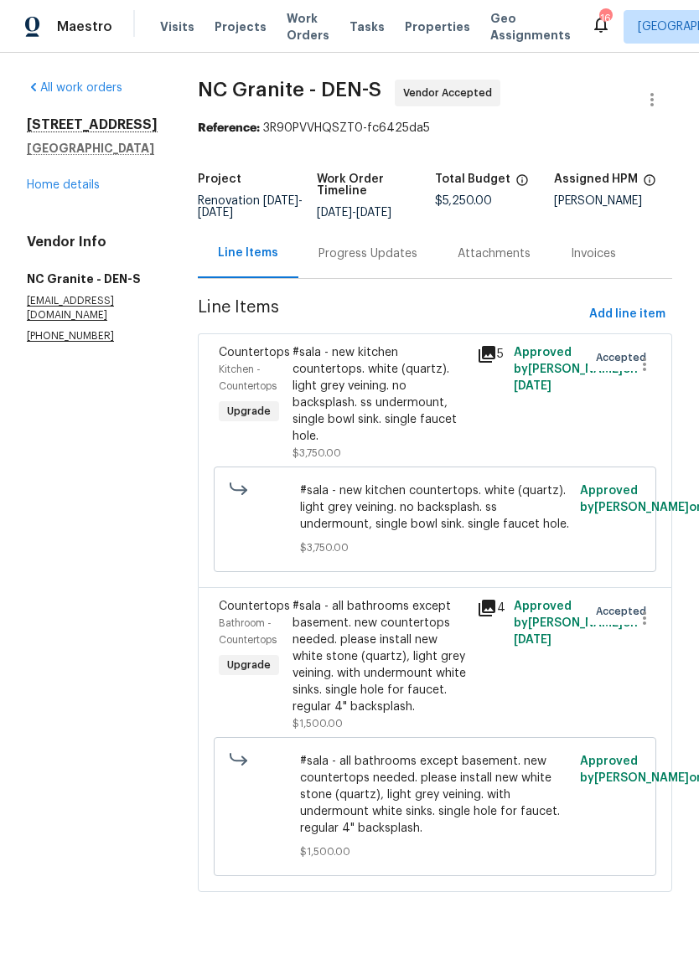
click at [403, 379] on div "#sala - new kitchen countertops. white (quartz). light grey veining. no backspl…" at bounding box center [379, 394] width 174 height 101
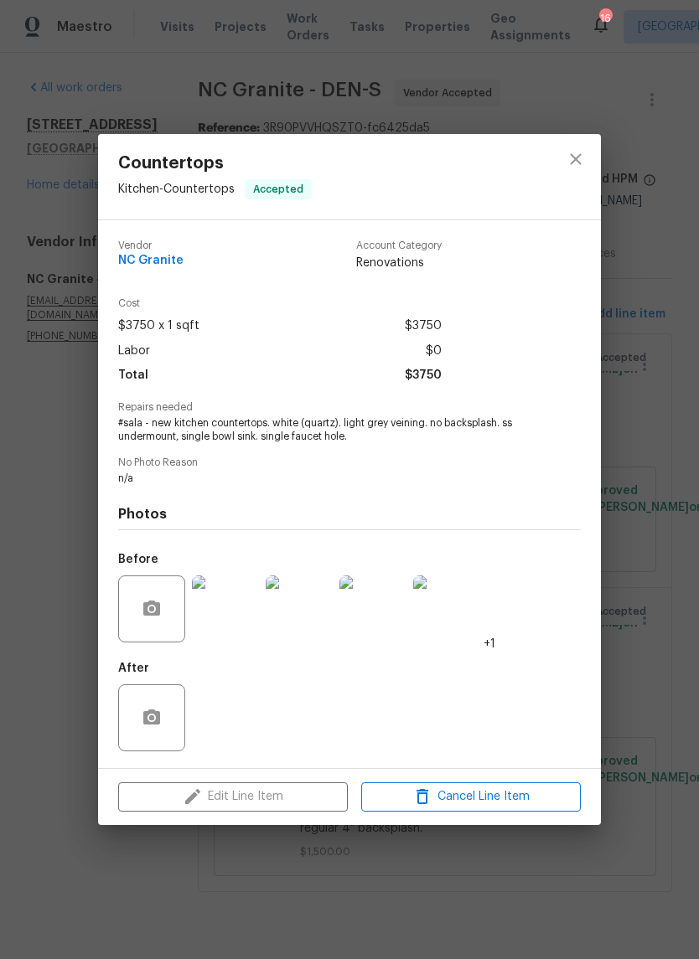
click at [272, 799] on div "Edit Line Item Cancel Line Item" at bounding box center [349, 797] width 503 height 56
click at [580, 159] on icon "close" at bounding box center [575, 159] width 20 height 20
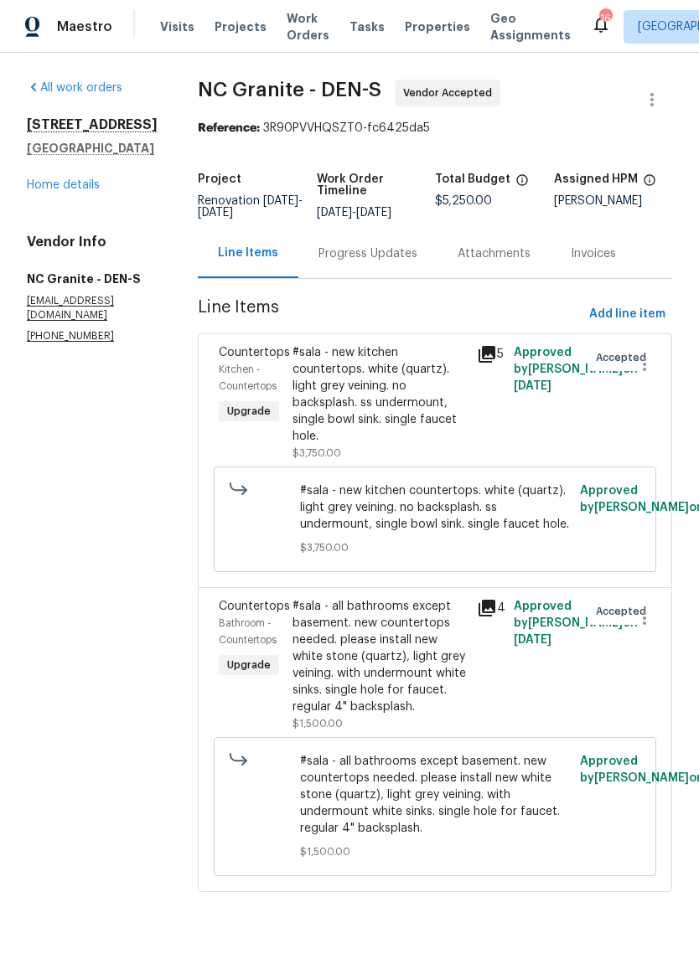
click at [400, 637] on div "#sala - all bathrooms except basement. new countertops needed. please install n…" at bounding box center [379, 656] width 174 height 117
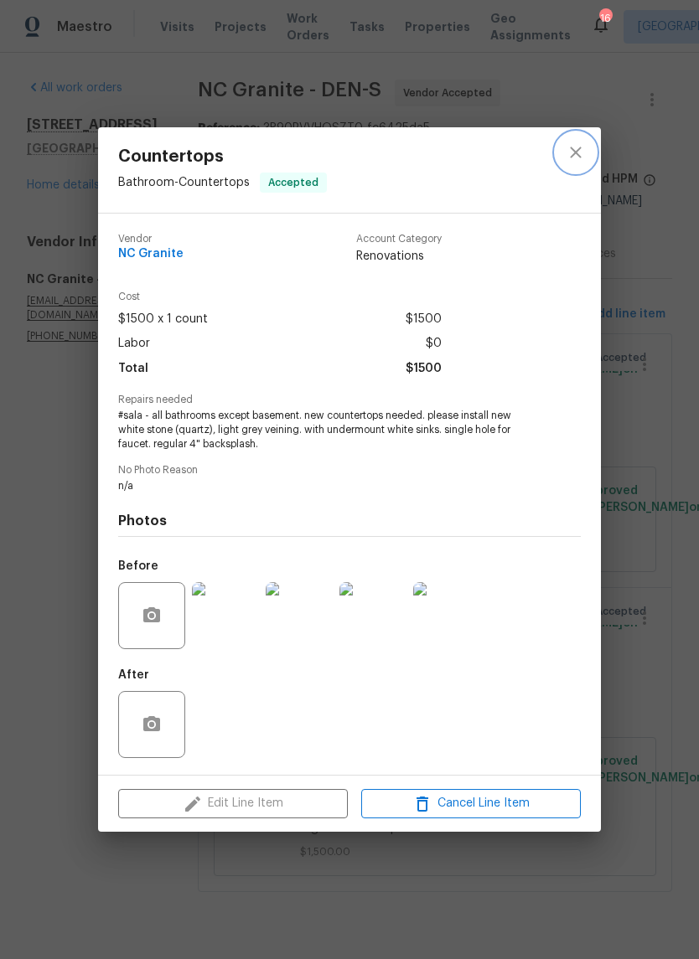
click at [580, 159] on icon "close" at bounding box center [575, 152] width 20 height 20
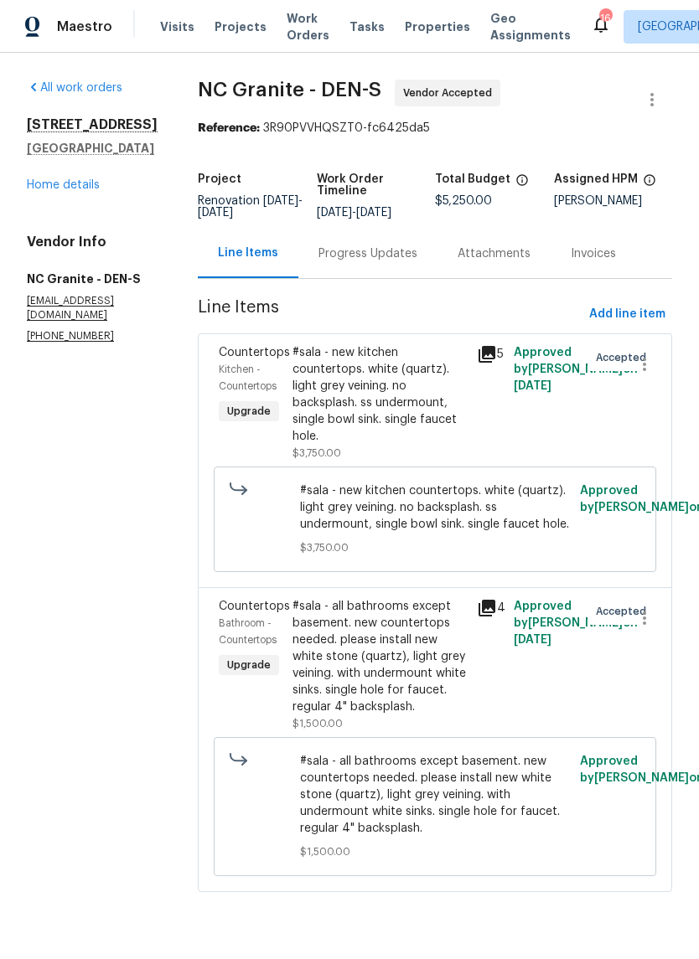
click at [69, 191] on link "Home details" at bounding box center [63, 185] width 73 height 12
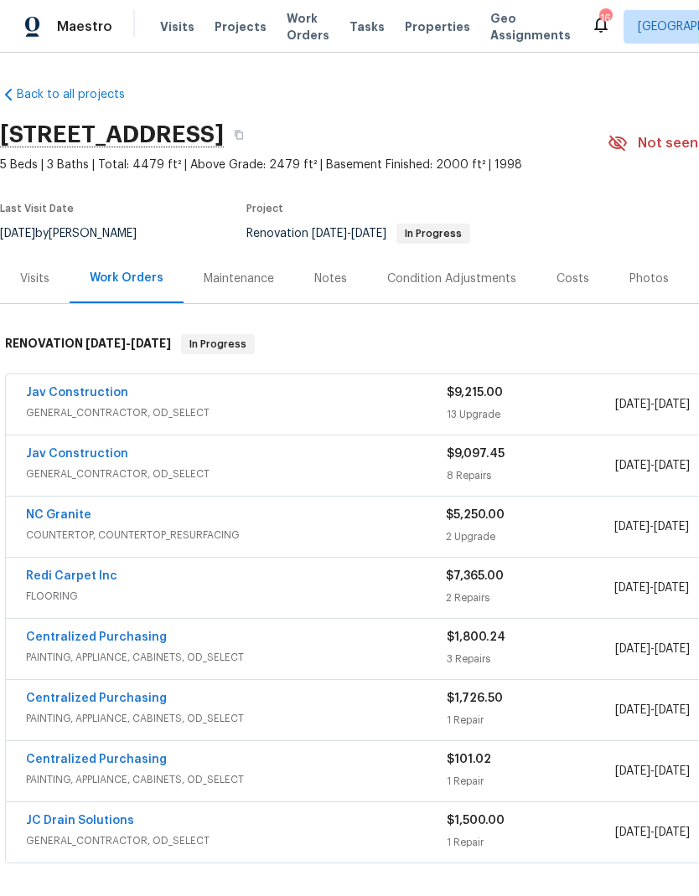
click at [231, 34] on span "Projects" at bounding box center [240, 26] width 52 height 17
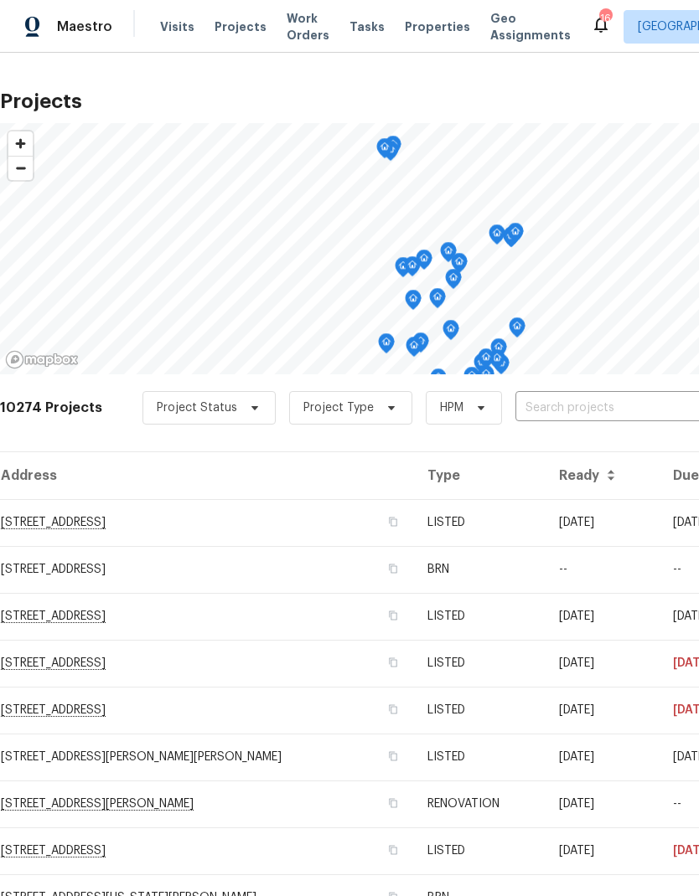
click at [549, 410] on input "text" at bounding box center [611, 408] width 192 height 26
type input "8090"
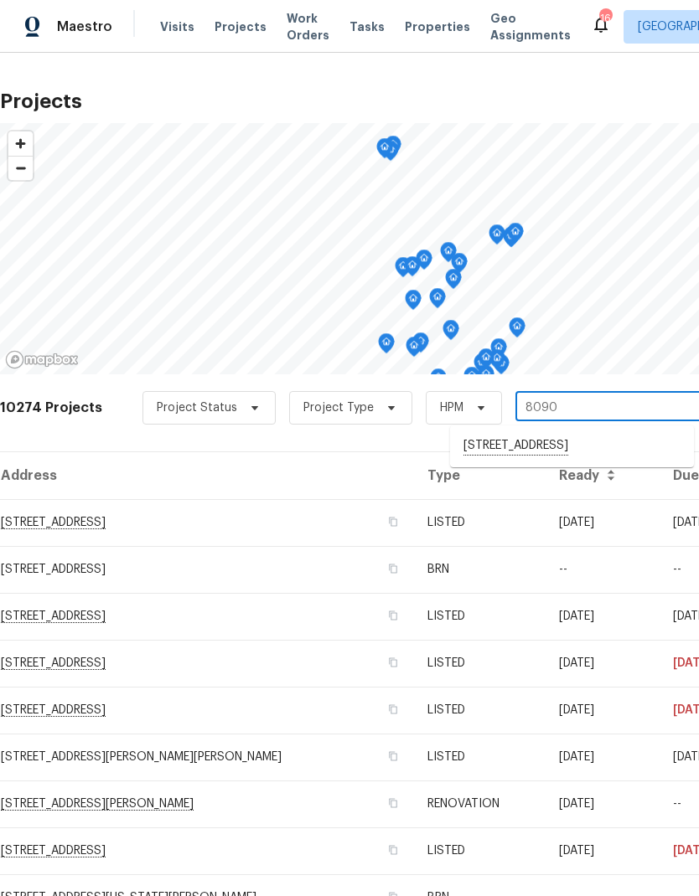
click at [545, 456] on li "[STREET_ADDRESS]" at bounding box center [572, 446] width 244 height 28
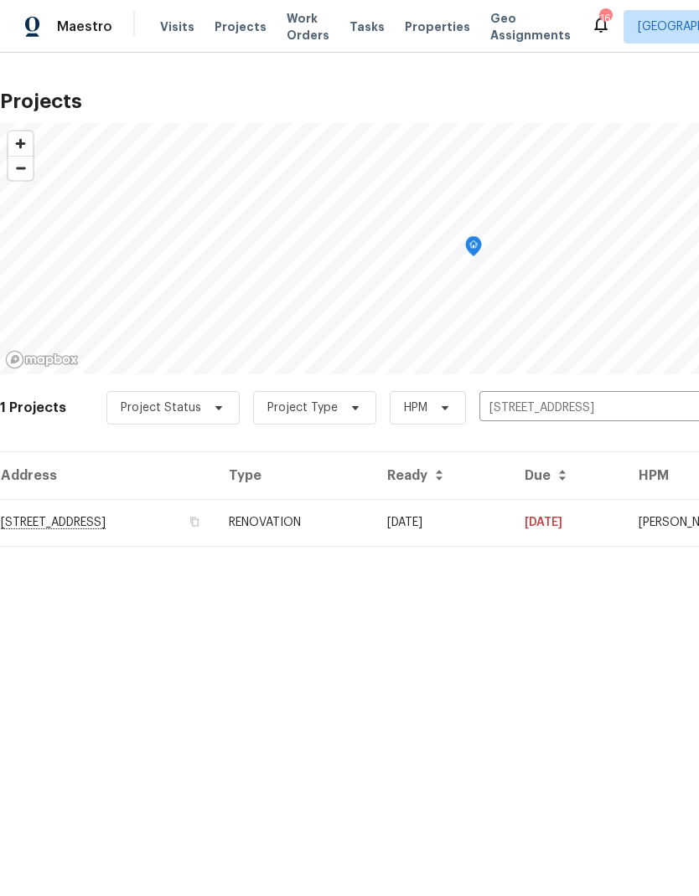
click at [358, 530] on td "RENOVATION" at bounding box center [294, 522] width 158 height 47
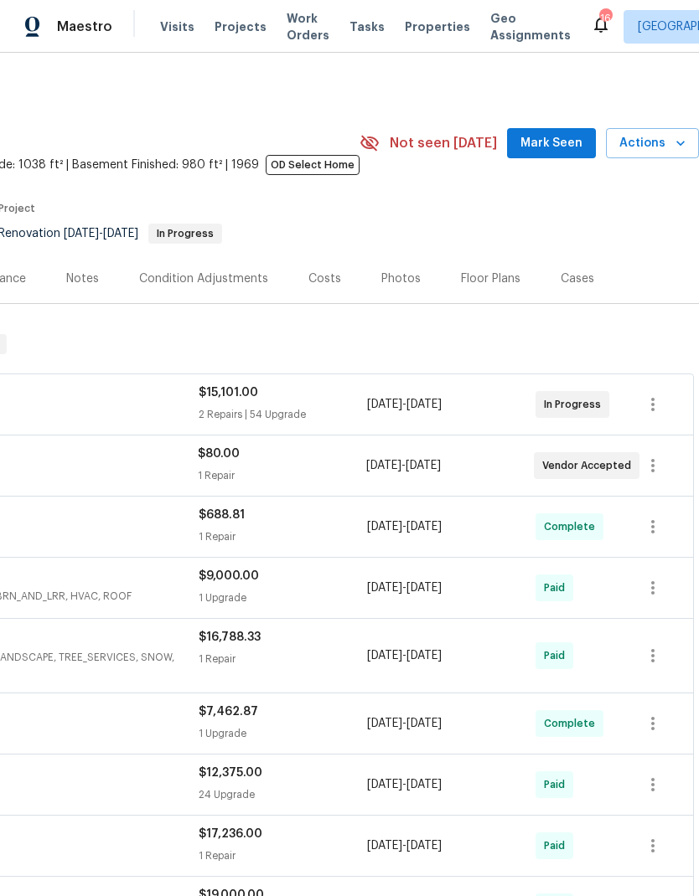
scroll to position [0, 248]
click at [648, 405] on icon "button" at bounding box center [652, 405] width 20 height 20
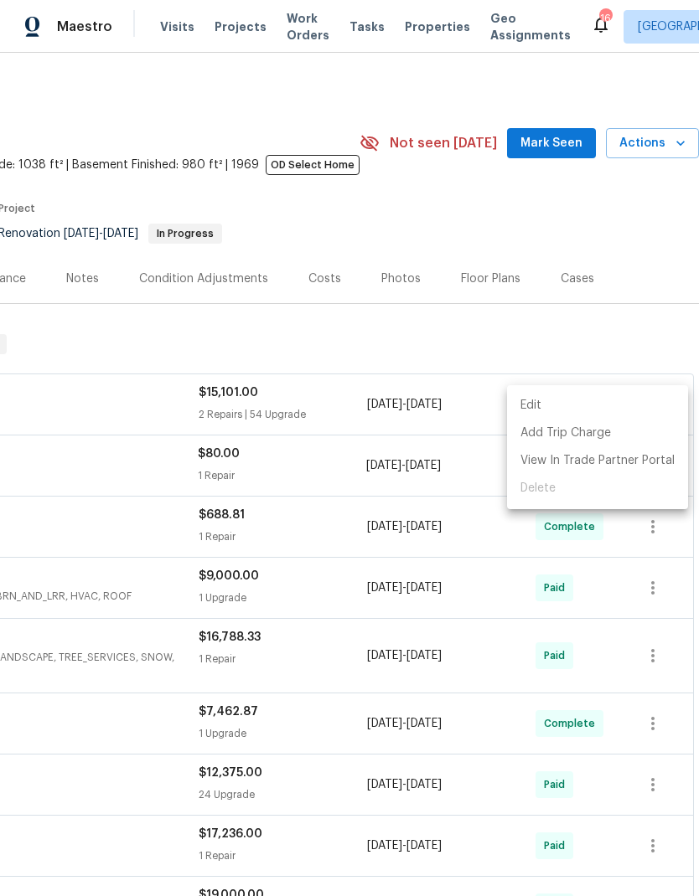
click at [534, 407] on li "Edit" at bounding box center [597, 406] width 181 height 28
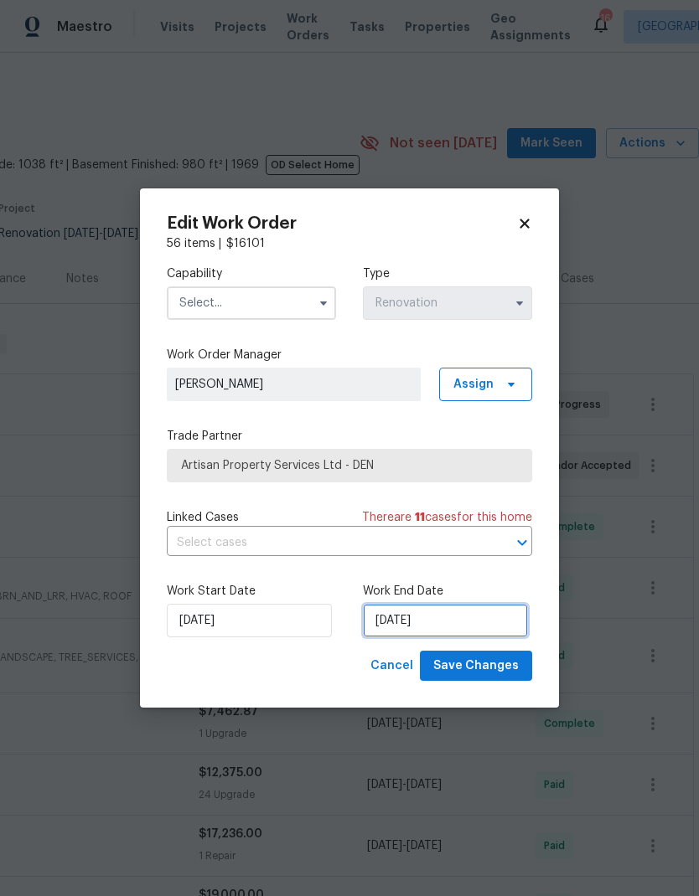
click at [453, 621] on input "[DATE]" at bounding box center [445, 621] width 165 height 34
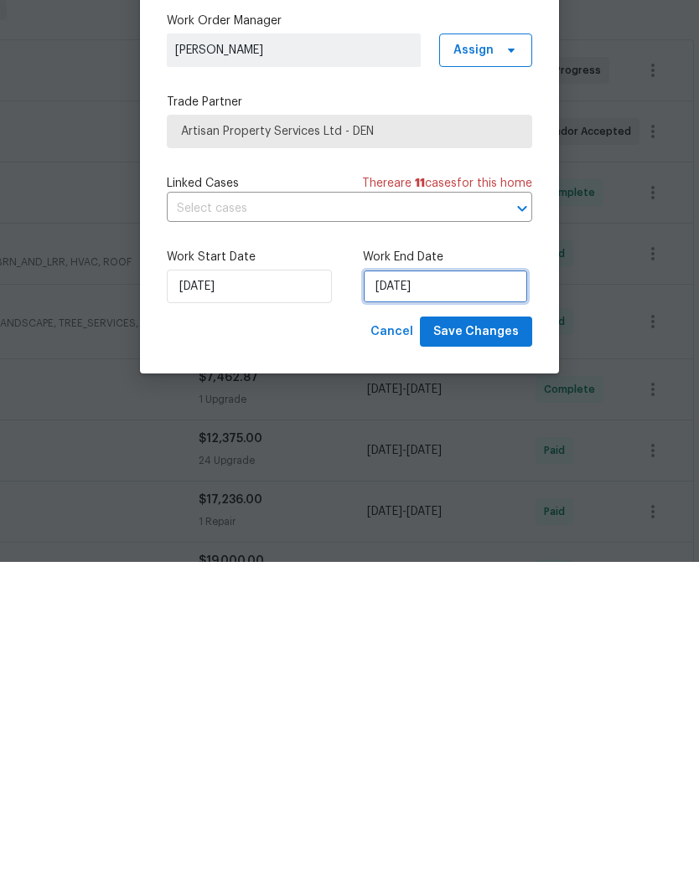
select select "8"
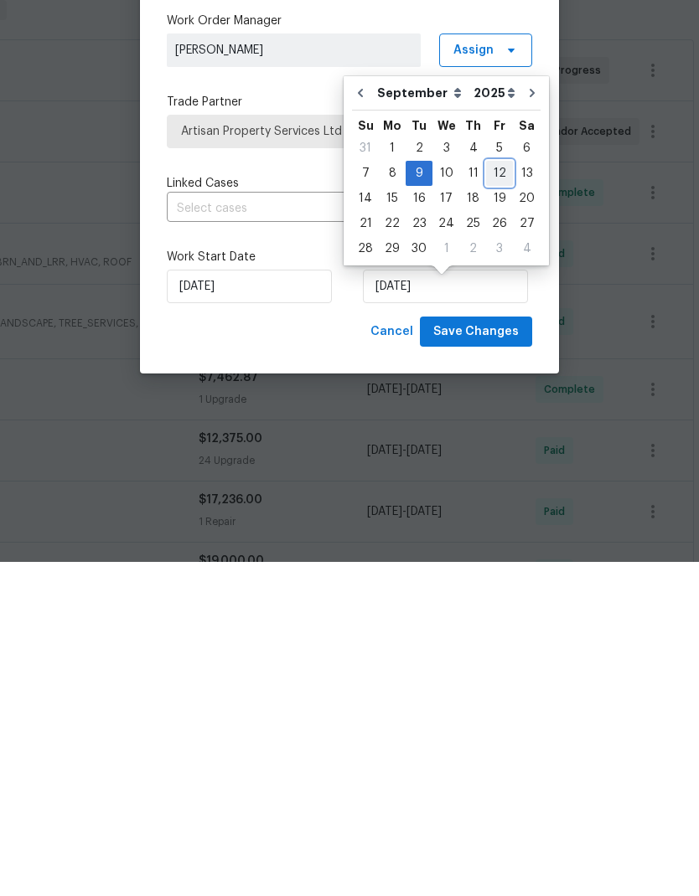
click at [494, 496] on div "12" at bounding box center [499, 507] width 27 height 23
type input "[DATE]"
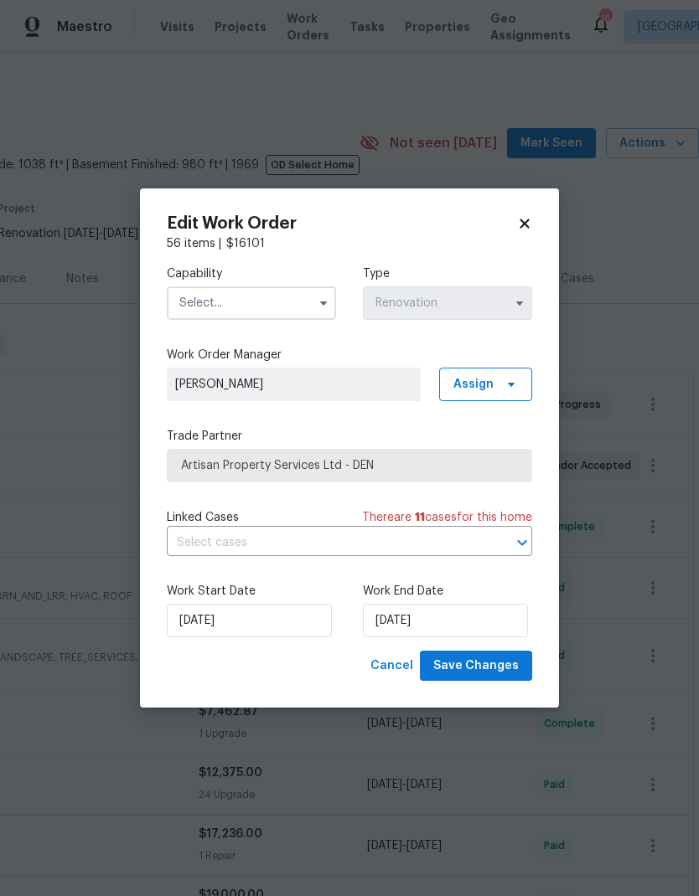
click at [302, 307] on input "text" at bounding box center [251, 303] width 169 height 34
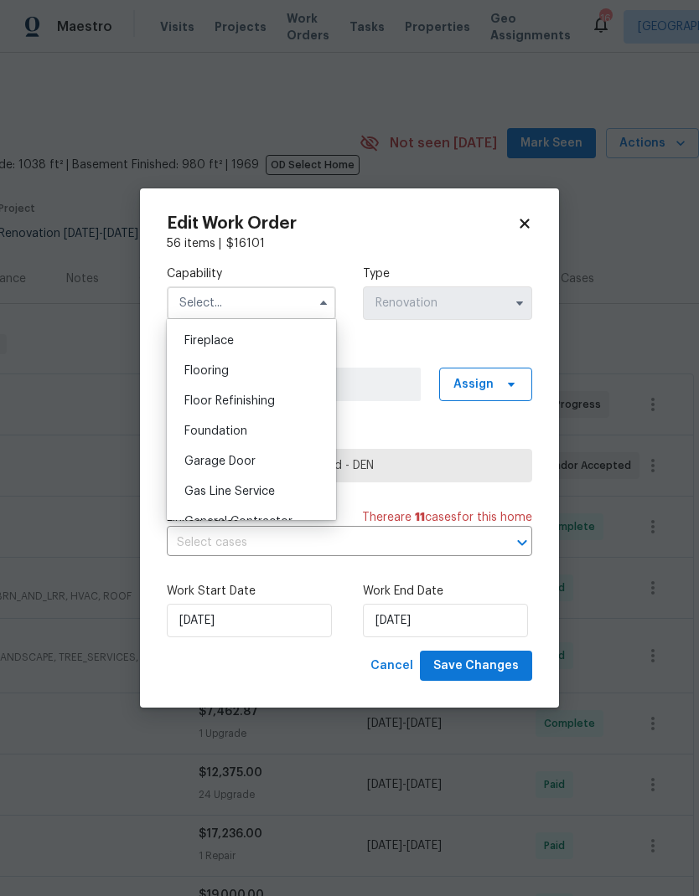
scroll to position [671, 0]
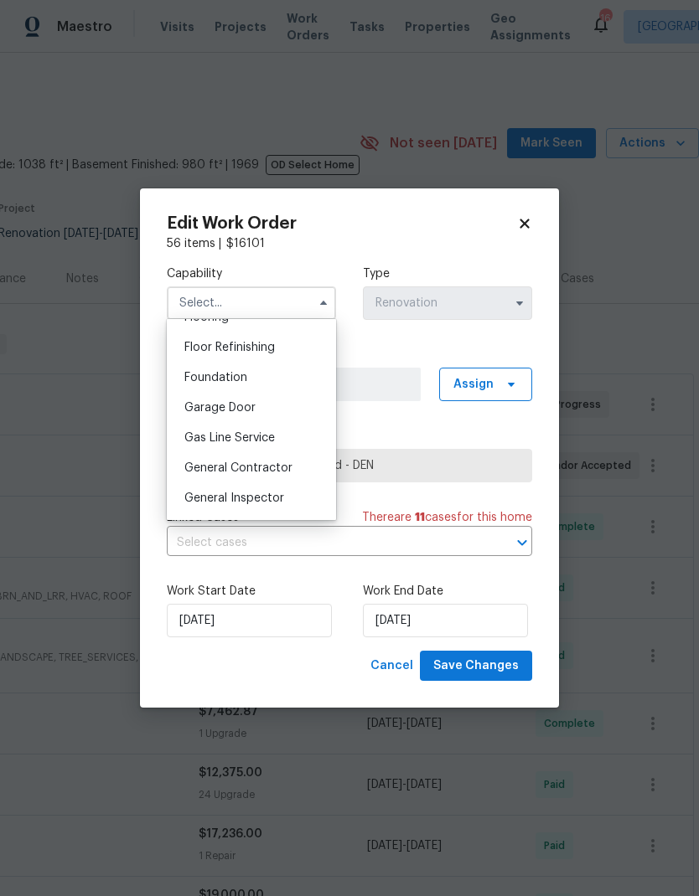
click at [271, 471] on span "General Contractor" at bounding box center [238, 468] width 108 height 12
type input "General Contractor"
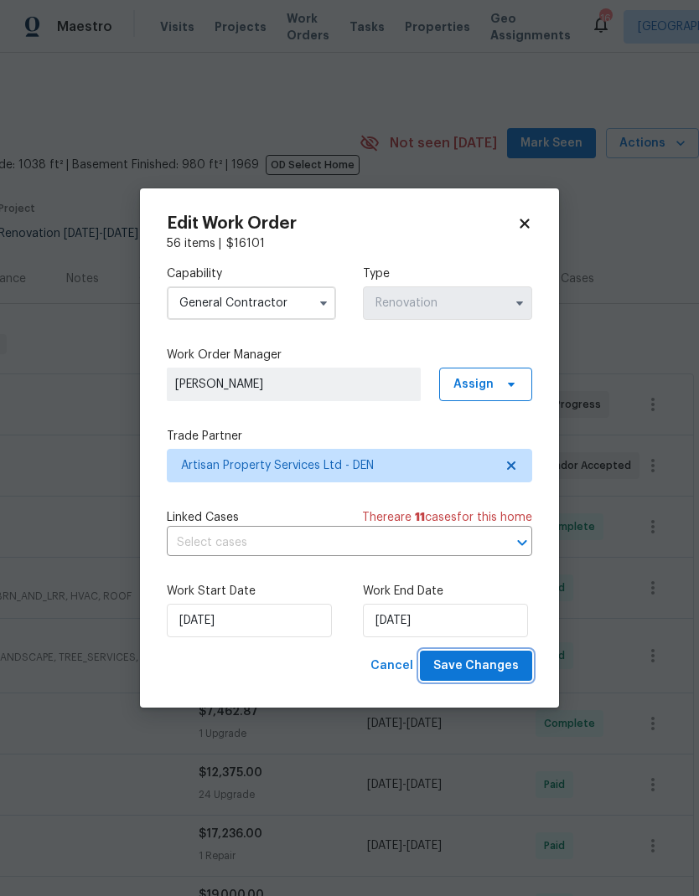
click at [479, 668] on span "Save Changes" at bounding box center [475, 666] width 85 height 21
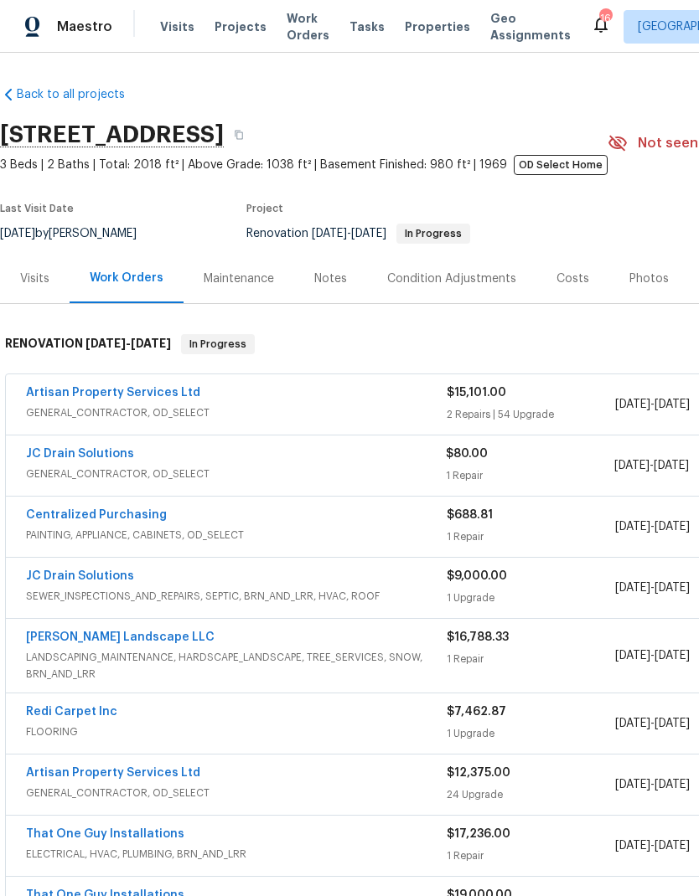
scroll to position [0, 0]
click at [420, 31] on span "Properties" at bounding box center [437, 26] width 65 height 17
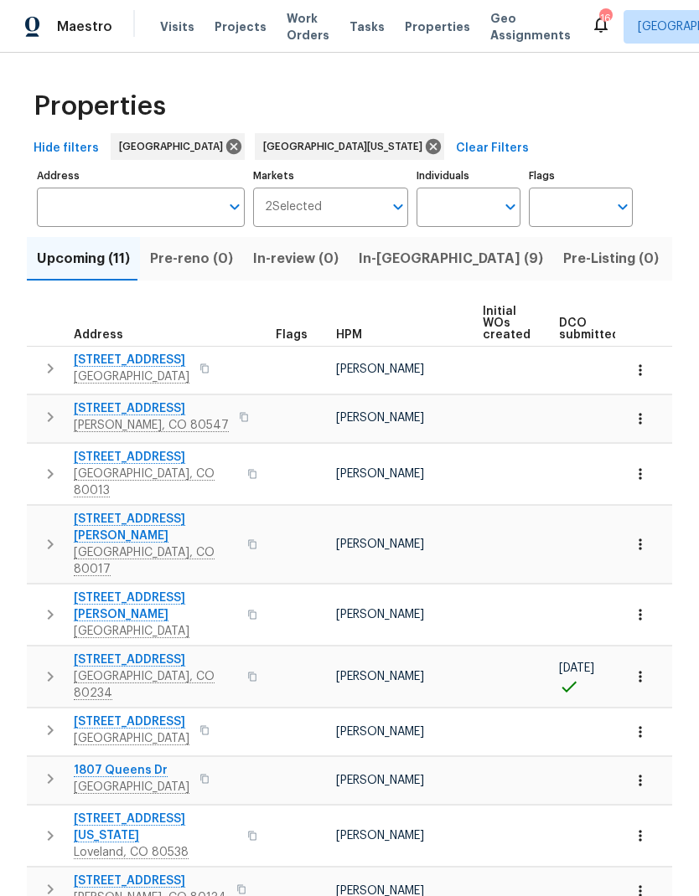
click at [390, 266] on span "In-[GEOGRAPHIC_DATA] (9)" at bounding box center [450, 258] width 184 height 23
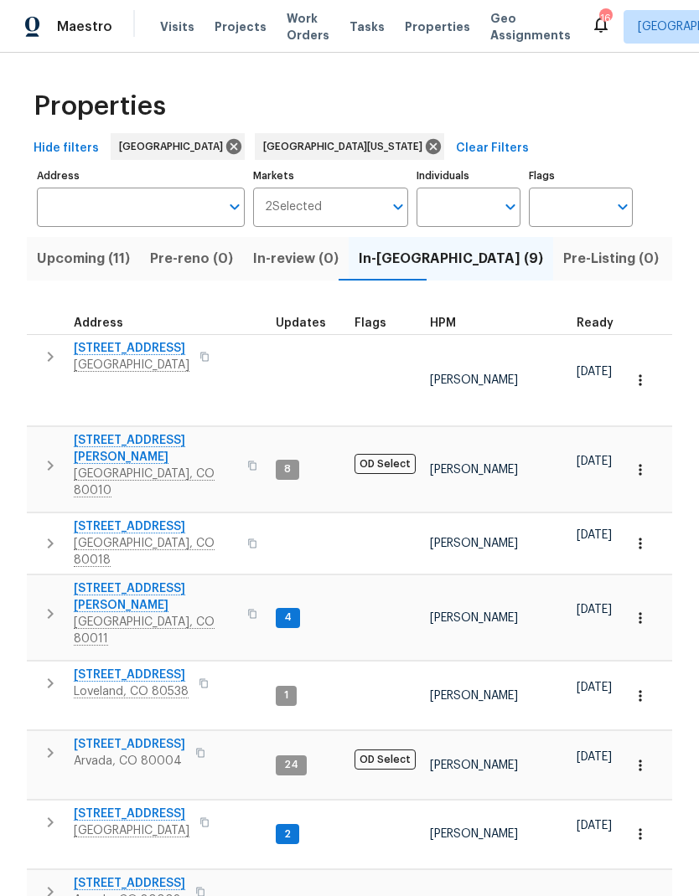
click at [441, 328] on span "HPM" at bounding box center [443, 323] width 26 height 12
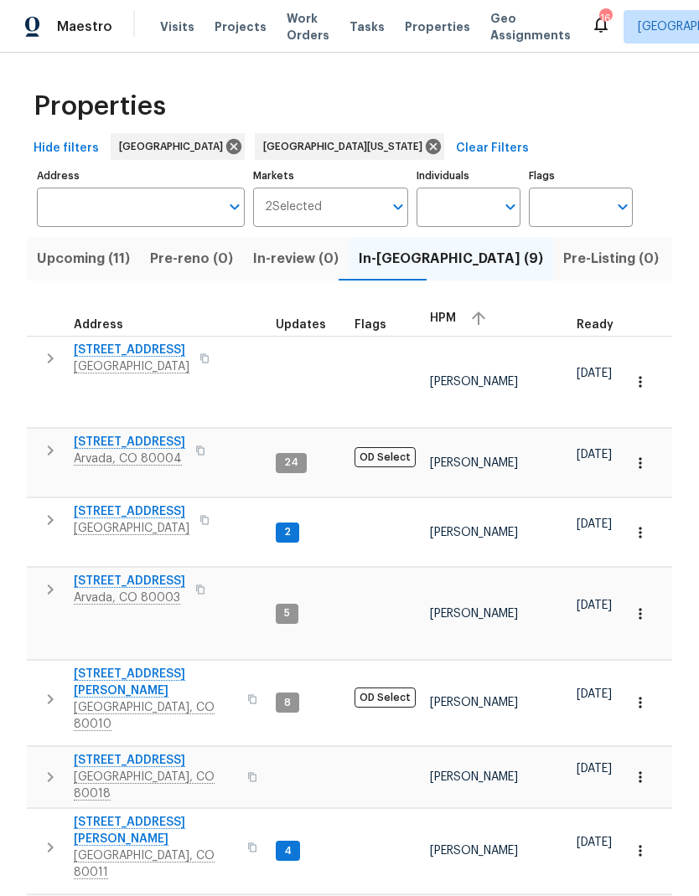
click at [639, 608] on icon "button" at bounding box center [639, 613] width 3 height 11
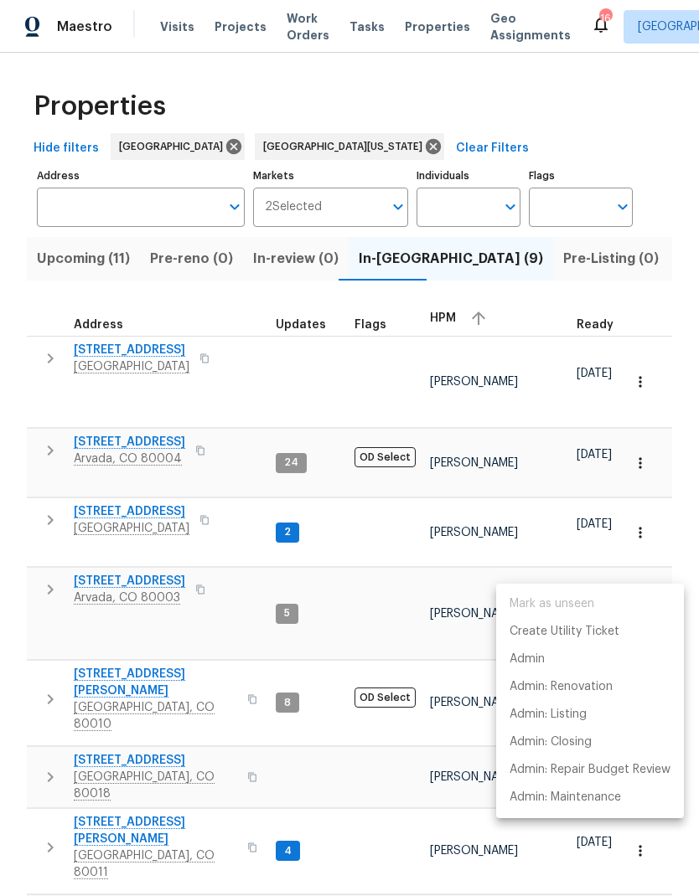
click at [403, 554] on div at bounding box center [349, 448] width 699 height 896
